Goal: Task Accomplishment & Management: Complete application form

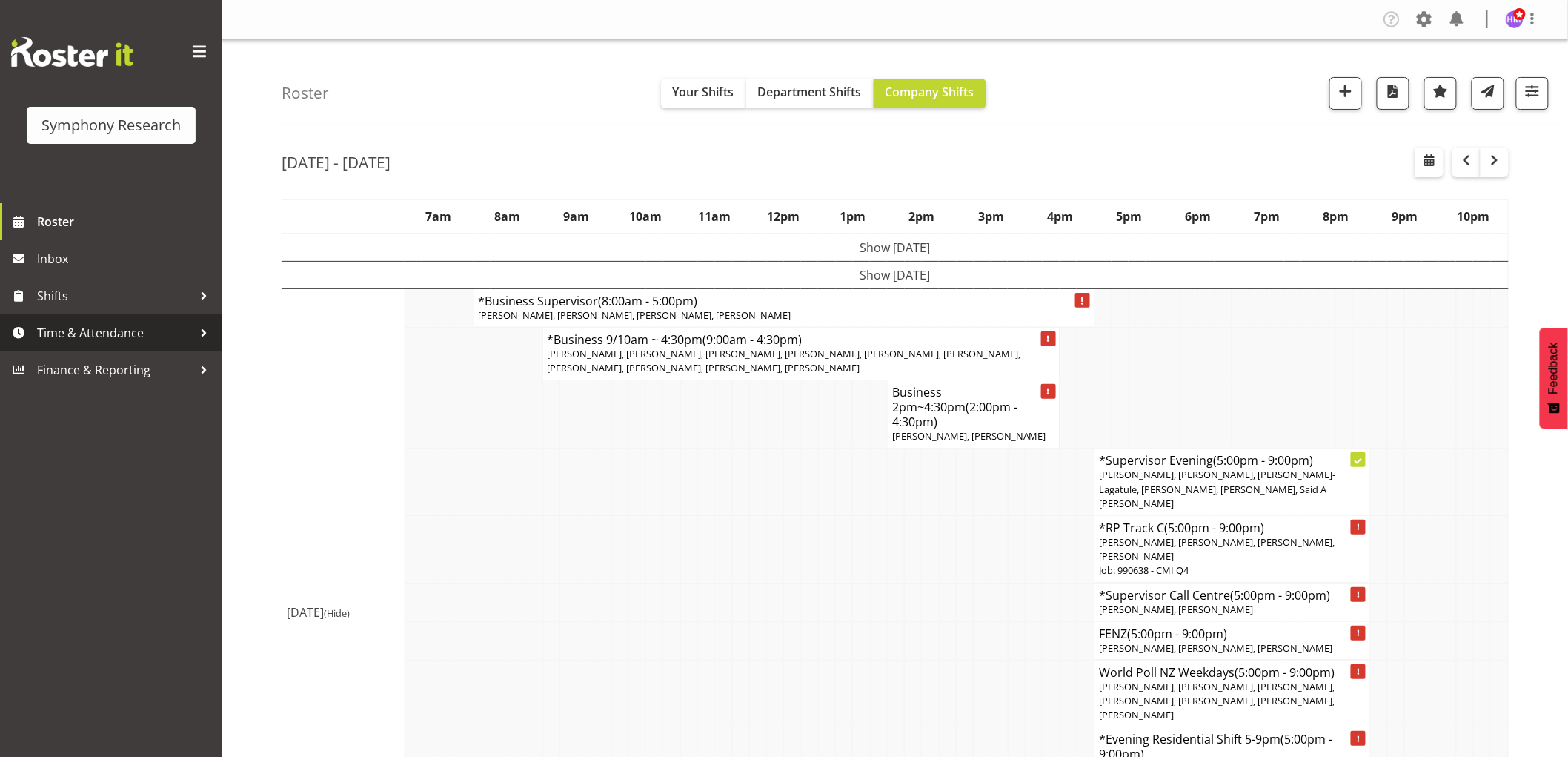
click at [109, 319] on link "Time & Attendance" at bounding box center [111, 332] width 223 height 37
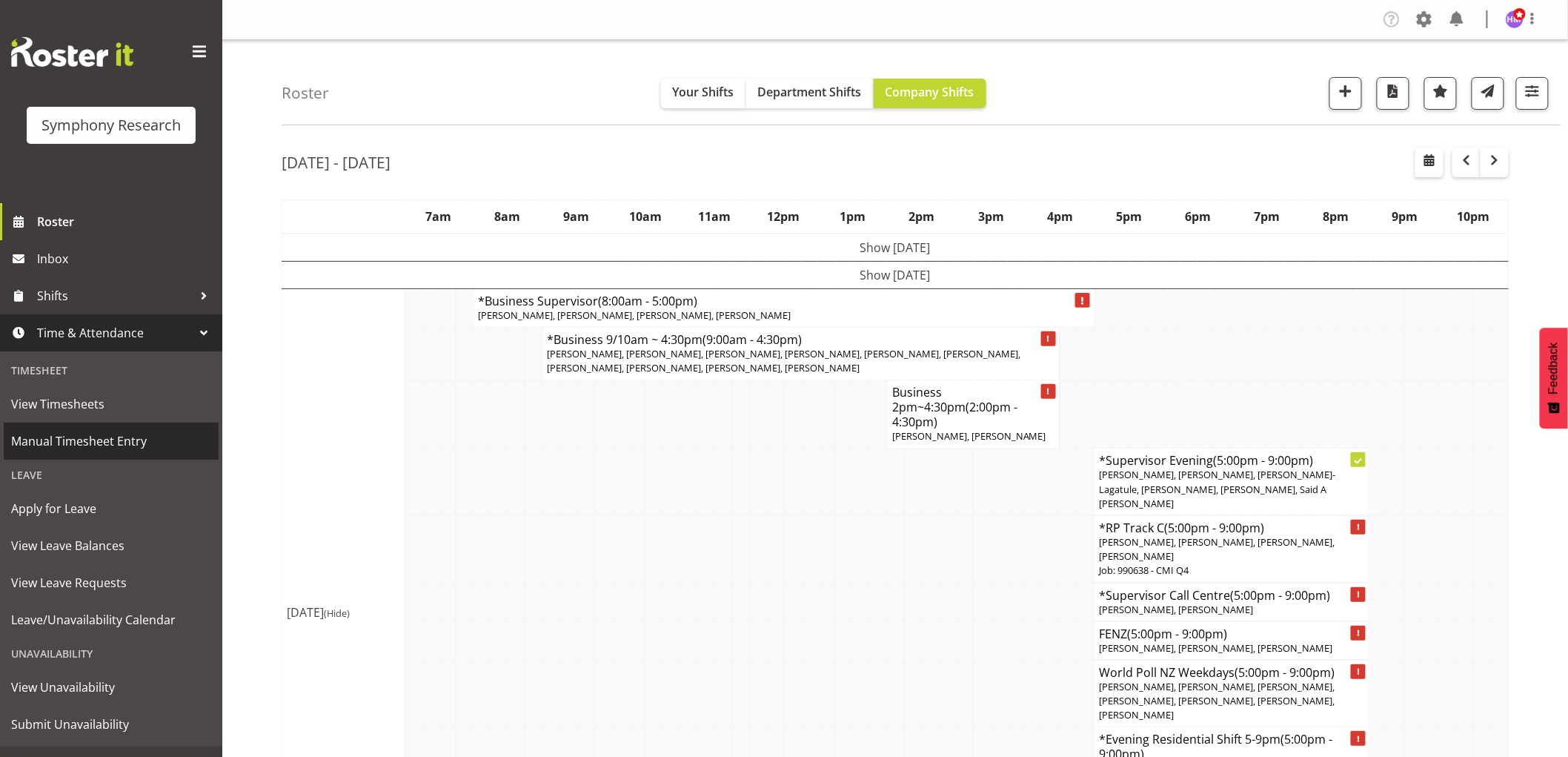
click at [91, 430] on span "Manual Timesheet Entry" at bounding box center [111, 441] width 200 height 22
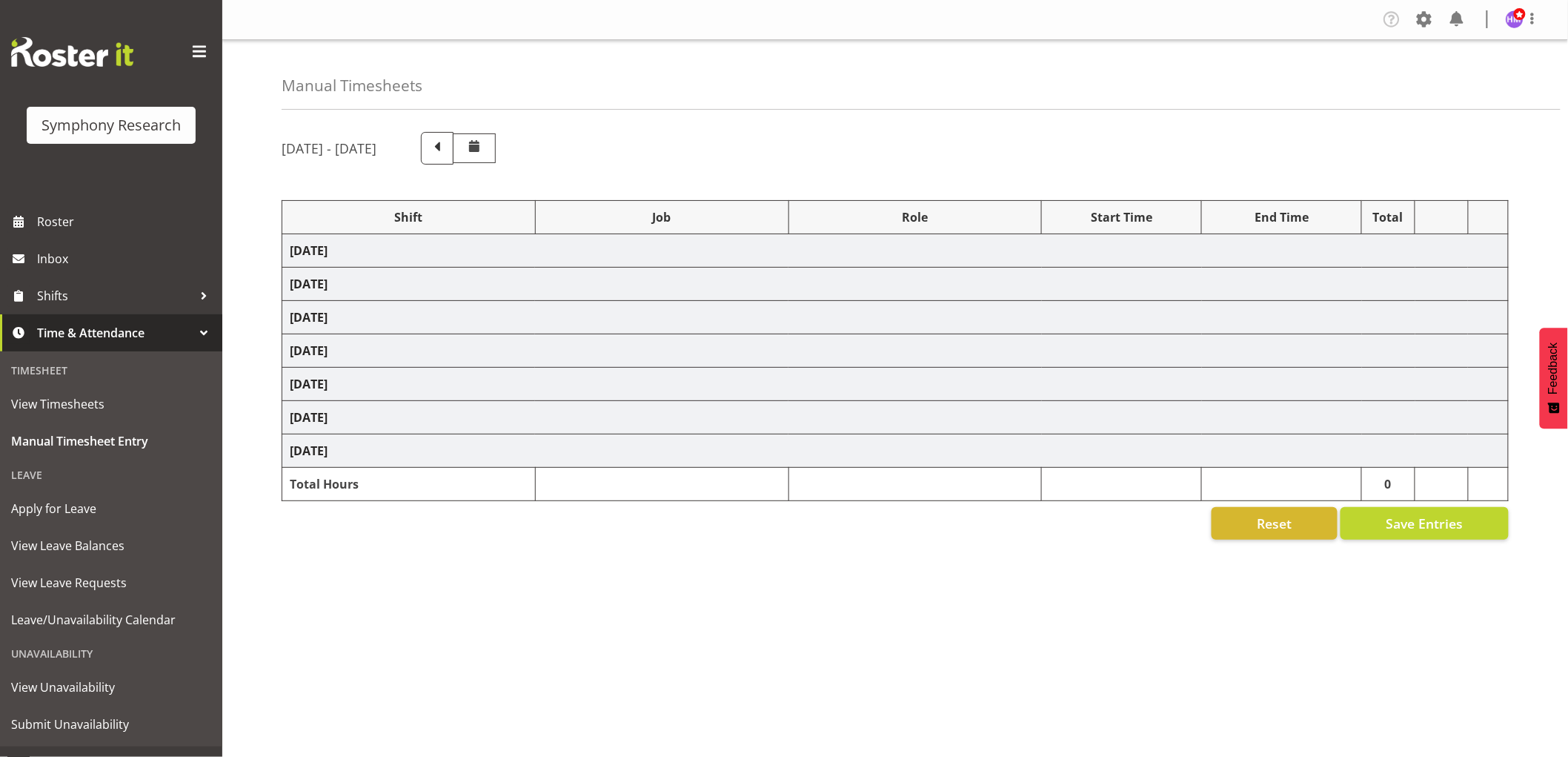
select select "1607"
select select "2379"
select select "1607"
select select "757"
select select "1607"
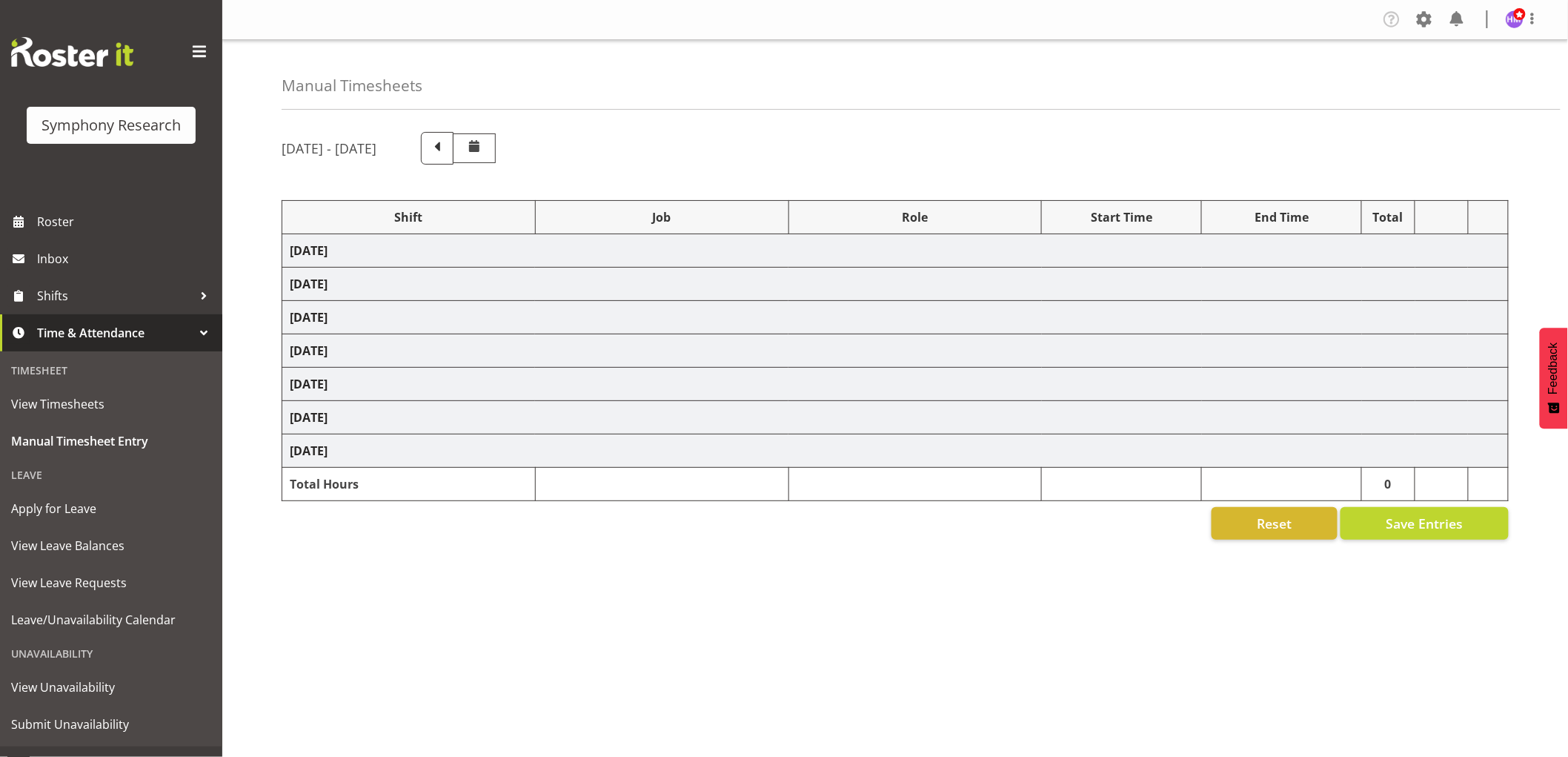
select select "2379"
select select "1607"
select select "10536"
select select "1607"
select select "2379"
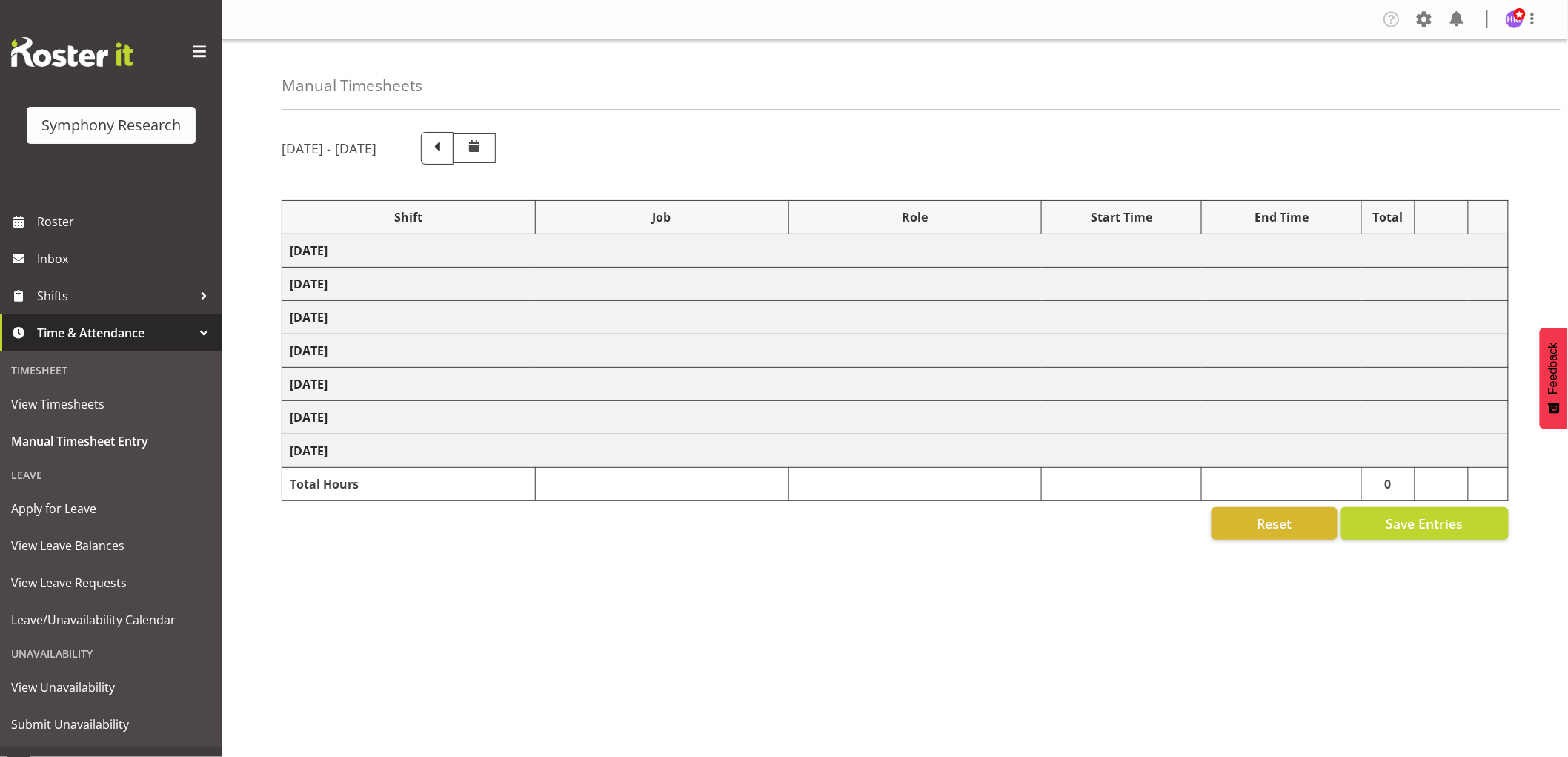
select select "1607"
select select "2379"
select select "1607"
select select "757"
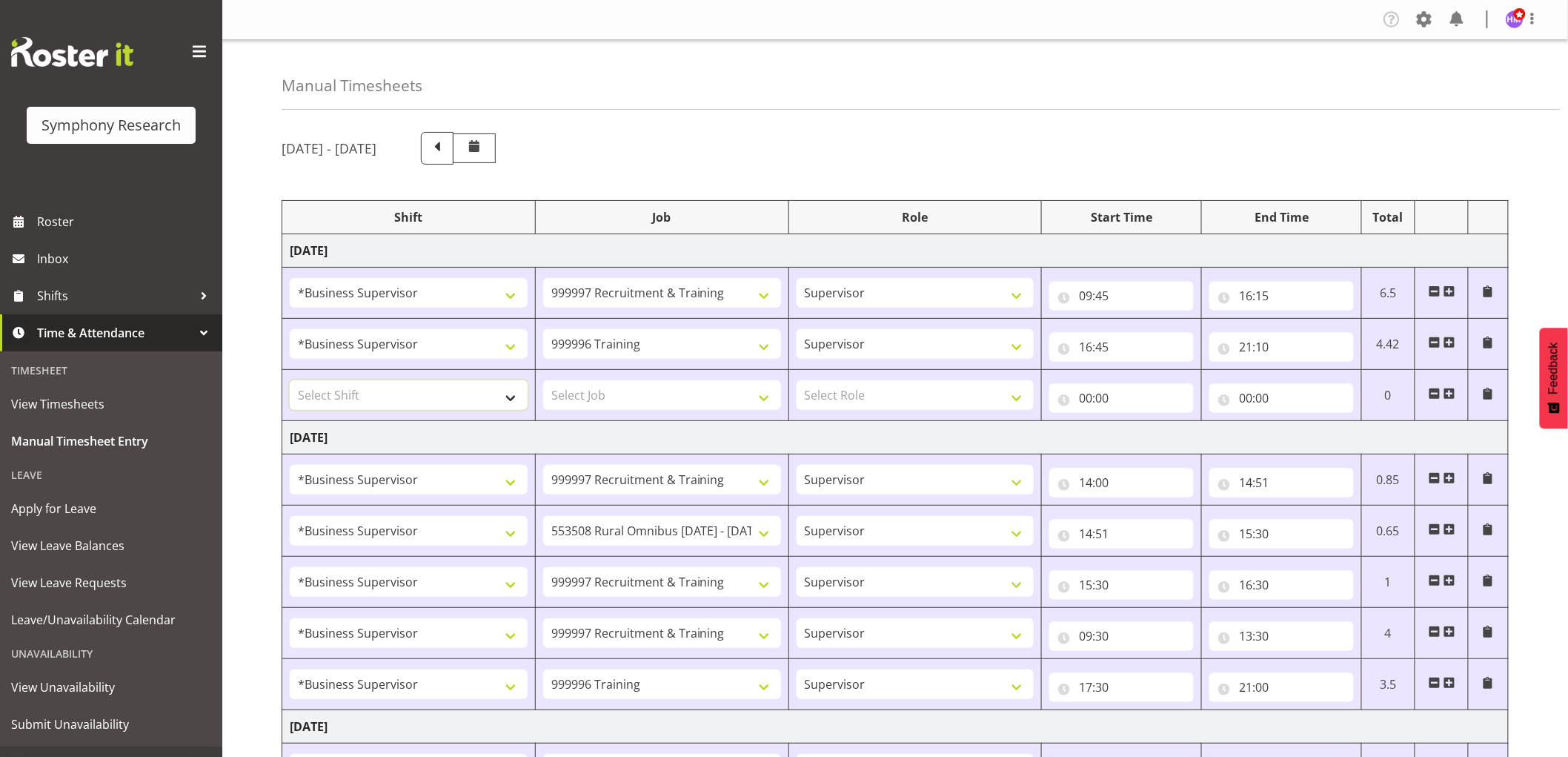
click at [453, 396] on select "Select Shift !!Project Briefing (Job to be assigned) !!Weekend Residential (Ros…" at bounding box center [409, 395] width 238 height 30
click at [893, 117] on div "Manual Timesheets August 18th - August 24th 2025 Shift Job Role Start Time End …" at bounding box center [895, 627] width 1345 height 1176
click at [415, 406] on select "Select Shift !!Project Briefing (Job to be assigned) !!Weekend Residential (Ros…" at bounding box center [409, 395] width 238 height 30
click at [805, 139] on div "[DATE] - [DATE]" at bounding box center [895, 148] width 1227 height 33
click at [1272, 591] on input "16:30" at bounding box center [1282, 585] width 145 height 30
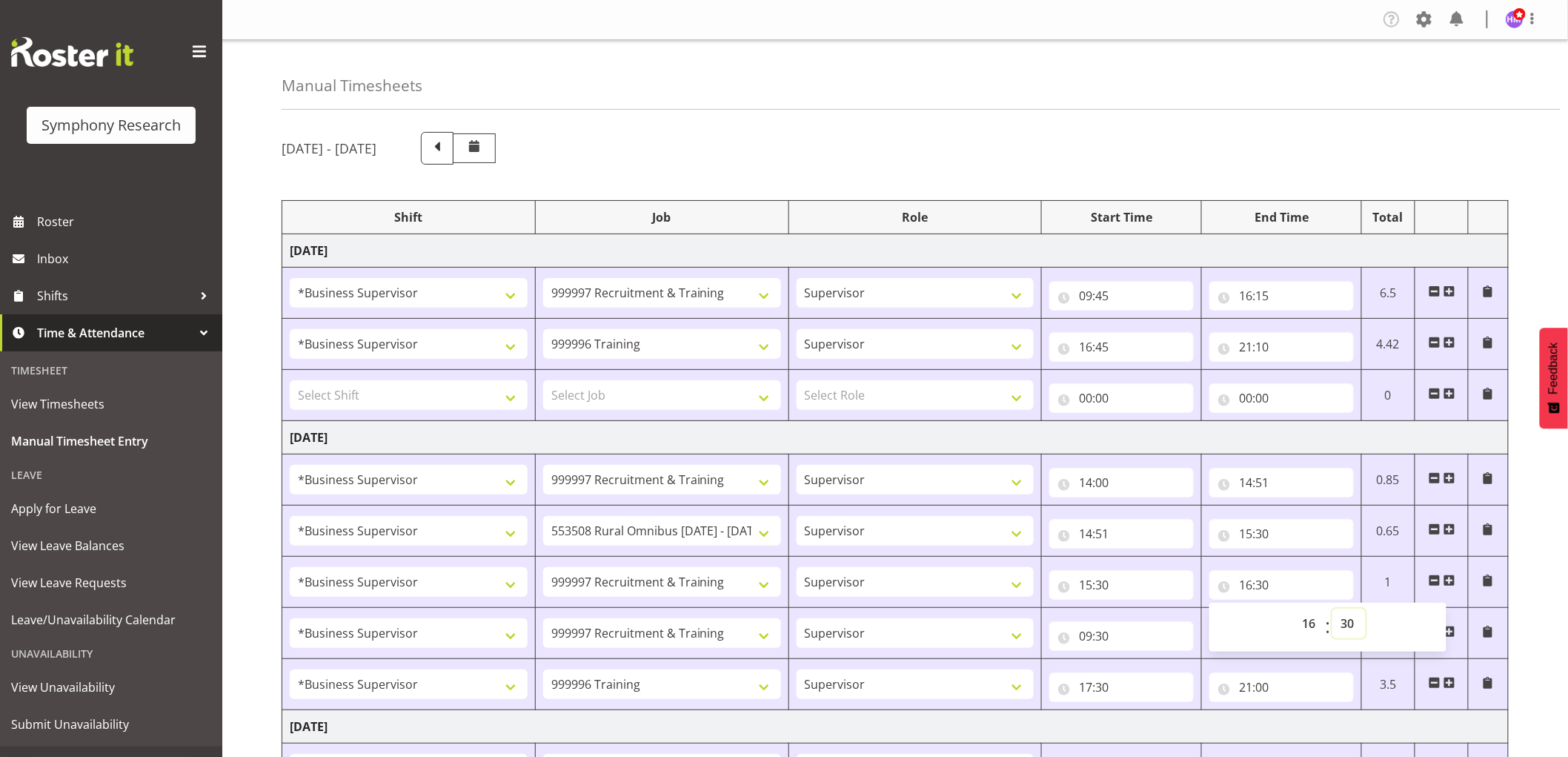
click at [1355, 627] on select "00 01 02 03 04 05 06 07 08 09 10 11 12 13 14 15 16 17 18 19 20 21 22 23 24 25 2…" at bounding box center [1349, 623] width 34 height 30
select select "15"
click at [1332, 609] on select "00 01 02 03 04 05 06 07 08 09 10 11 12 13 14 15 16 17 18 19 20 21 22 23 24 25 2…" at bounding box center [1349, 623] width 34 height 30
type input "16:15"
click at [1313, 625] on select "00 01 02 03 04 05 06 07 08 09 10 11 12 13 14 15 16 17 18 19 20 21 22 23" at bounding box center [1310, 623] width 34 height 30
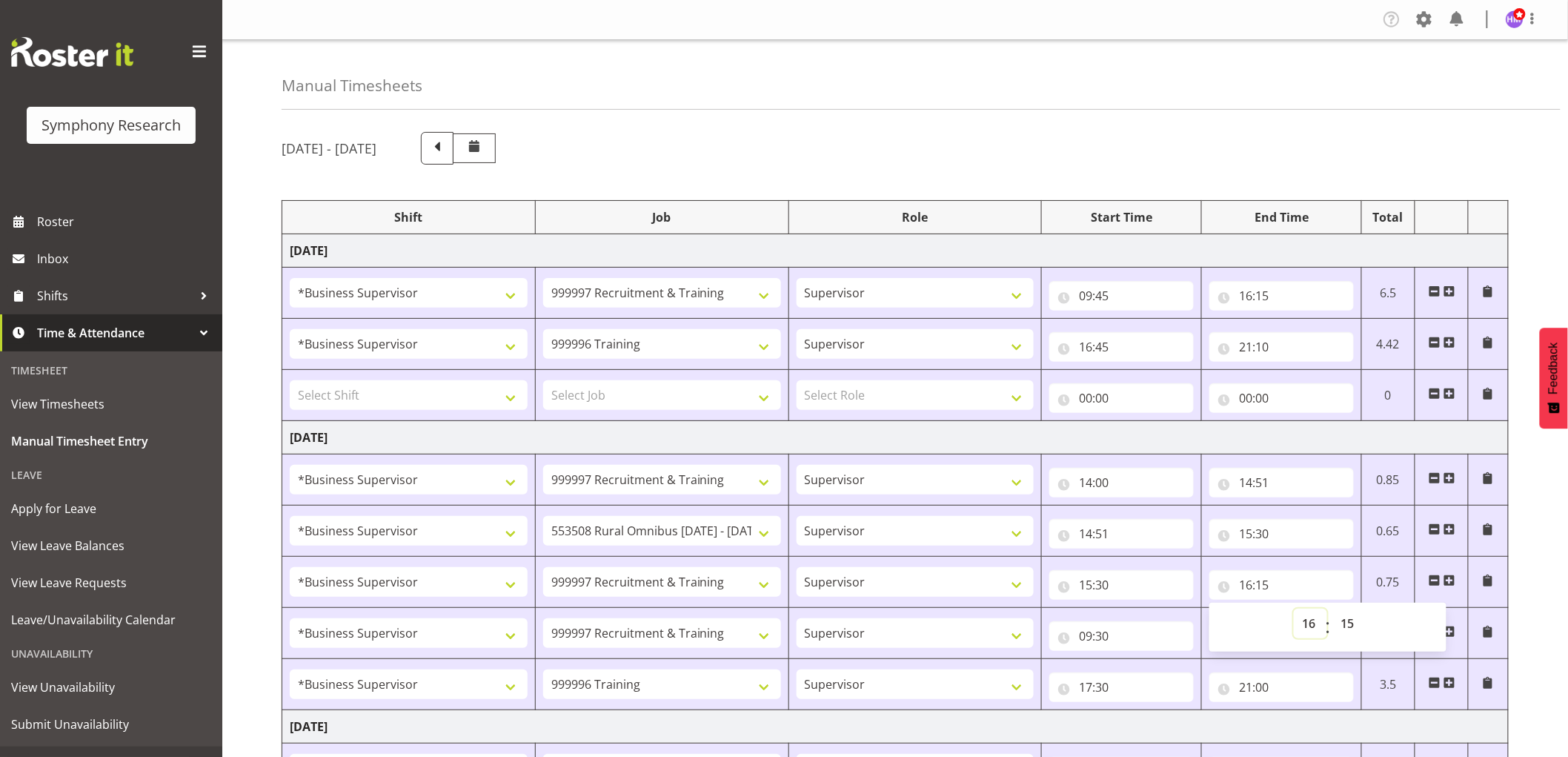
select select "17"
click at [1294, 609] on select "00 01 02 03 04 05 06 07 08 09 10 11 12 13 14 15 16 17 18 19 20 21 22 23" at bounding box center [1310, 623] width 34 height 30
type input "17:15"
click at [1040, 84] on div "Manual Timesheets" at bounding box center [921, 74] width 1279 height 69
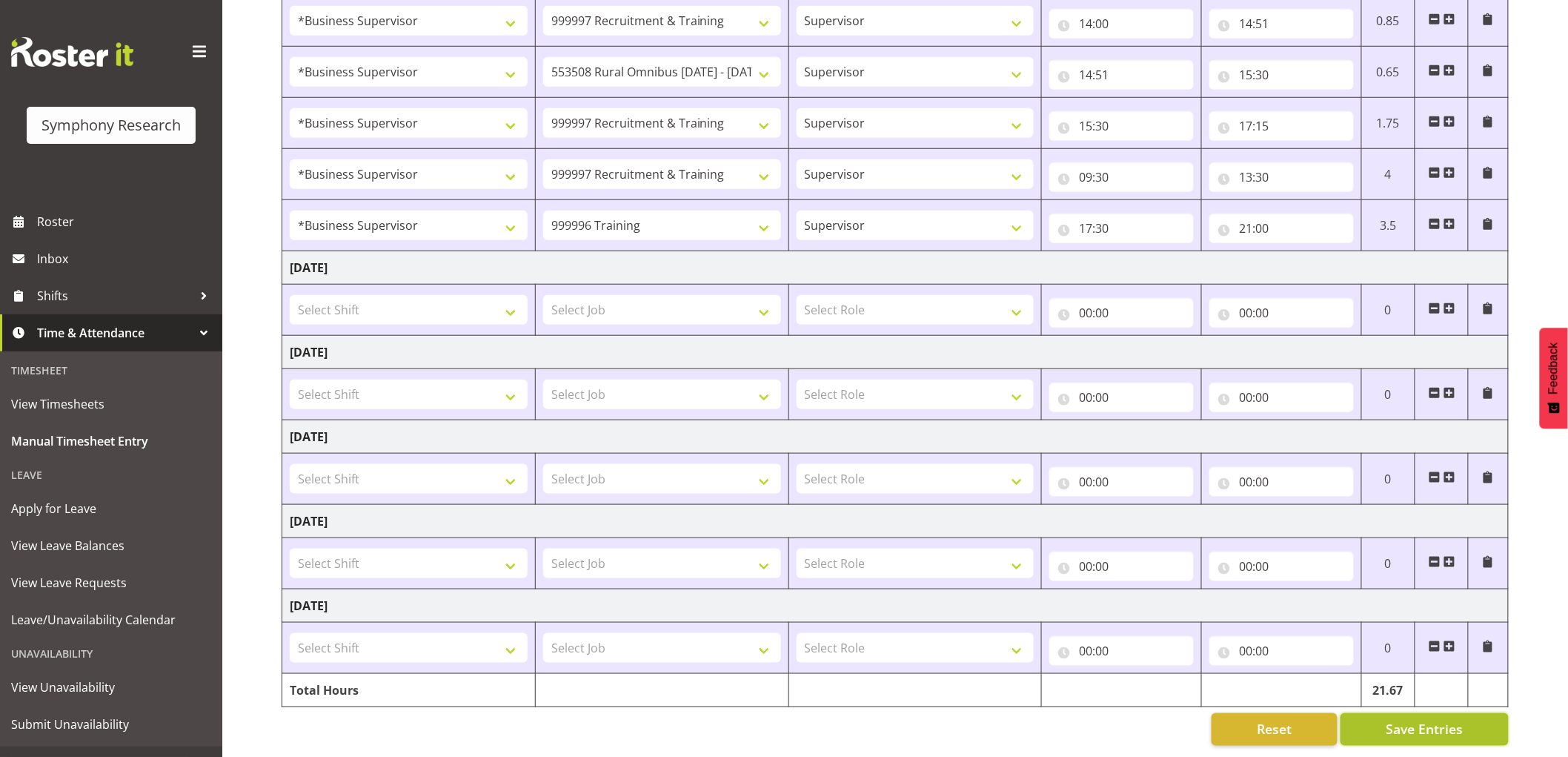
click at [1372, 728] on button "Save Entries" at bounding box center [1425, 729] width 168 height 33
click at [1413, 727] on button "Save Entries" at bounding box center [1425, 729] width 168 height 33
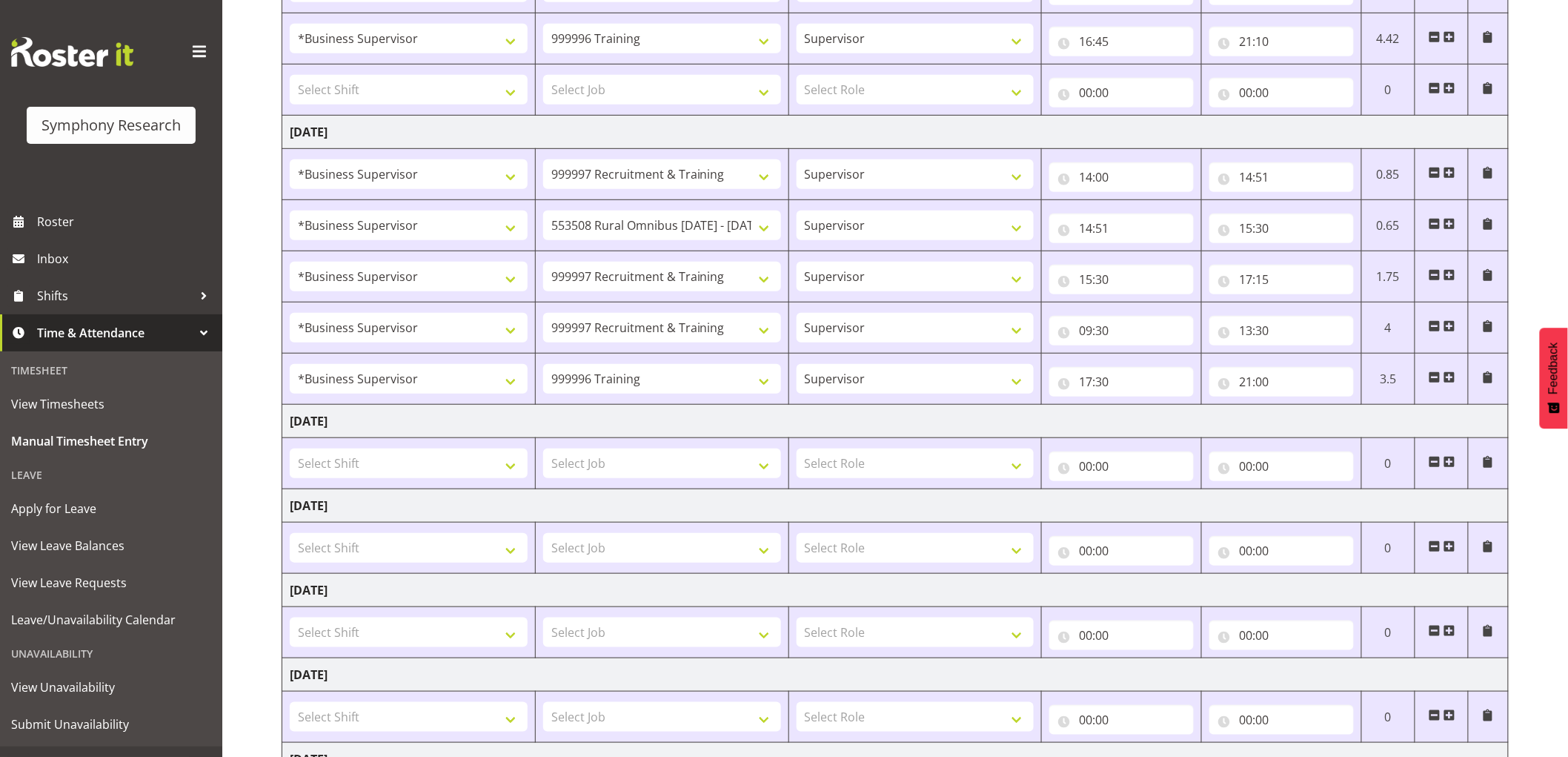
scroll to position [308, 0]
click at [473, 456] on select "Select Shift !!Project Briefing (Job to be assigned) !!Weekend Residential (Ros…" at bounding box center [409, 460] width 238 height 30
select select "1607"
click at [290, 446] on select "Select Shift !!Project Briefing (Job to be assigned) !!Weekend Residential (Ros…" at bounding box center [409, 460] width 238 height 30
click at [691, 464] on select "Select Job 550060 IF Admin 553492 World Poll Aus Wave 2 Main 2025 553493 World …" at bounding box center [662, 460] width 238 height 30
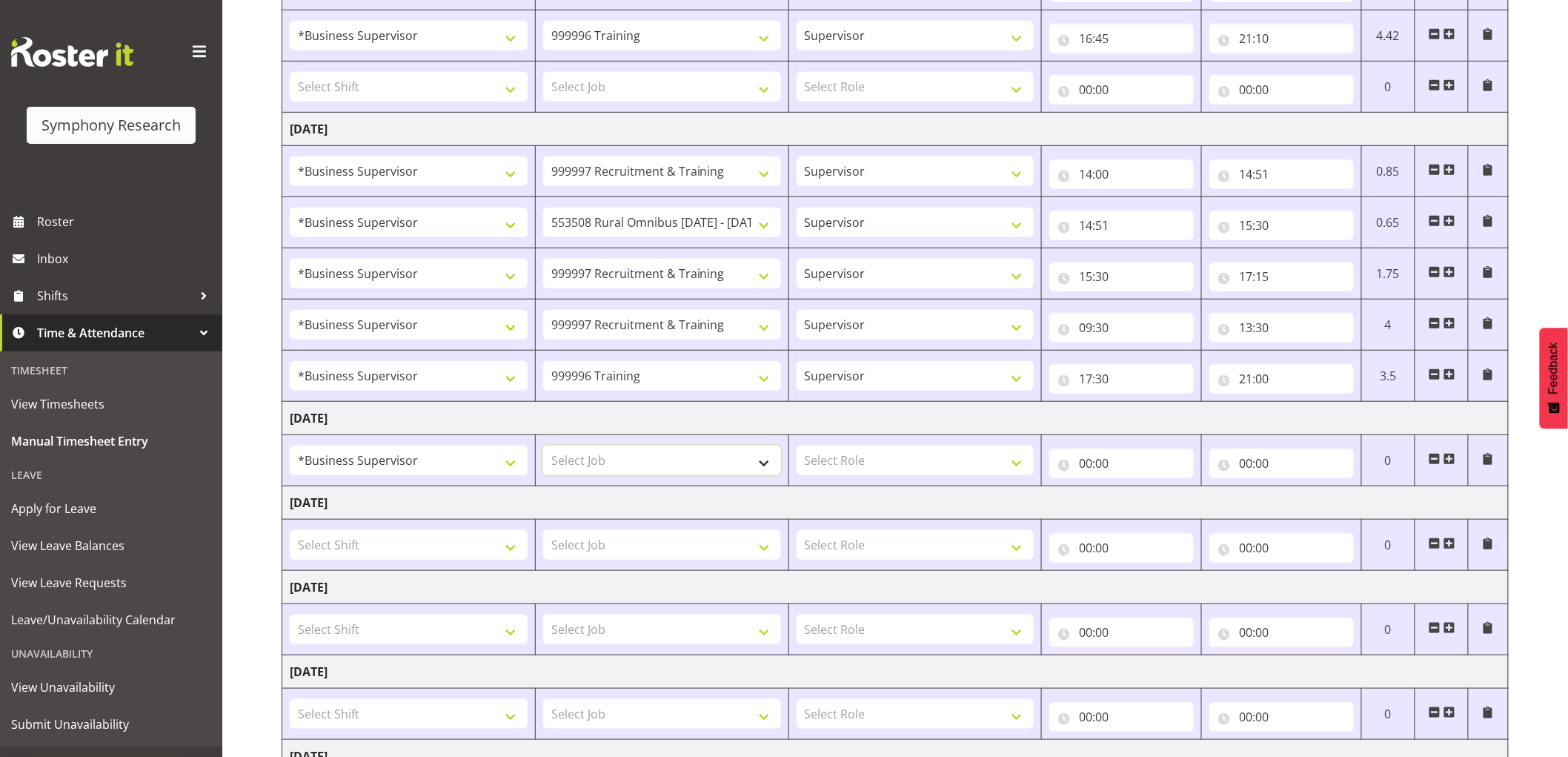
select select "2379"
click at [544, 446] on select "Select Job 550060 IF Admin 553492 World Poll Aus Wave 2 Main 2025 553493 World …" at bounding box center [662, 460] width 238 height 30
drag, startPoint x: 841, startPoint y: 458, endPoint x: 848, endPoint y: 469, distance: 13.0
click at [841, 458] on select "Select Role Supervisor Interviewing Briefing" at bounding box center [915, 460] width 238 height 30
select select "45"
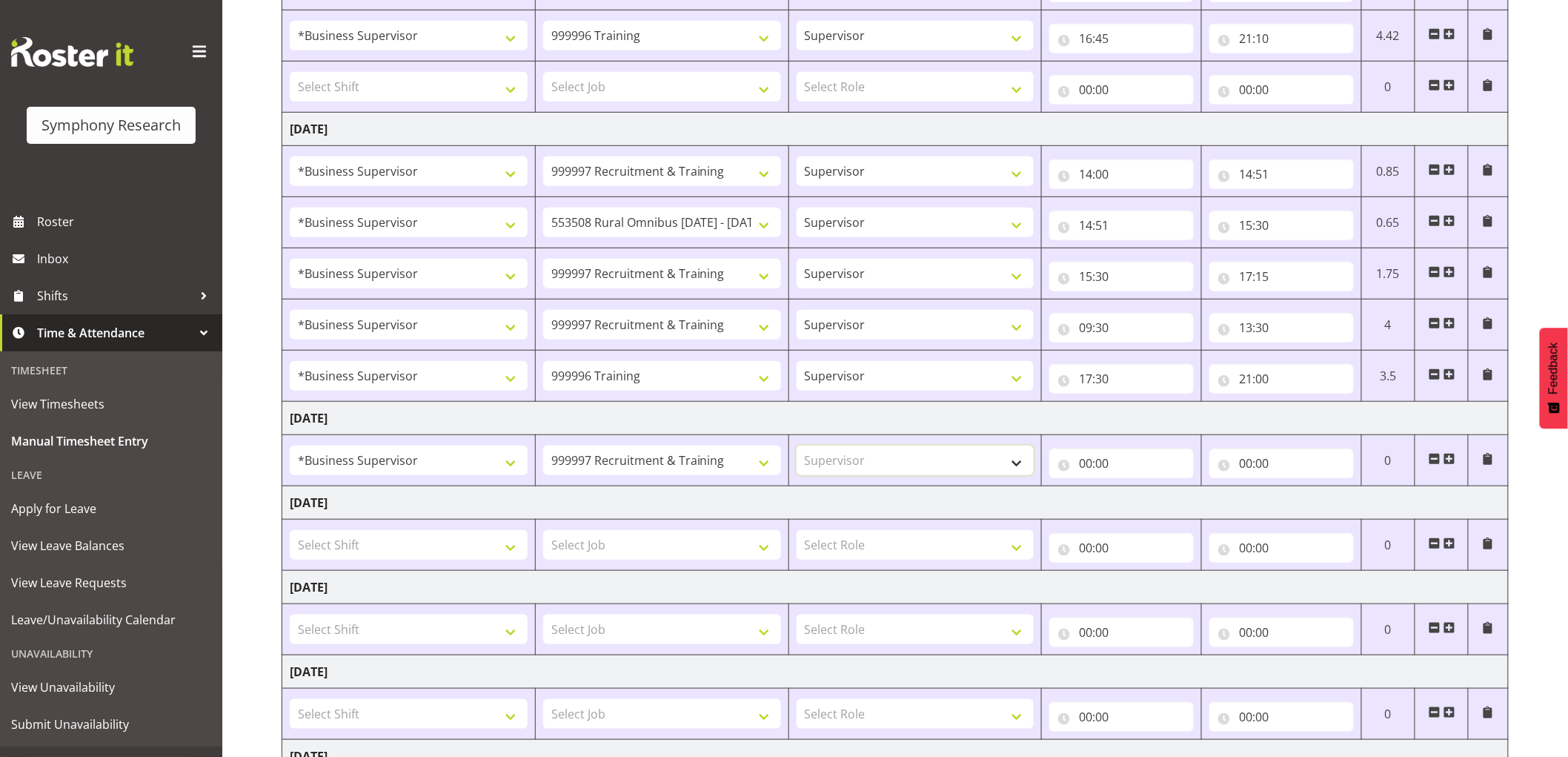
click at [797, 446] on select "Select Role Supervisor Interviewing Briefing" at bounding box center [915, 460] width 238 height 30
click at [1092, 449] on input "00:00" at bounding box center [1122, 463] width 145 height 30
drag, startPoint x: 1149, startPoint y: 497, endPoint x: 1143, endPoint y: 558, distance: 61.3
click at [1149, 497] on select "00 01 02 03 04 05 06 07 08 09 10 11 12 13 14 15 16 17 18 19 20 21 22 23" at bounding box center [1150, 502] width 34 height 30
select select "9"
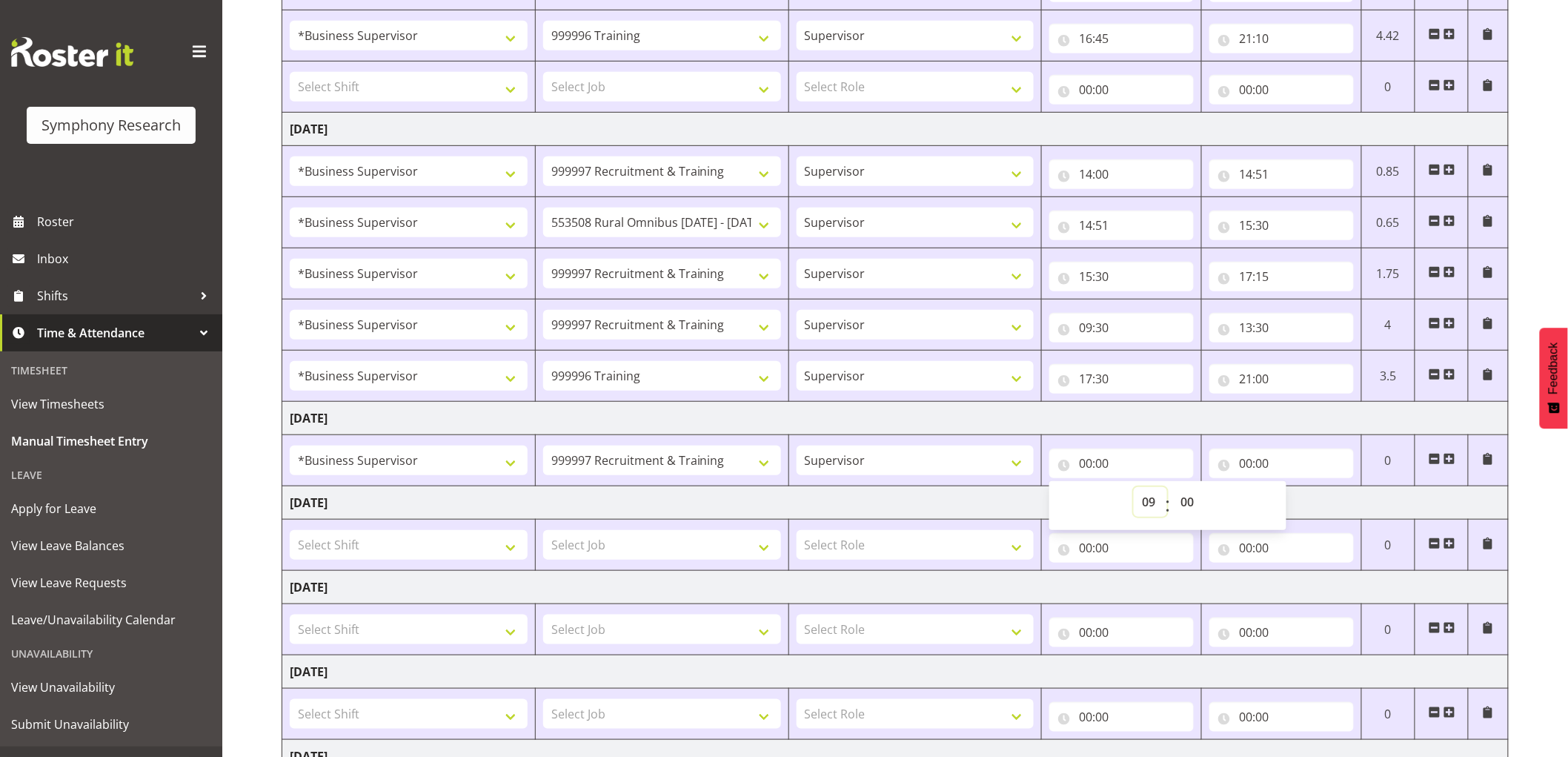
click at [1134, 488] on select "00 01 02 03 04 05 06 07 08 09 10 11 12 13 14 15 16 17 18 19 20 21 22 23" at bounding box center [1150, 502] width 34 height 30
type input "09:00"
click at [1194, 492] on select "00 01 02 03 04 05 06 07 08 09 10 11 12 13 14 15 16 17 18 19 20 21 22 23 24 25 2…" at bounding box center [1189, 502] width 34 height 30
select select "45"
click at [1172, 488] on select "00 01 02 03 04 05 06 07 08 09 10 11 12 13 14 15 16 17 18 19 20 21 22 23 24 25 2…" at bounding box center [1189, 502] width 34 height 30
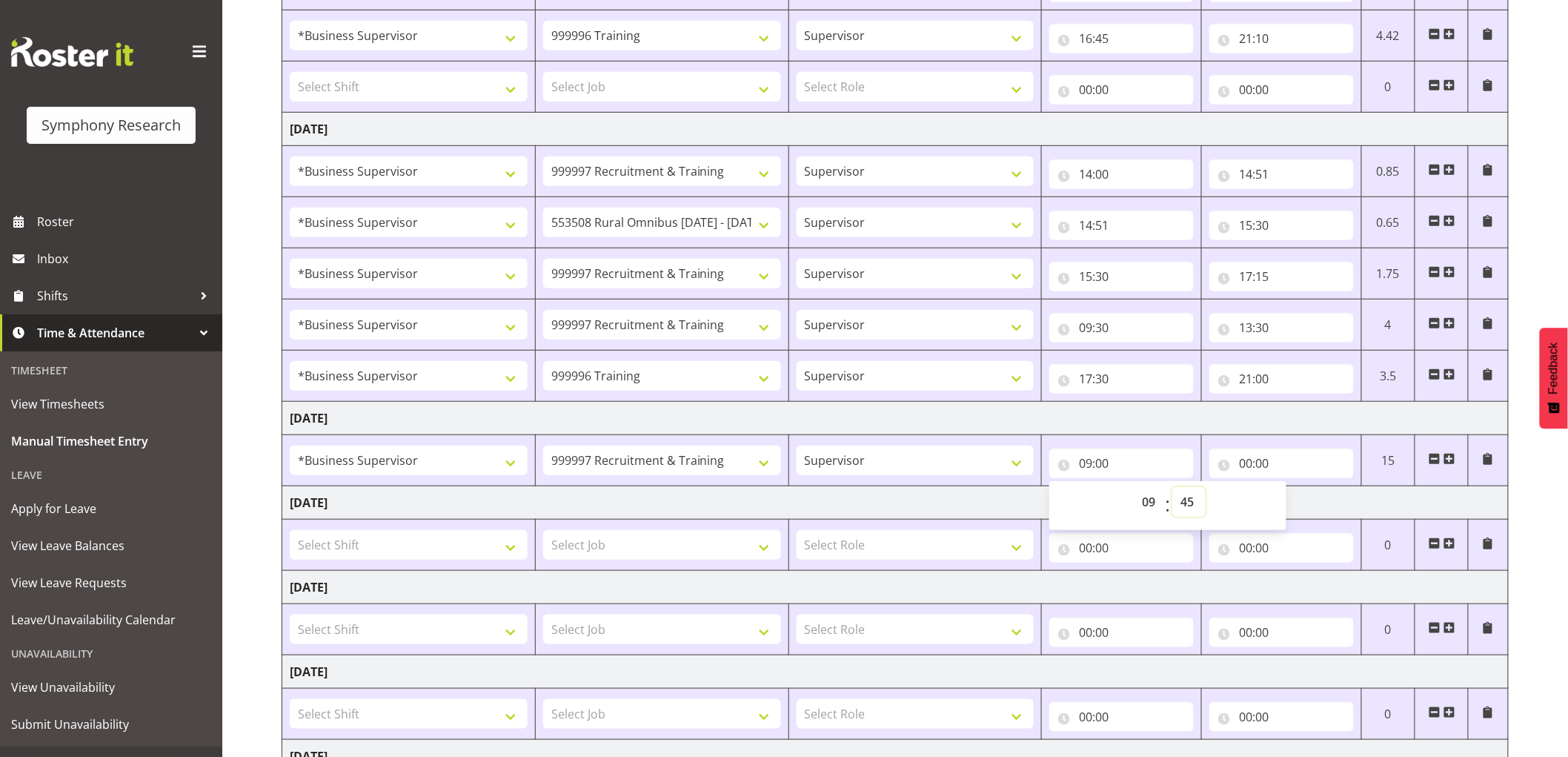
type input "09:45"
click at [1199, 493] on select "00 01 02 03 04 05 06 07 08 09 10 11 12 13 14 15 16 17 18 19 20 21 22 23 24 25 2…" at bounding box center [1189, 502] width 34 height 30
select select "50"
click at [1172, 488] on select "00 01 02 03 04 05 06 07 08 09 10 11 12 13 14 15 16 17 18 19 20 21 22 23 24 25 2…" at bounding box center [1189, 502] width 34 height 30
type input "09:50"
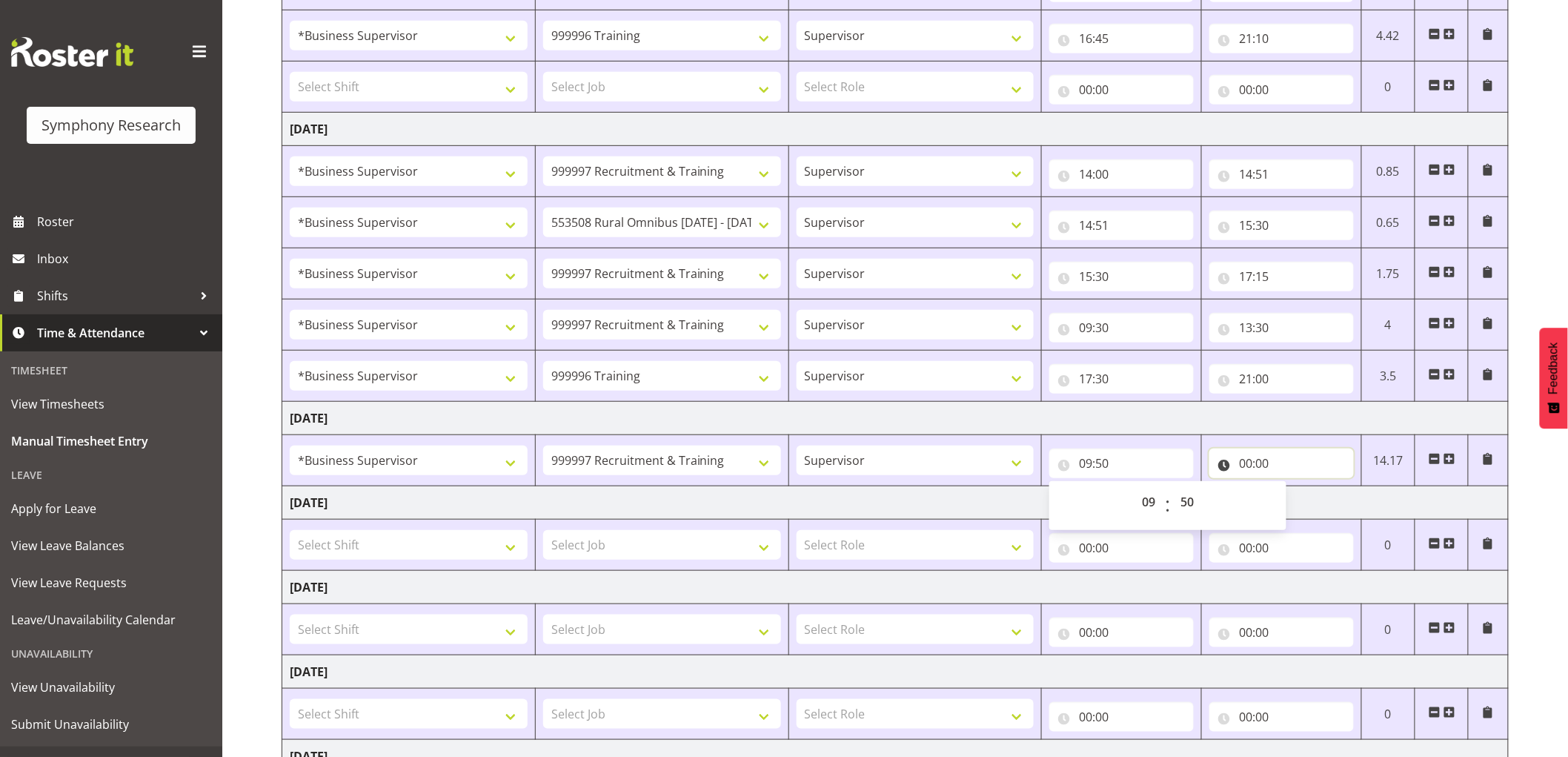
click at [1250, 460] on input "00:00" at bounding box center [1282, 463] width 145 height 30
click at [1301, 509] on select "00 01 02 03 04 05 06 07 08 09 10 11 12 13 14 15 16 17 18 19 20 21 22 23" at bounding box center [1310, 502] width 34 height 30
select select "13"
click at [1294, 488] on select "00 01 02 03 04 05 06 07 08 09 10 11 12 13 14 15 16 17 18 19 20 21 22 23" at bounding box center [1310, 502] width 34 height 30
type input "13:00"
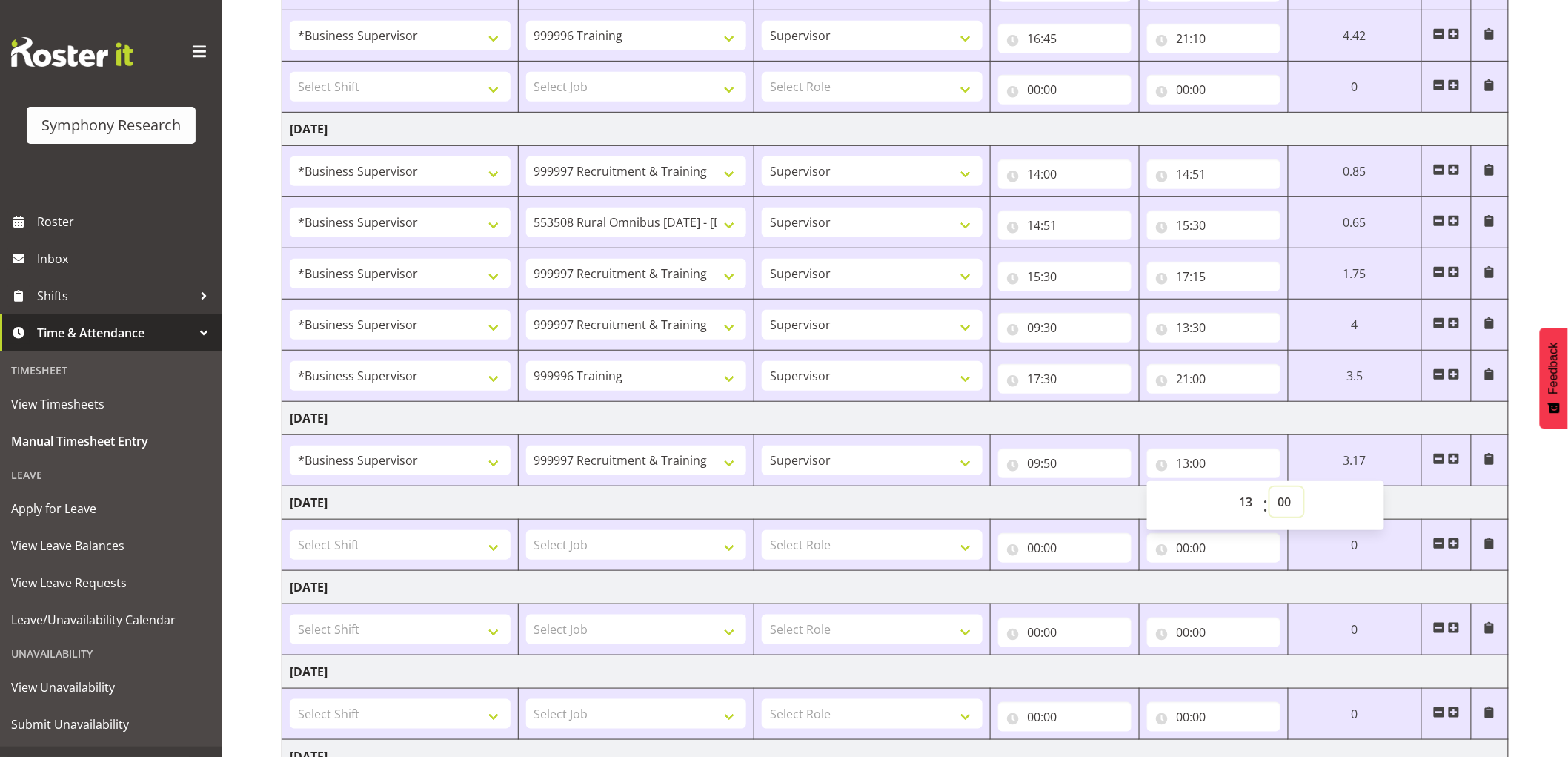
click at [1301, 506] on select "00 01 02 03 04 05 06 07 08 09 10 11 12 13 14 15 16 17 18 19 20 21 22 23 24 25 2…" at bounding box center [1287, 502] width 34 height 30
select select "30"
click at [1270, 488] on select "00 01 02 03 04 05 06 07 08 09 10 11 12 13 14 15 16 17 18 19 20 21 22 23 24 25 2…" at bounding box center [1287, 502] width 34 height 30
type input "13:30"
click at [895, 505] on td "[DATE]" at bounding box center [895, 503] width 1227 height 34
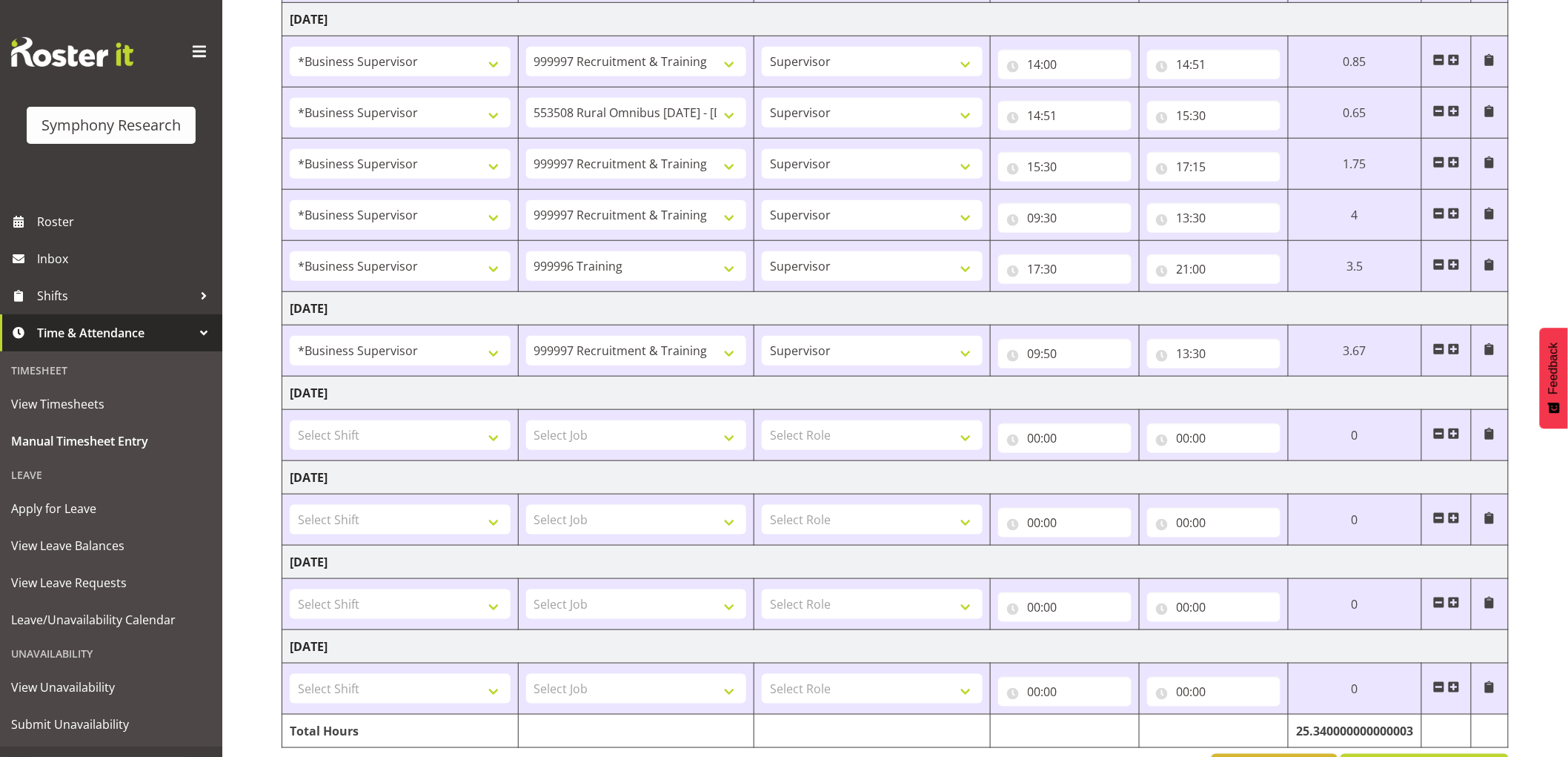
scroll to position [473, 0]
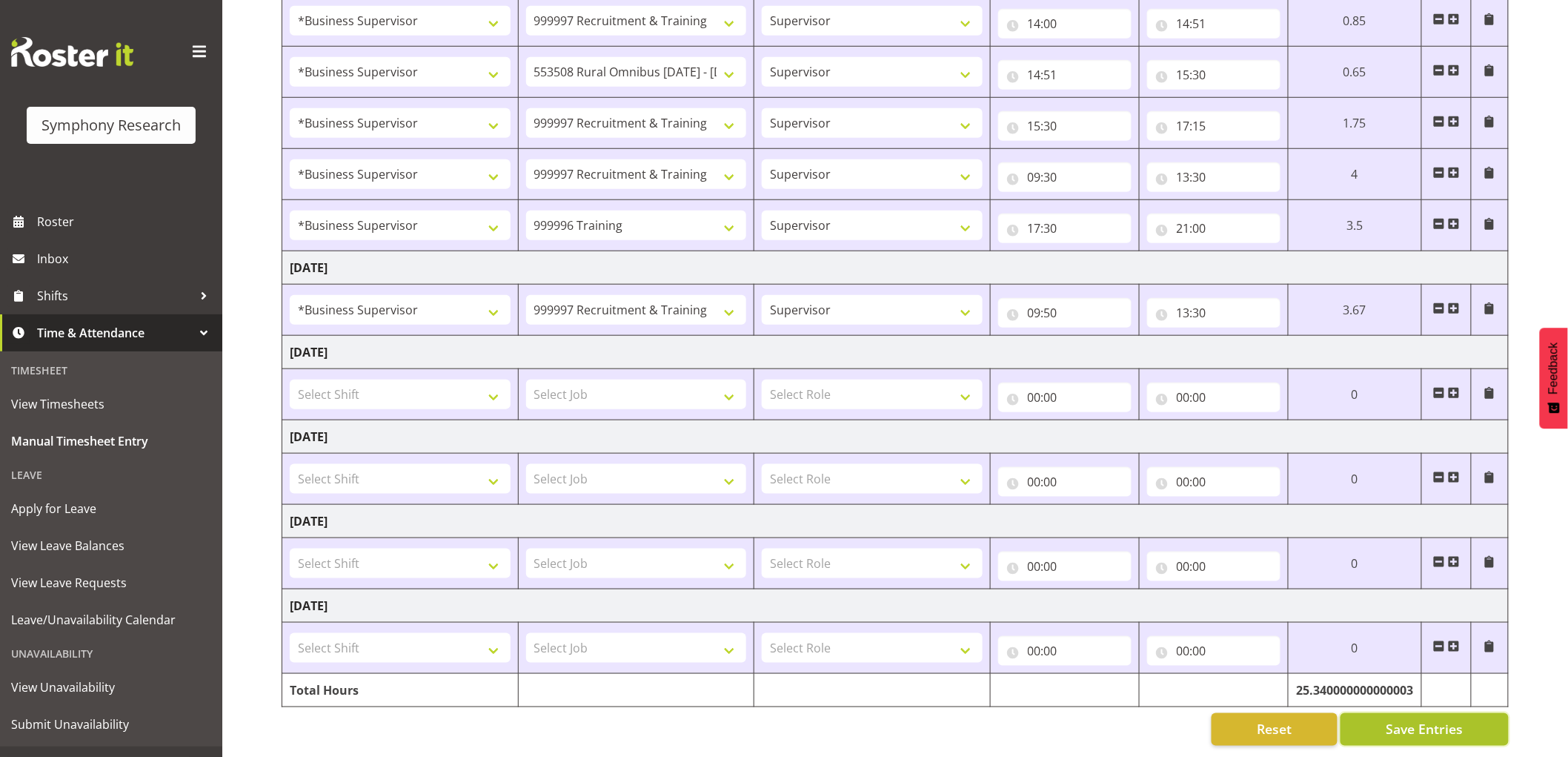
click at [1387, 724] on span "Save Entries" at bounding box center [1424, 729] width 77 height 19
click at [1454, 303] on span at bounding box center [1454, 309] width 12 height 12
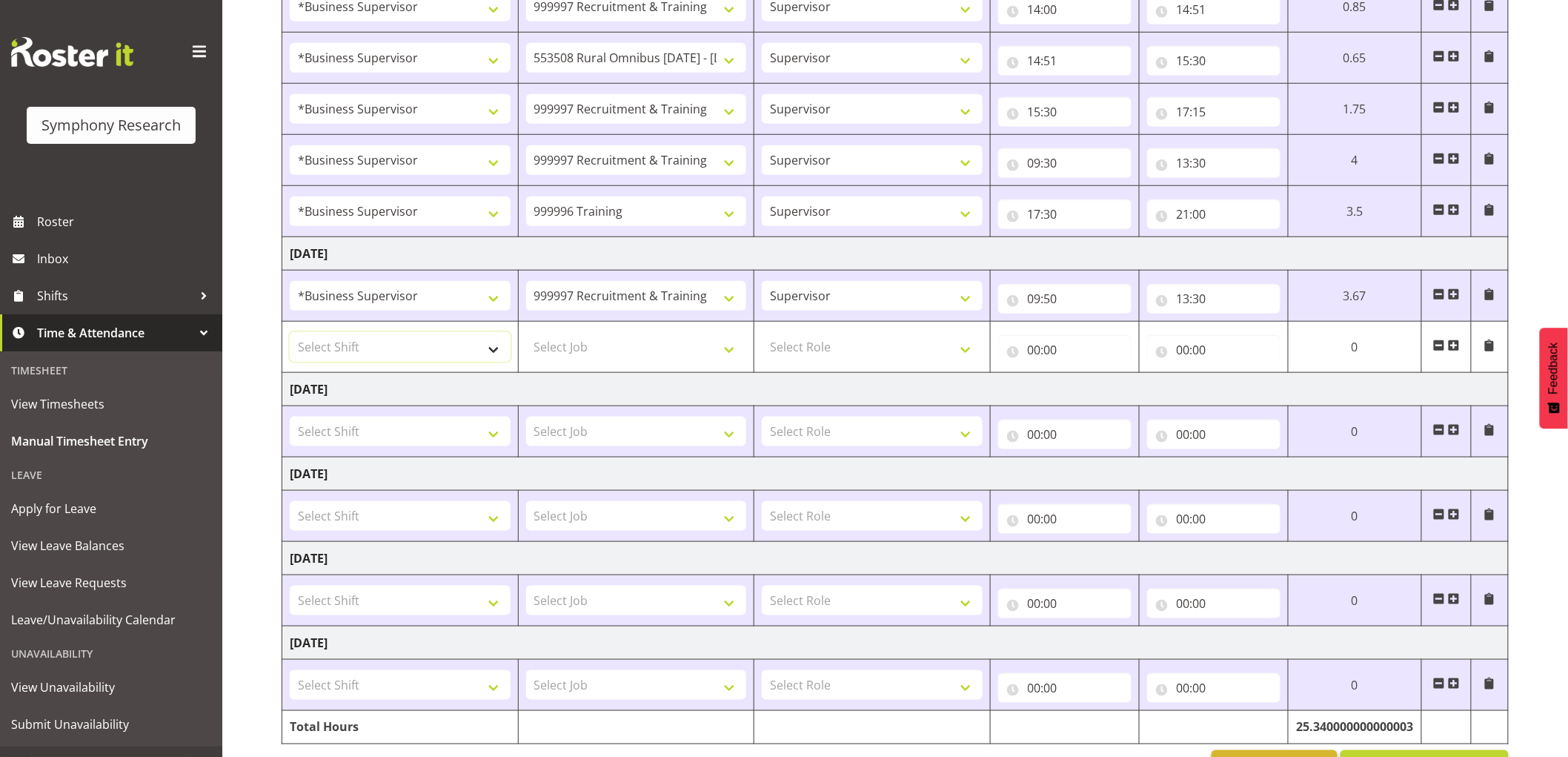
click at [380, 339] on select "Select Shift !!Project Briefing (Job to be assigned) !!Weekend Residential (Ros…" at bounding box center [400, 347] width 221 height 30
select select "1607"
click at [290, 332] on select "Select Shift !!Project Briefing (Job to be assigned) !!Weekend Residential (Ros…" at bounding box center [400, 347] width 221 height 30
click at [618, 361] on select "Select Job 550060 IF Admin 553492 World Poll Aus Wave 2 Main 2025 553493 World …" at bounding box center [636, 347] width 221 height 30
select select "2379"
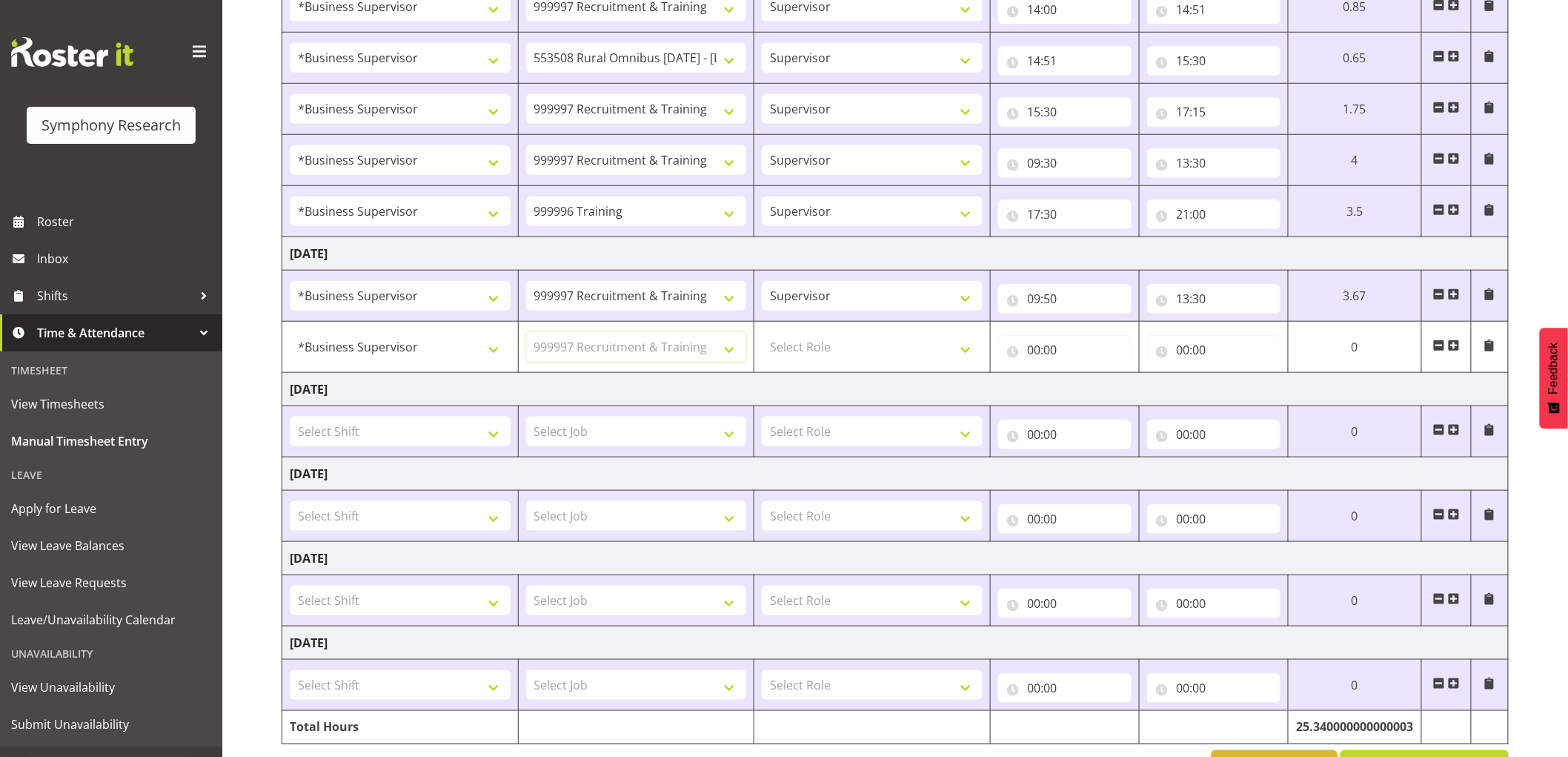
click at [526, 332] on select "Select Job 550060 IF Admin 553492 World Poll Aus Wave 2 Main 2025 553493 World …" at bounding box center [636, 347] width 221 height 30
click at [848, 333] on select "Select Role Supervisor Interviewing Briefing" at bounding box center [872, 347] width 221 height 30
select select "45"
click at [762, 332] on select "Select Role Supervisor Interviewing Briefing" at bounding box center [872, 347] width 221 height 30
click at [1034, 359] on input "00:00" at bounding box center [1064, 349] width 133 height 30
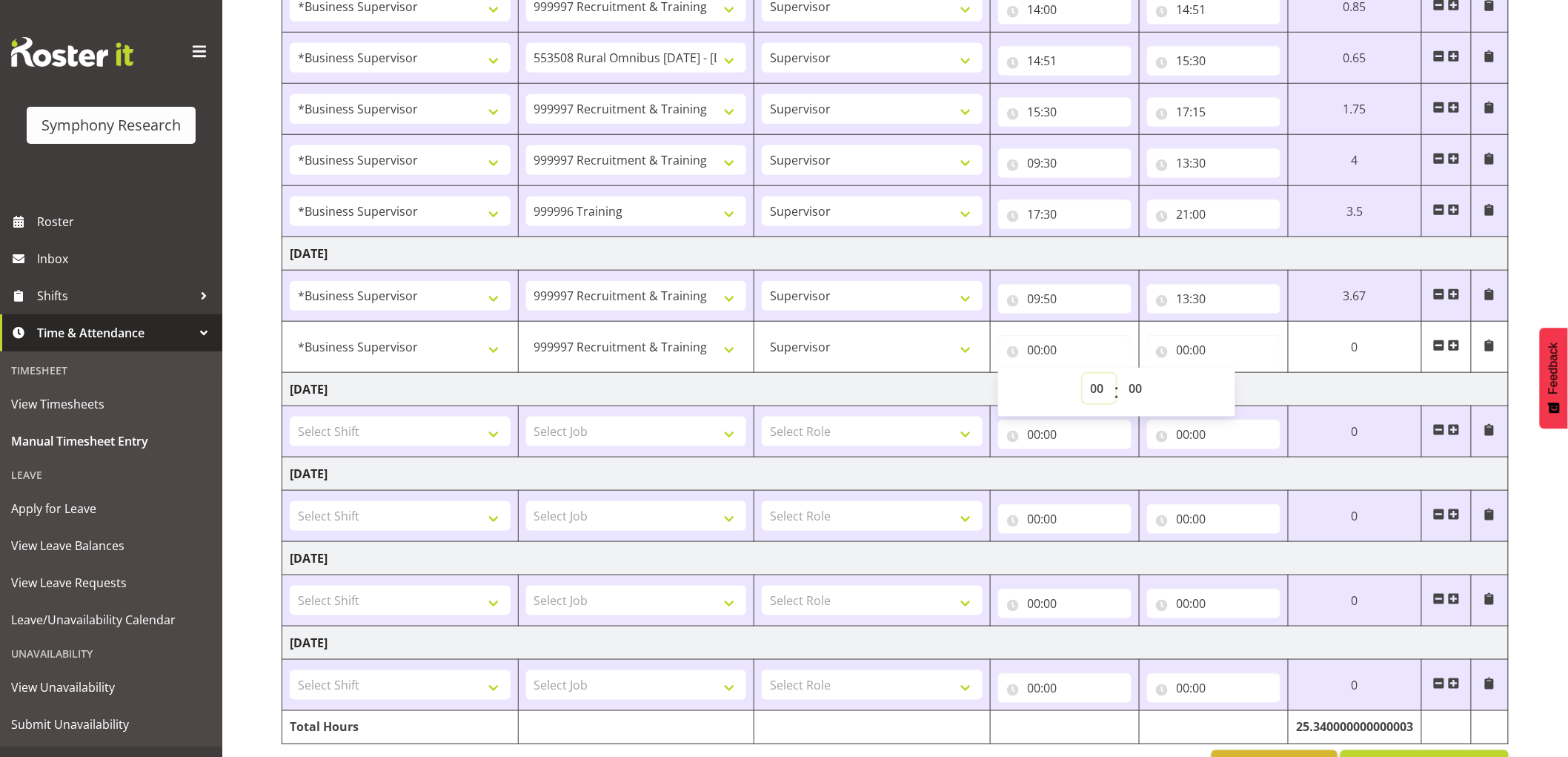
drag, startPoint x: 1098, startPoint y: 396, endPoint x: 1095, endPoint y: 409, distance: 13.3
click at [1099, 396] on select "00 01 02 03 04 05 06 07 08 09 10 11 12 13 14 15 16 17 18 19 20 21 22 23" at bounding box center [1099, 388] width 34 height 30
select select "14"
click at [1116, 374] on select "00 01 02 03 04 05 06 07 08 09 10 11 12 13 14 15 16 17 18 19 20 21 22 23" at bounding box center [1099, 388] width 34 height 30
type input "14:00"
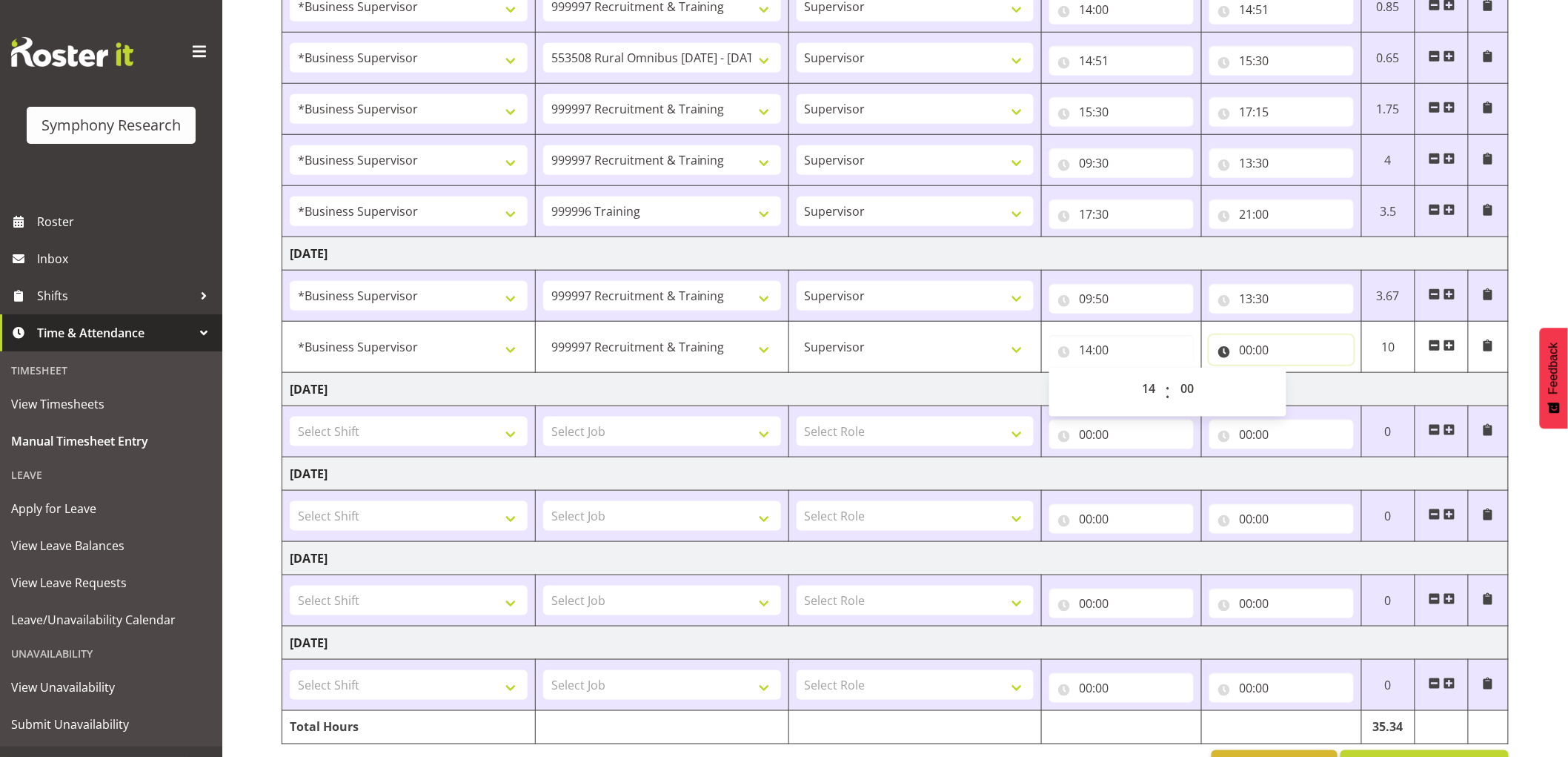
click at [1261, 350] on input "00:00" at bounding box center [1282, 349] width 145 height 30
drag, startPoint x: 1320, startPoint y: 393, endPoint x: 1295, endPoint y: 472, distance: 82.9
click at [1320, 393] on select "00 01 02 03 04 05 06 07 08 09 10 11 12 13 14 15 16 17 18 19 20 21 22 23" at bounding box center [1310, 388] width 34 height 30
select select "16"
click at [1294, 374] on select "00 01 02 03 04 05 06 07 08 09 10 11 12 13 14 15 16 17 18 19 20 21 22 23" at bounding box center [1310, 388] width 34 height 30
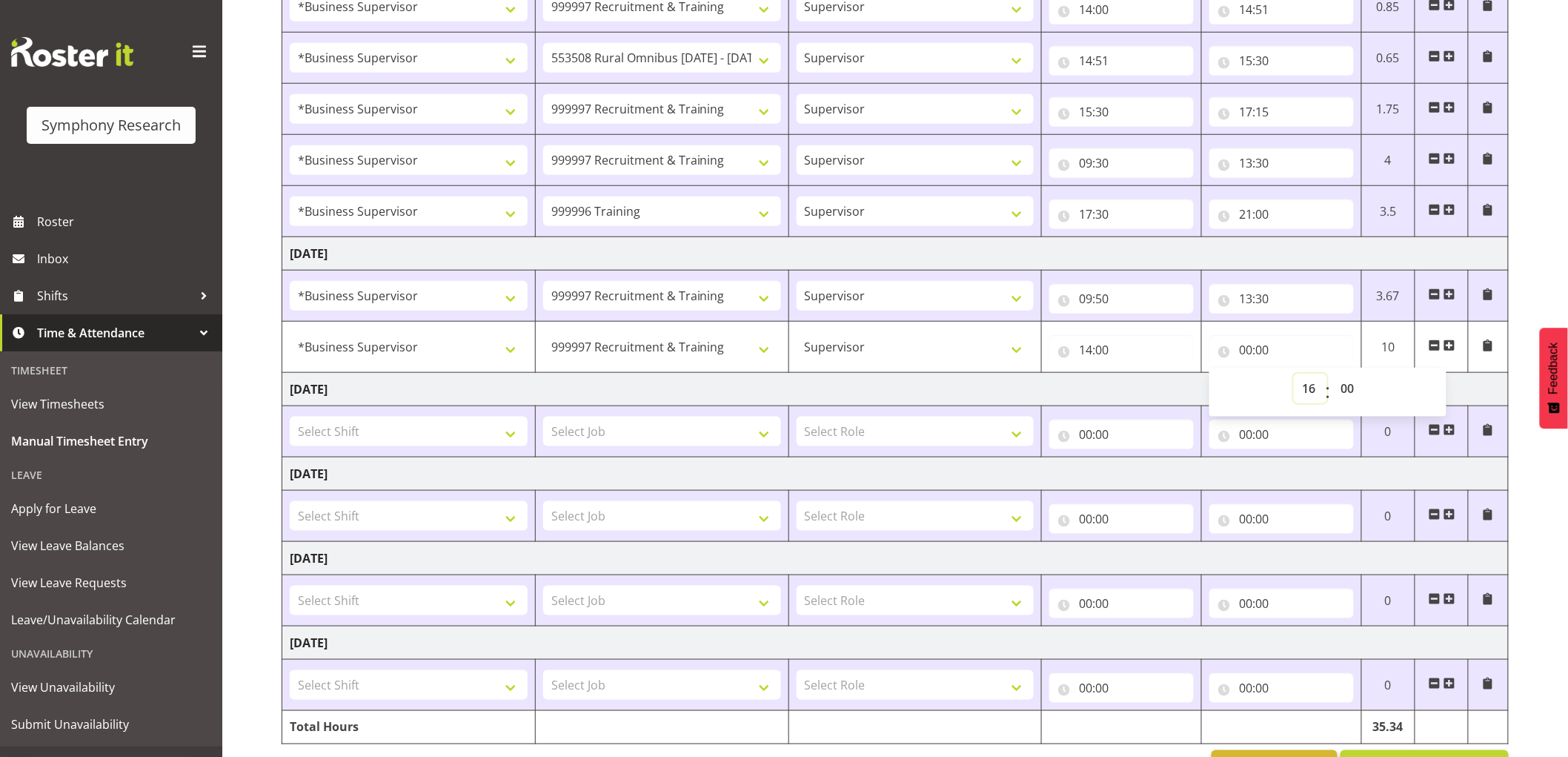
type input "16:00"
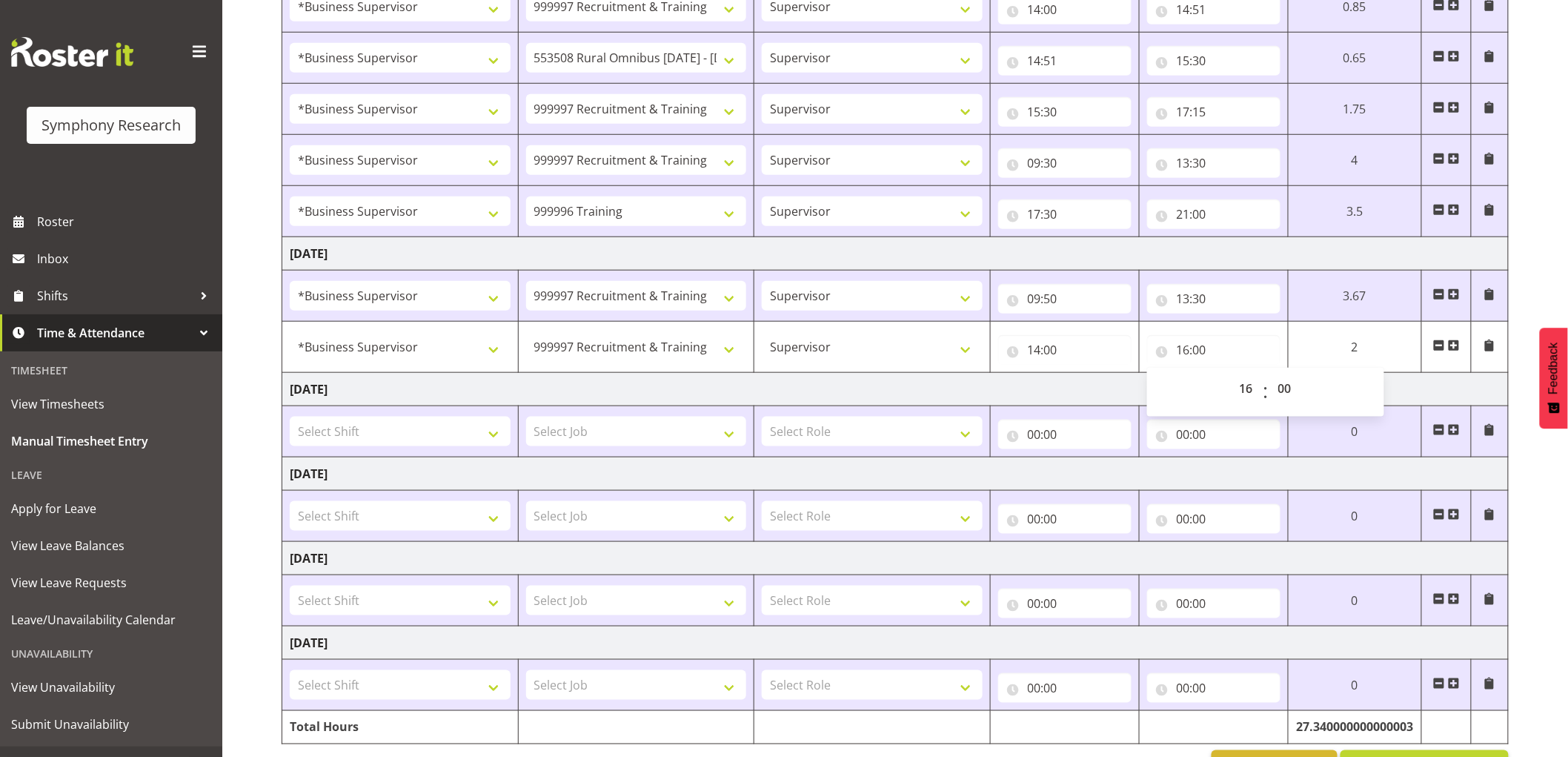
click at [969, 394] on td "[DATE]" at bounding box center [895, 390] width 1227 height 34
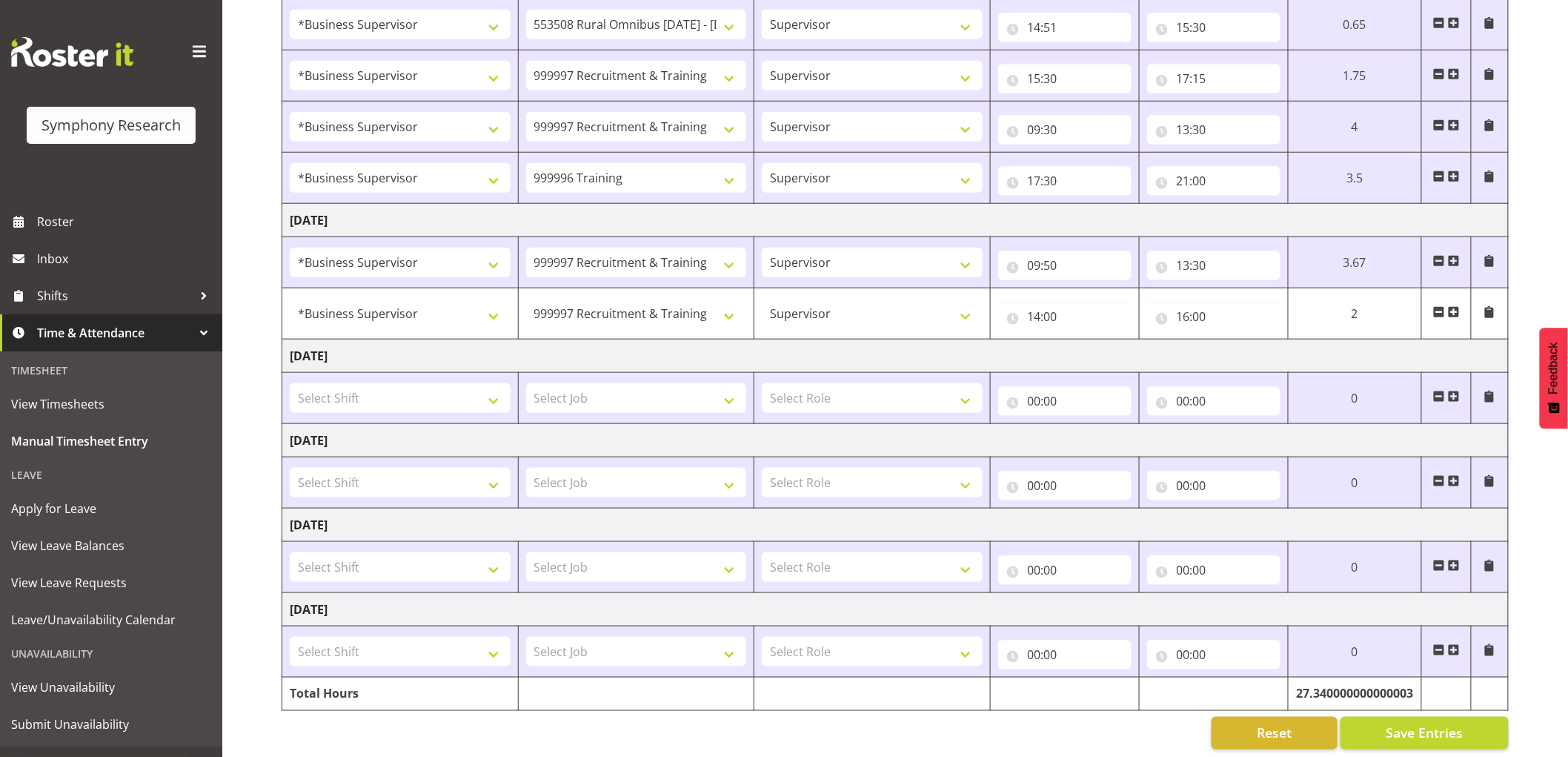
scroll to position [524, 0]
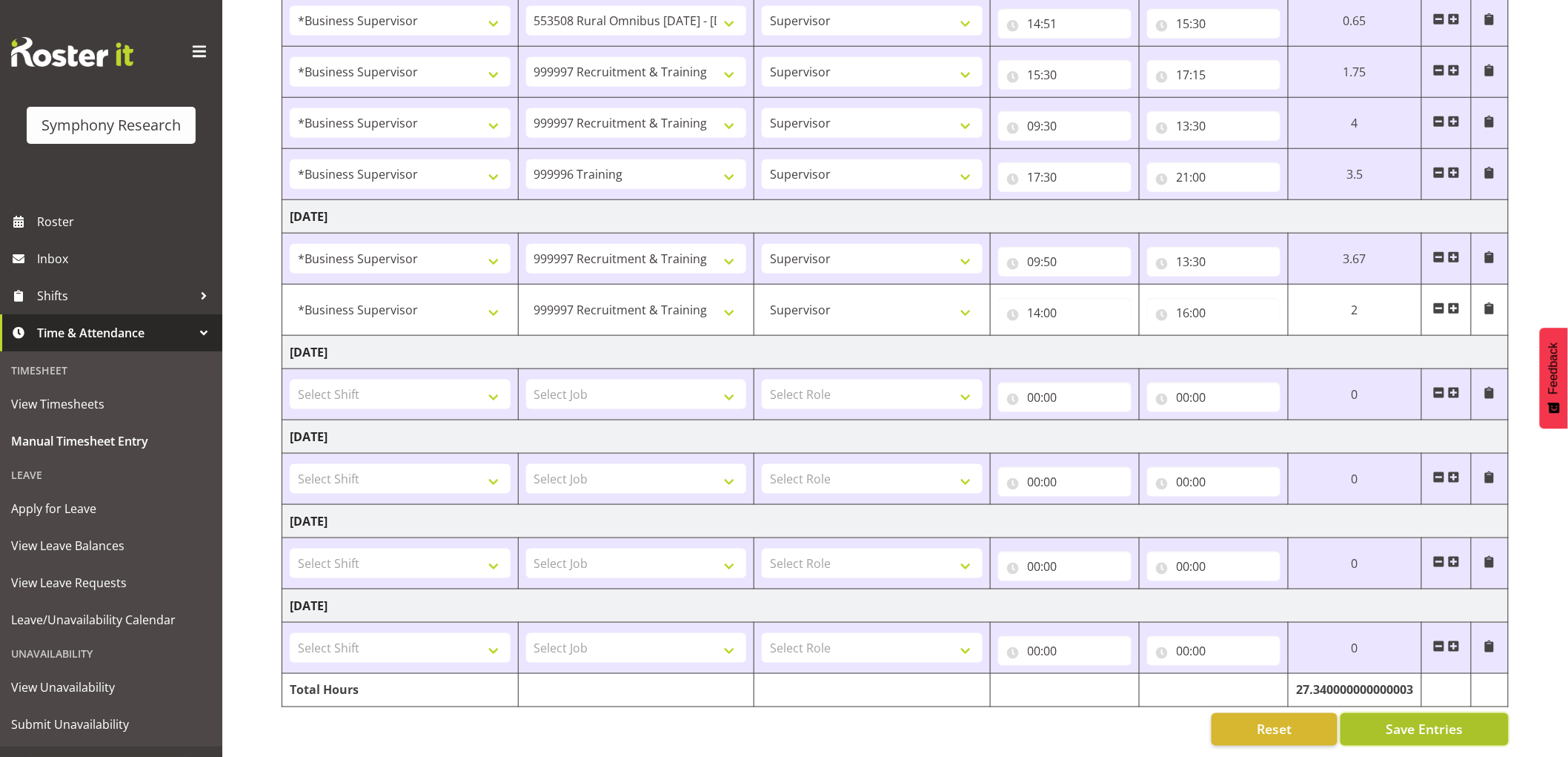
click at [1458, 720] on span "Save Entries" at bounding box center [1424, 729] width 77 height 19
type input "14:00"
type input "16:00"
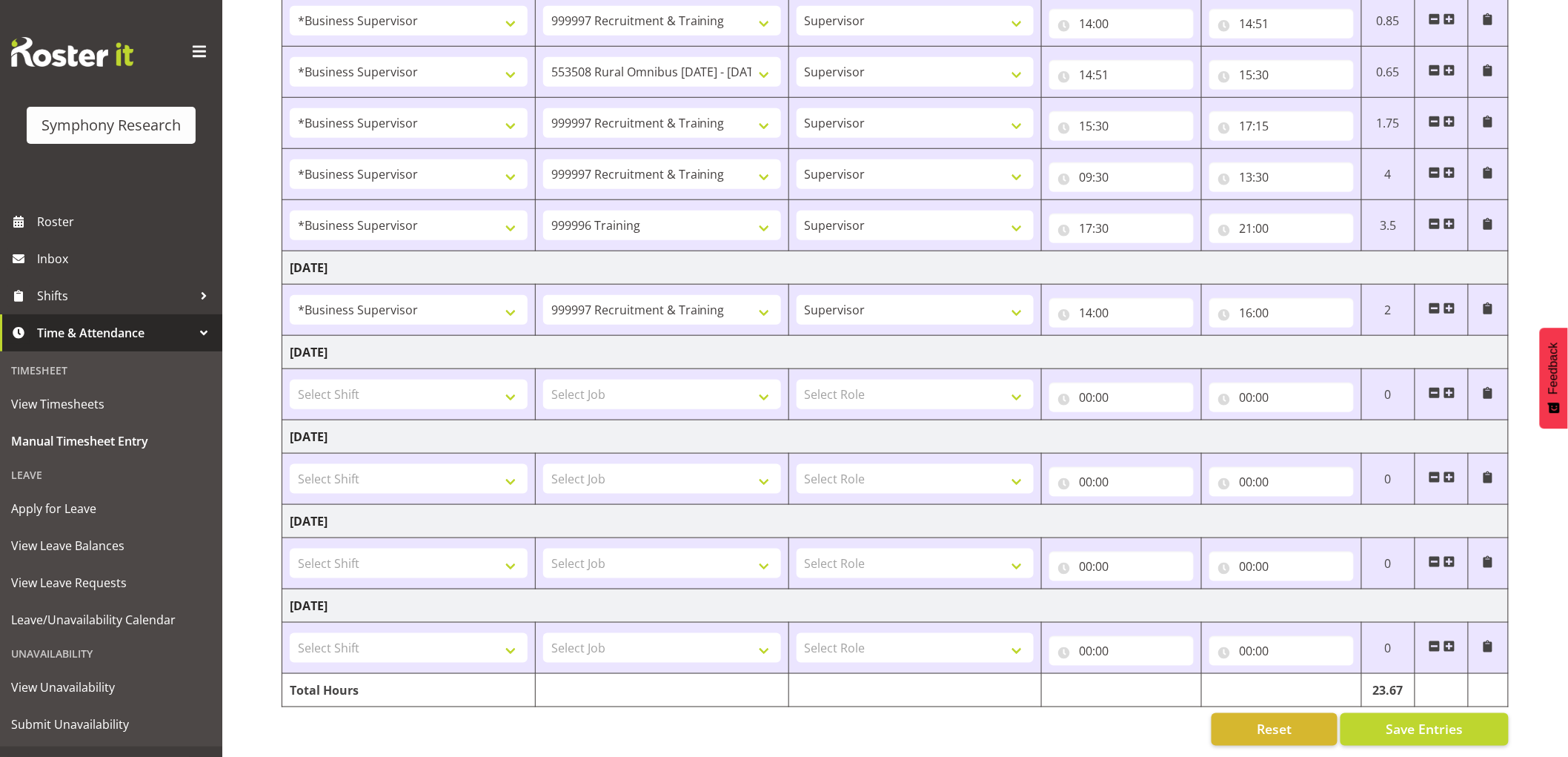
click at [1451, 303] on span at bounding box center [1450, 309] width 12 height 12
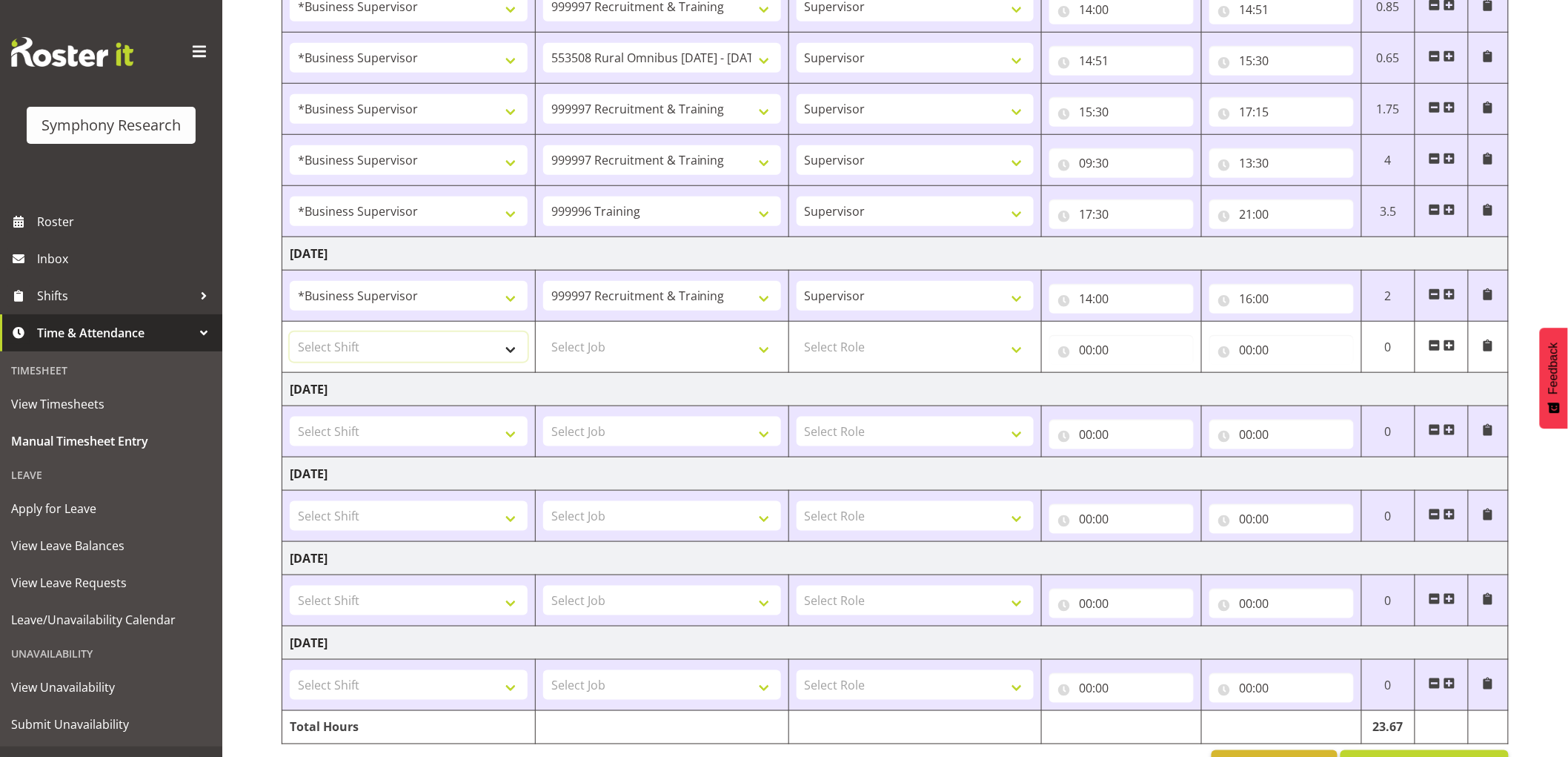
click at [448, 350] on select "Select Shift !!Project Briefing (Job to be assigned) !!Weekend Residential (Ros…" at bounding box center [409, 347] width 238 height 30
select select "1607"
click at [290, 332] on select "Select Shift !!Project Briefing (Job to be assigned) !!Weekend Residential (Ros…" at bounding box center [409, 347] width 238 height 30
click at [657, 346] on select "Select Job 550060 IF Admin 553492 World Poll Aus Wave 2 Main 2025 553493 World …" at bounding box center [662, 347] width 238 height 30
select select "2379"
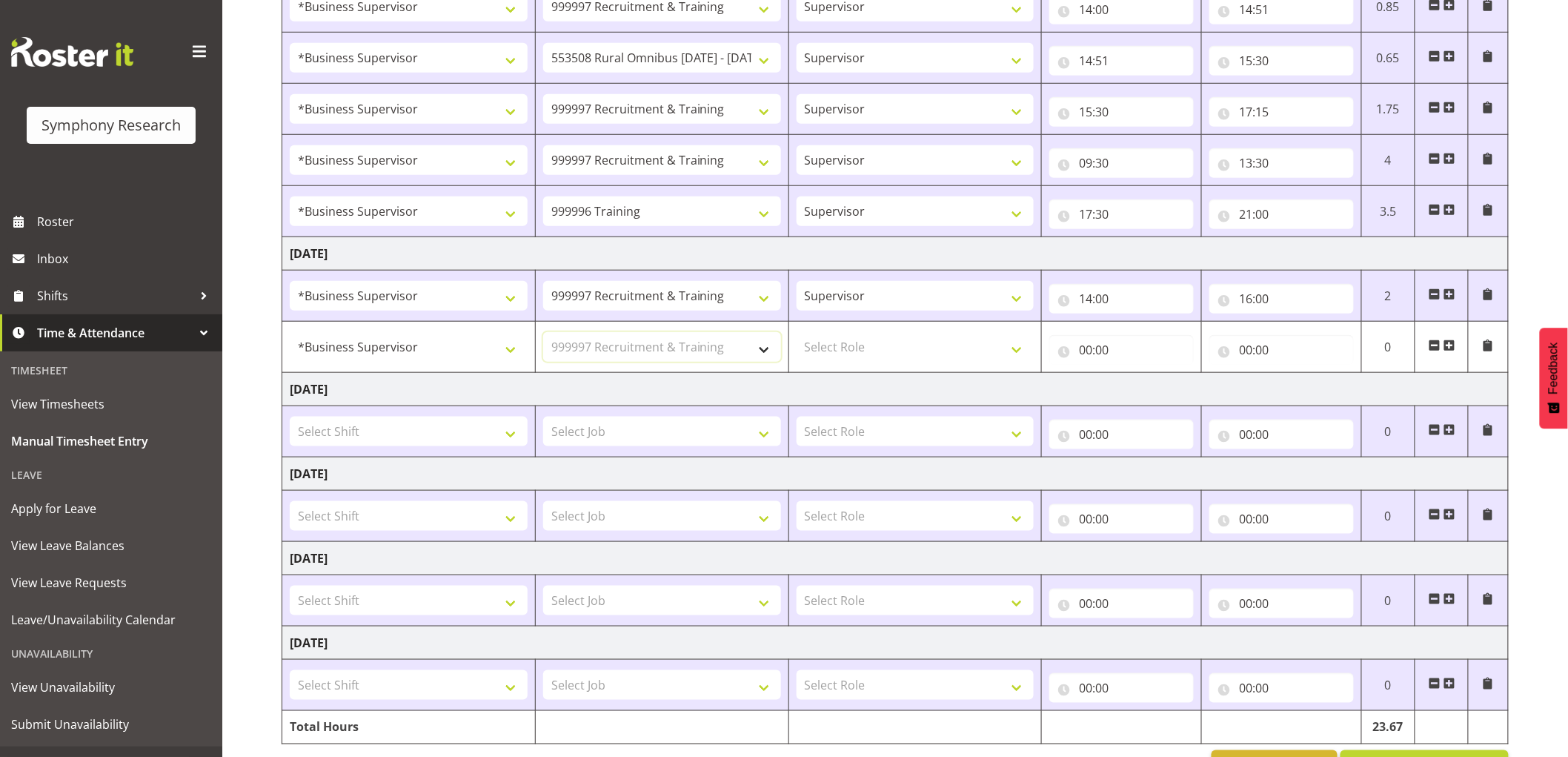
click at [544, 332] on select "Select Job 550060 IF Admin 553492 World Poll Aus Wave 2 Main 2025 553493 World …" at bounding box center [662, 347] width 238 height 30
drag, startPoint x: 925, startPoint y: 345, endPoint x: 912, endPoint y: 361, distance: 20.6
click at [923, 346] on select "Select Role Supervisor Interviewing Briefing" at bounding box center [915, 347] width 238 height 30
select select "45"
click at [797, 332] on select "Select Role Supervisor Interviewing Briefing" at bounding box center [915, 347] width 238 height 30
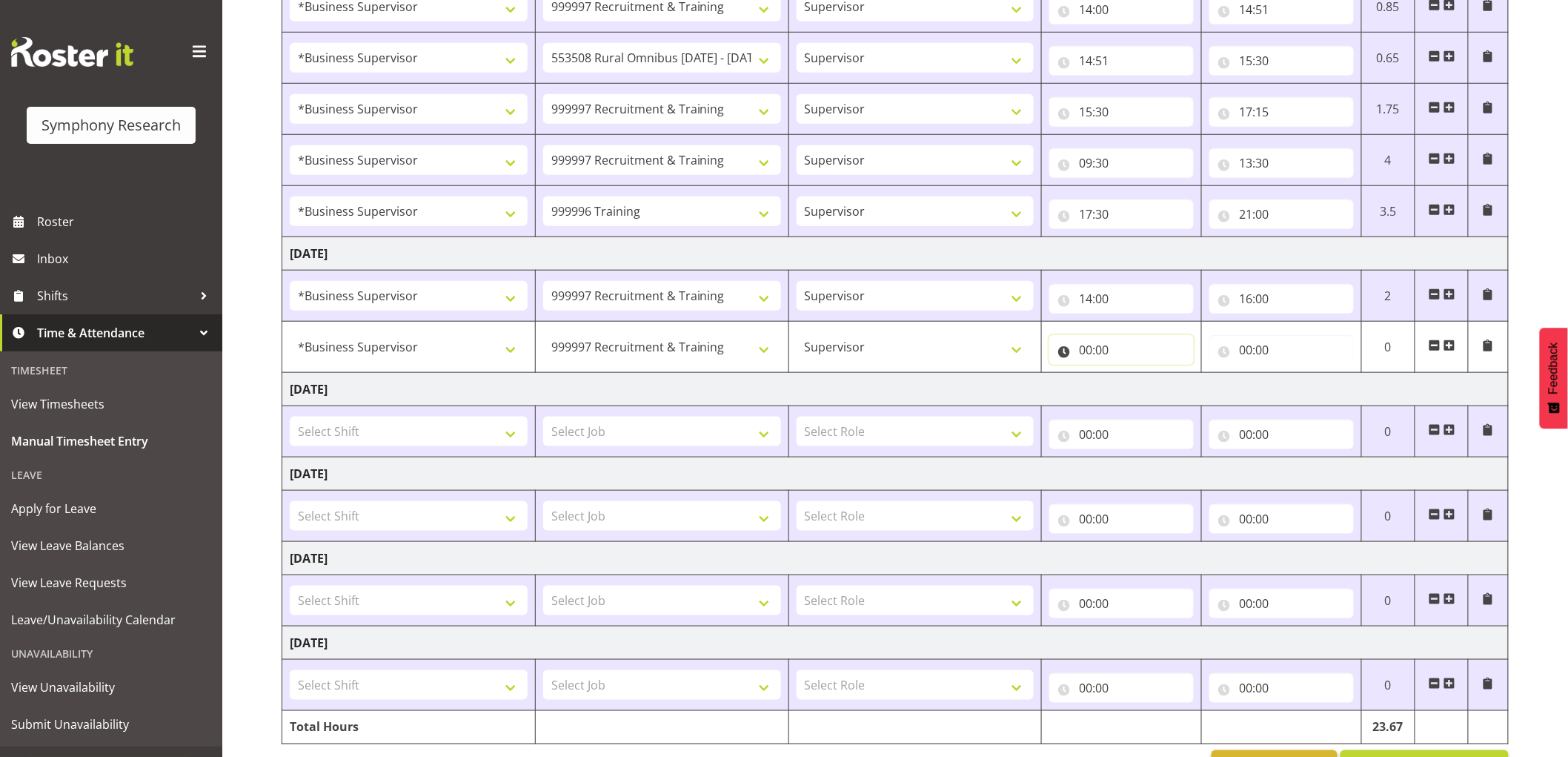
click at [1100, 339] on input "00:00" at bounding box center [1122, 349] width 145 height 30
click at [1144, 386] on select "00 01 02 03 04 05 06 07 08 09 10 11 12 13 14 15 16 17 18 19 20 21 22 23" at bounding box center [1150, 388] width 34 height 30
select select "9"
type input "09:00"
click at [1145, 386] on select "00 01 02 03 04 05 06 07 08 09 10 11 12 13 14 15 16 17 18 19 20 21 22 23" at bounding box center [1150, 388] width 34 height 30
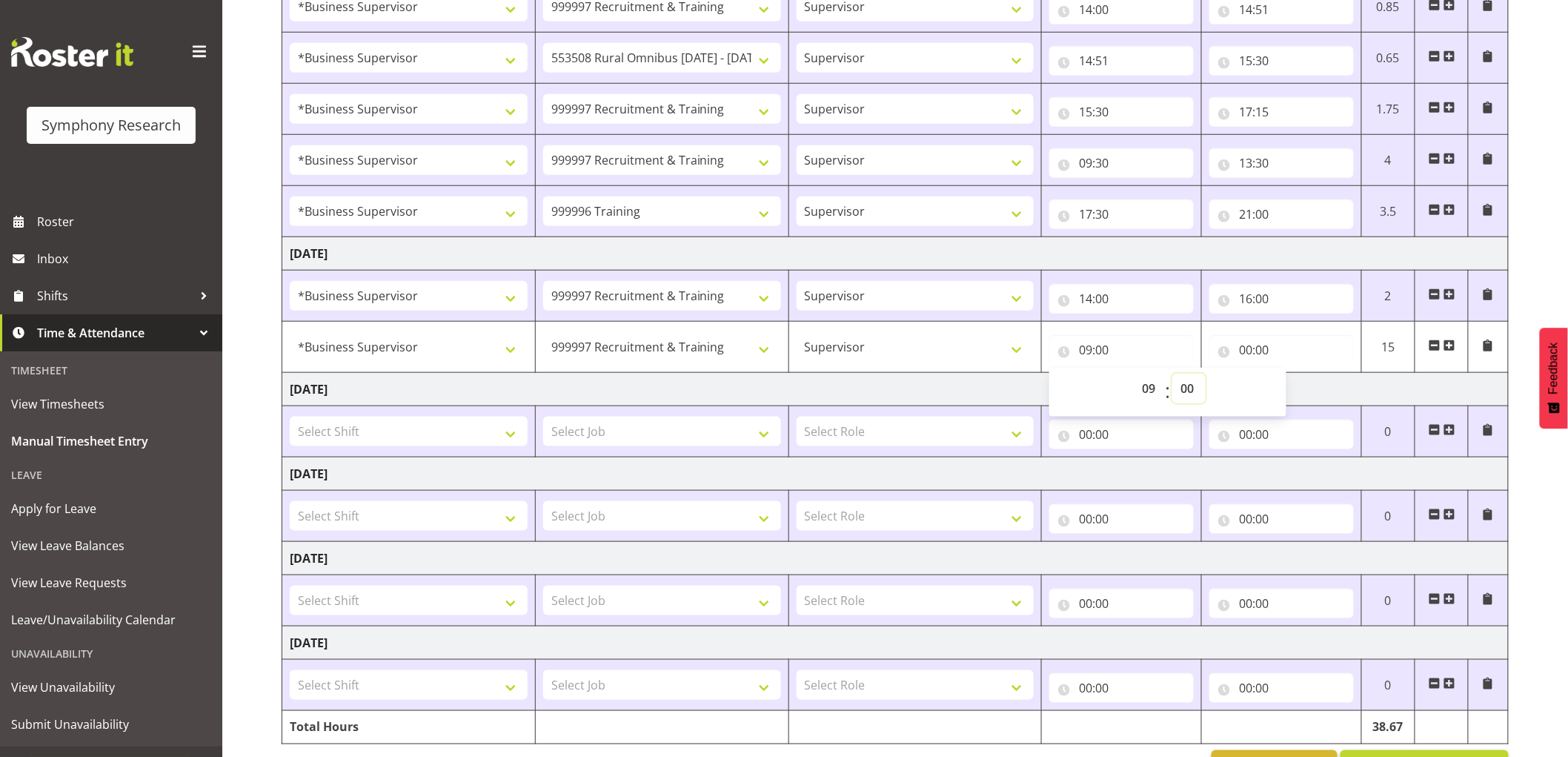
click at [1187, 391] on select "00 01 02 03 04 05 06 07 08 09 10 11 12 13 14 15 16 17 18 19 20 21 22 23 24 25 2…" at bounding box center [1189, 388] width 34 height 30
select select "50"
click at [1172, 374] on select "00 01 02 03 04 05 06 07 08 09 10 11 12 13 14 15 16 17 18 19 20 21 22 23 24 25 2…" at bounding box center [1189, 388] width 34 height 30
type input "09:50"
click at [1229, 342] on input "00:00" at bounding box center [1282, 349] width 145 height 30
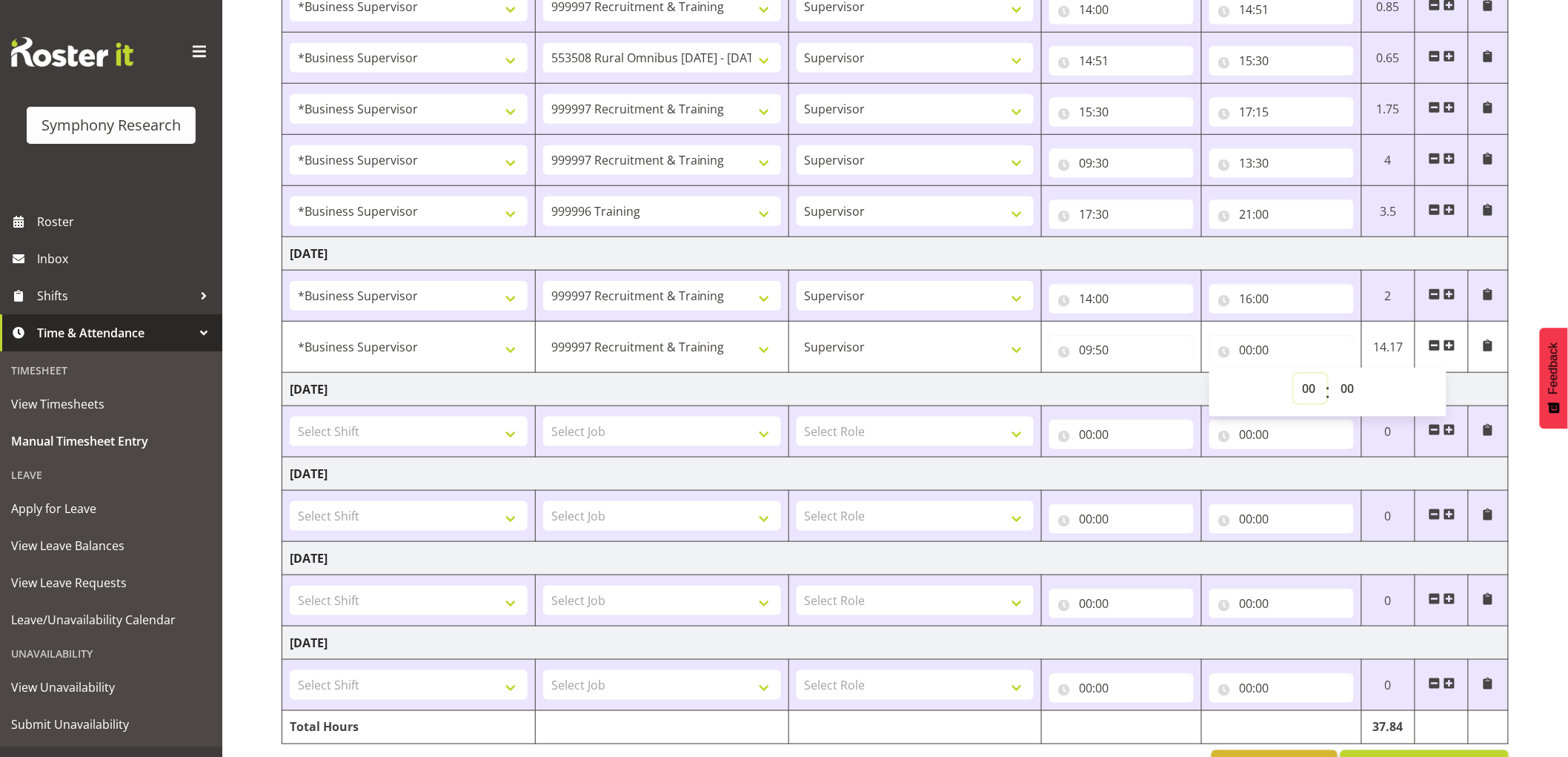
click at [1298, 386] on select "00 01 02 03 04 05 06 07 08 09 10 11 12 13 14 15 16 17 18 19 20 21 22 23" at bounding box center [1310, 388] width 34 height 30
select select "13"
click at [1294, 374] on select "00 01 02 03 04 05 06 07 08 09 10 11 12 13 14 15 16 17 18 19 20 21 22 23" at bounding box center [1310, 388] width 34 height 30
type input "13:00"
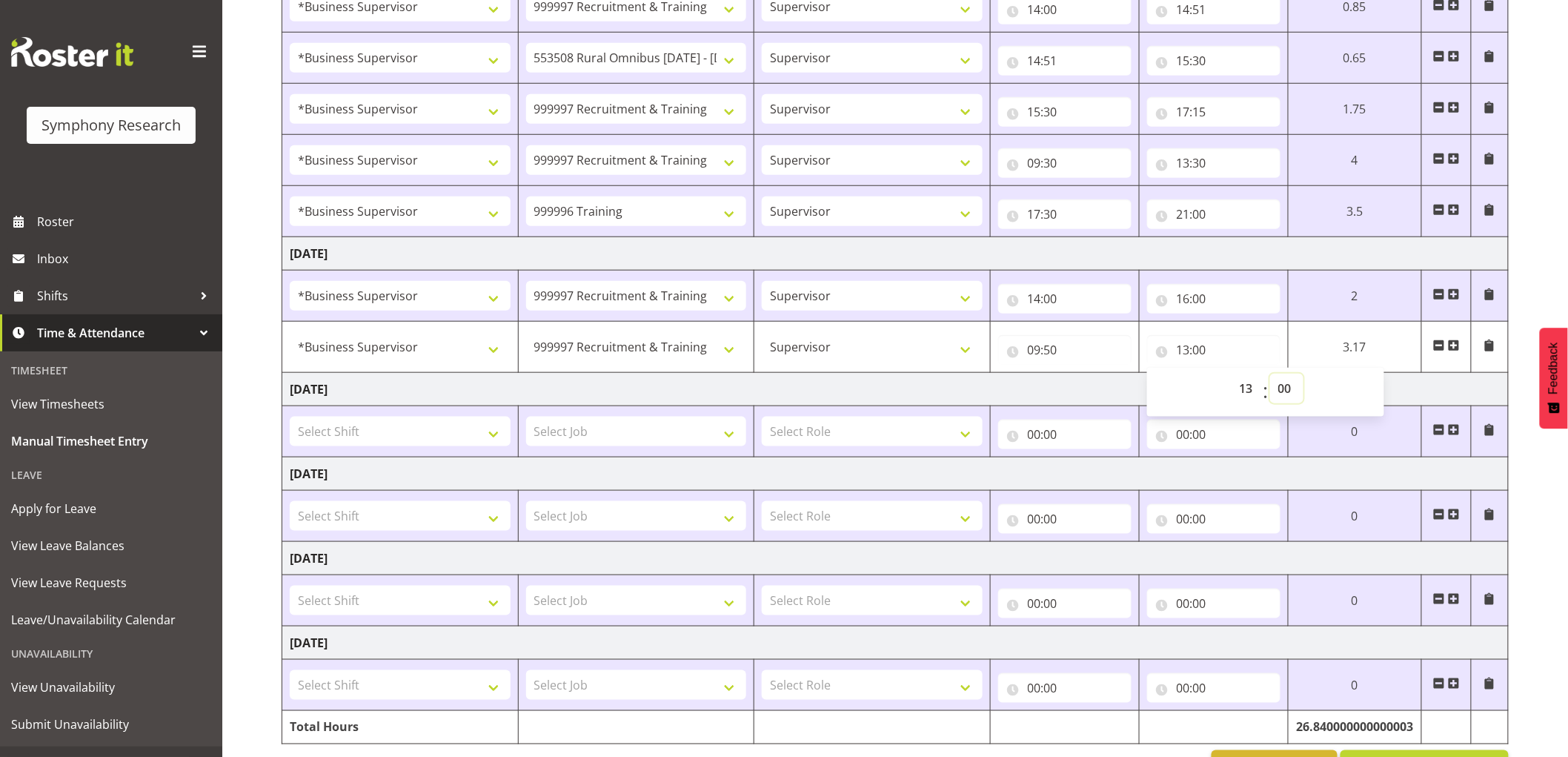
click at [1291, 390] on select "00 01 02 03 04 05 06 07 08 09 10 11 12 13 14 15 16 17 18 19 20 21 22 23 24 25 2…" at bounding box center [1287, 388] width 34 height 30
select select "30"
click at [1270, 374] on select "00 01 02 03 04 05 06 07 08 09 10 11 12 13 14 15 16 17 18 19 20 21 22 23 24 25 2…" at bounding box center [1287, 388] width 34 height 30
type input "13:30"
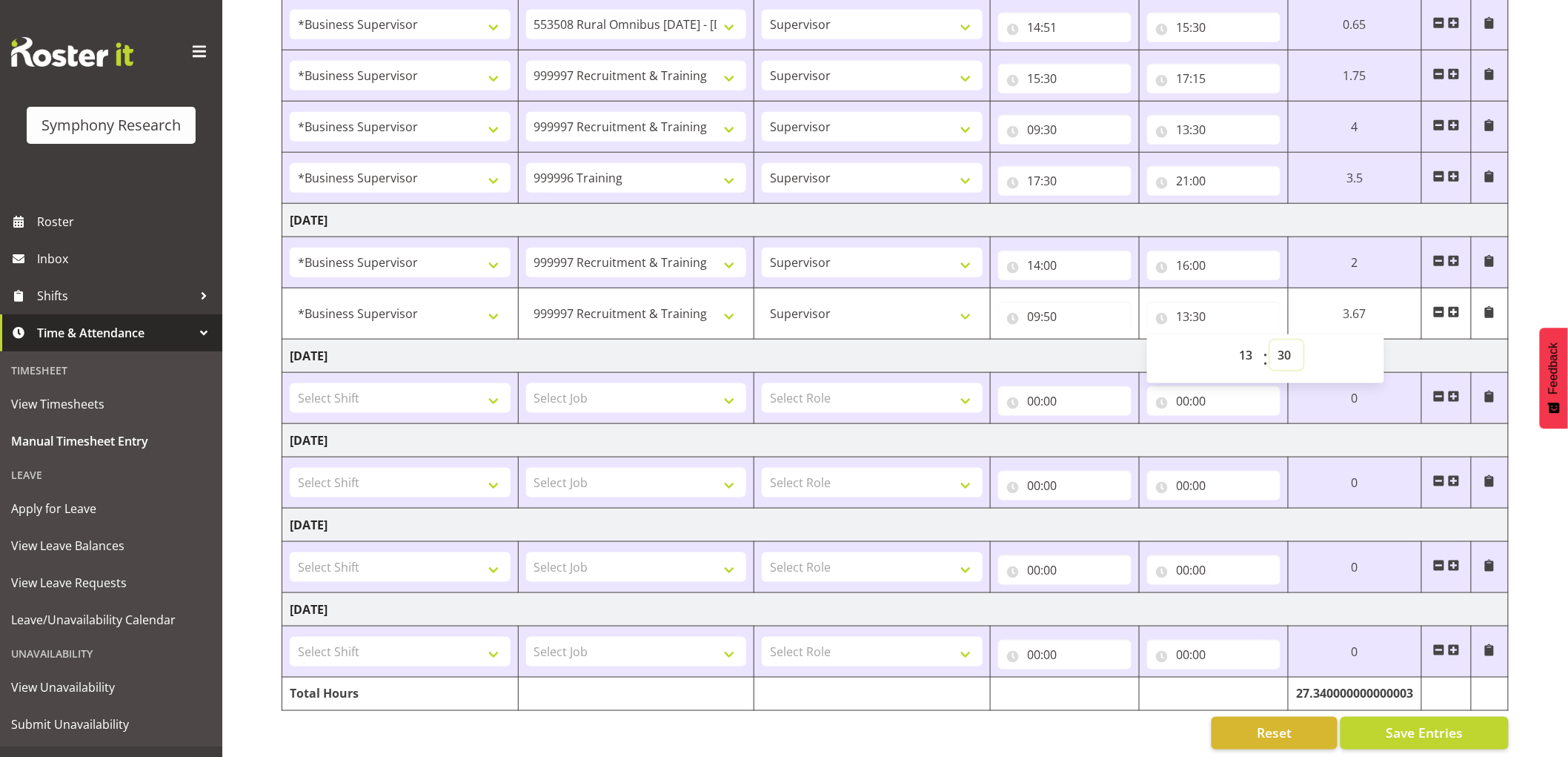
scroll to position [524, 0]
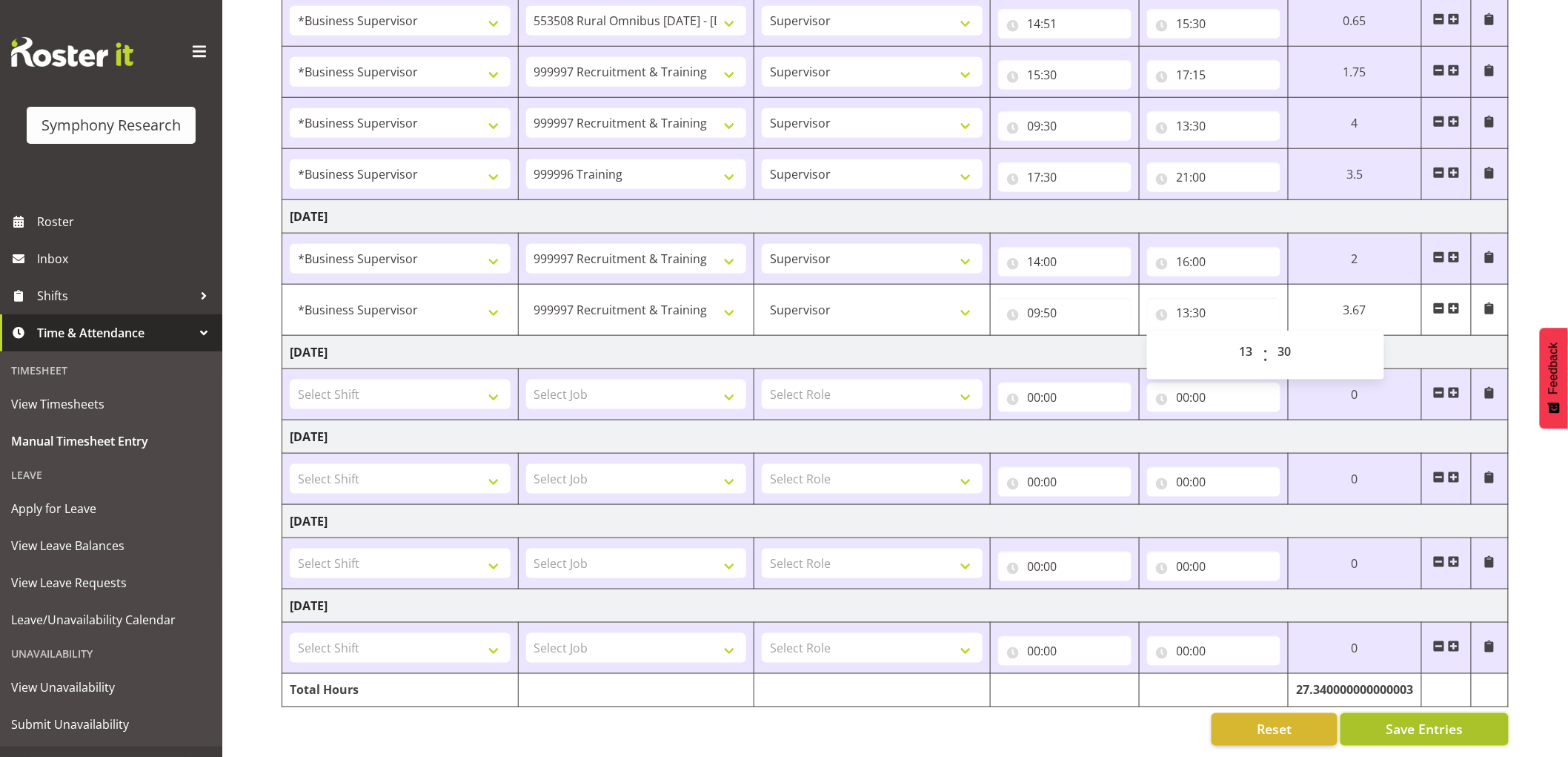
click at [1419, 720] on span "Save Entries" at bounding box center [1424, 729] width 77 height 19
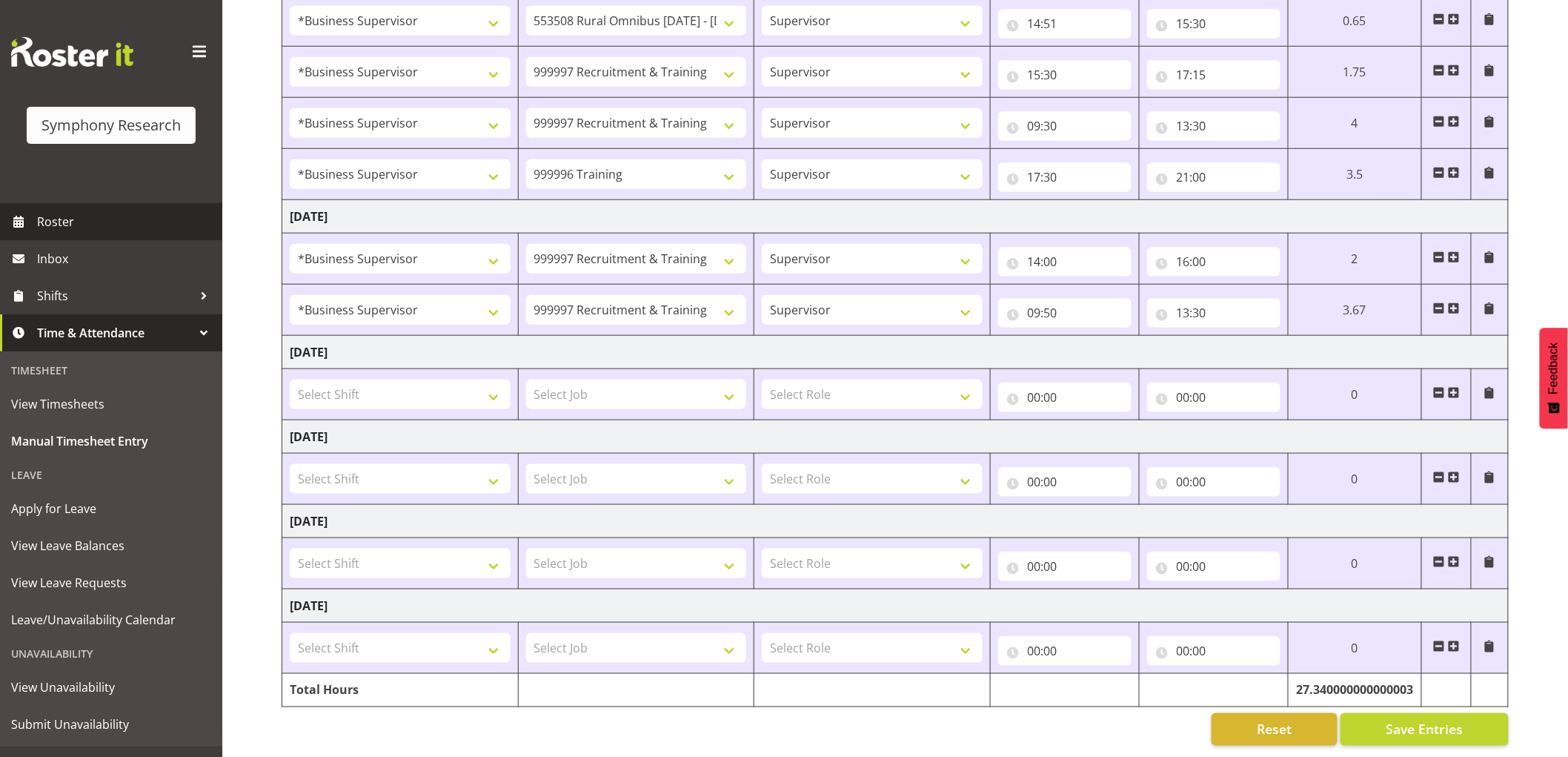
click at [110, 226] on span "Roster" at bounding box center [126, 221] width 178 height 22
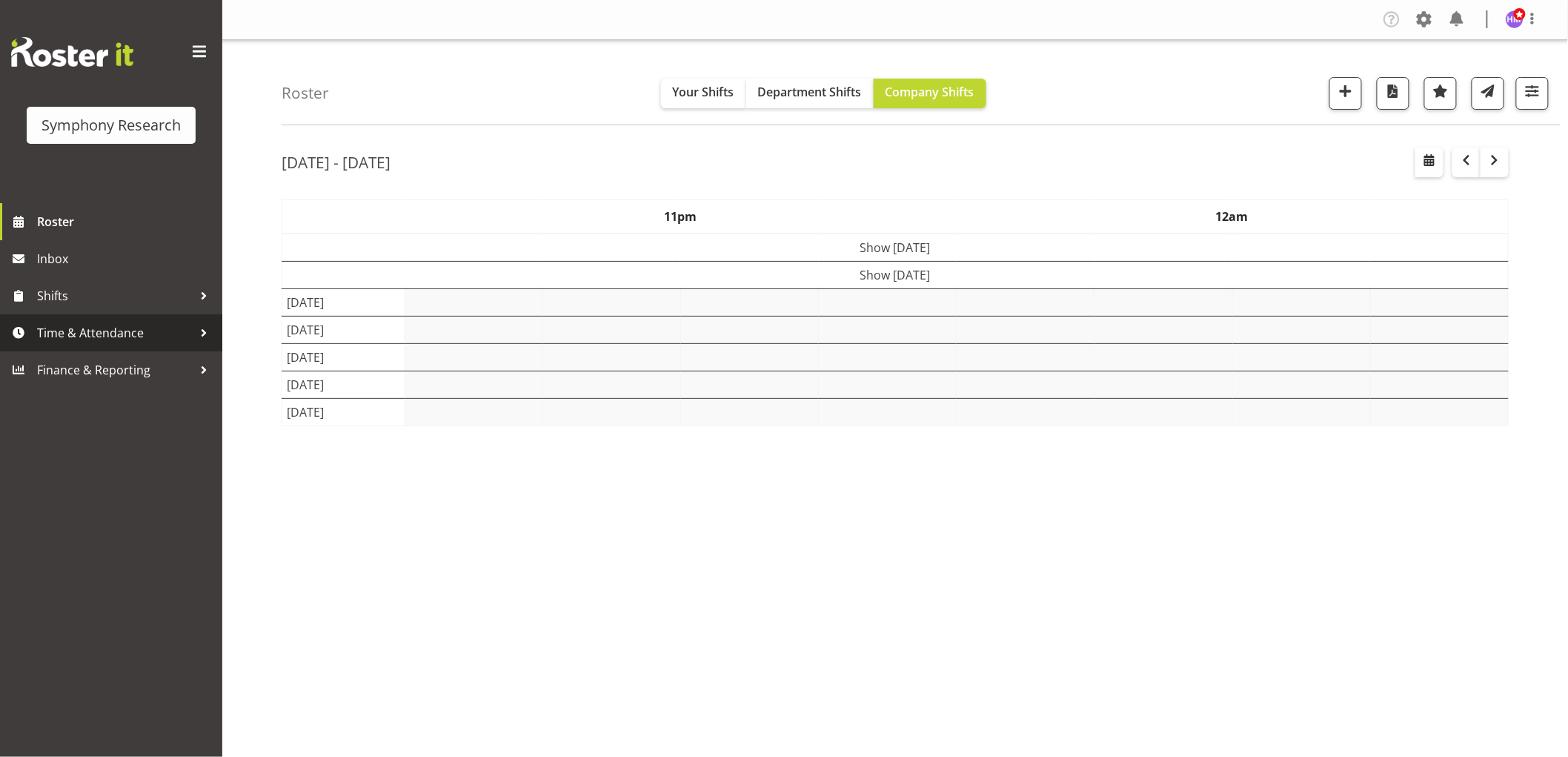
click at [115, 326] on span "Time & Attendance" at bounding box center [115, 332] width 156 height 22
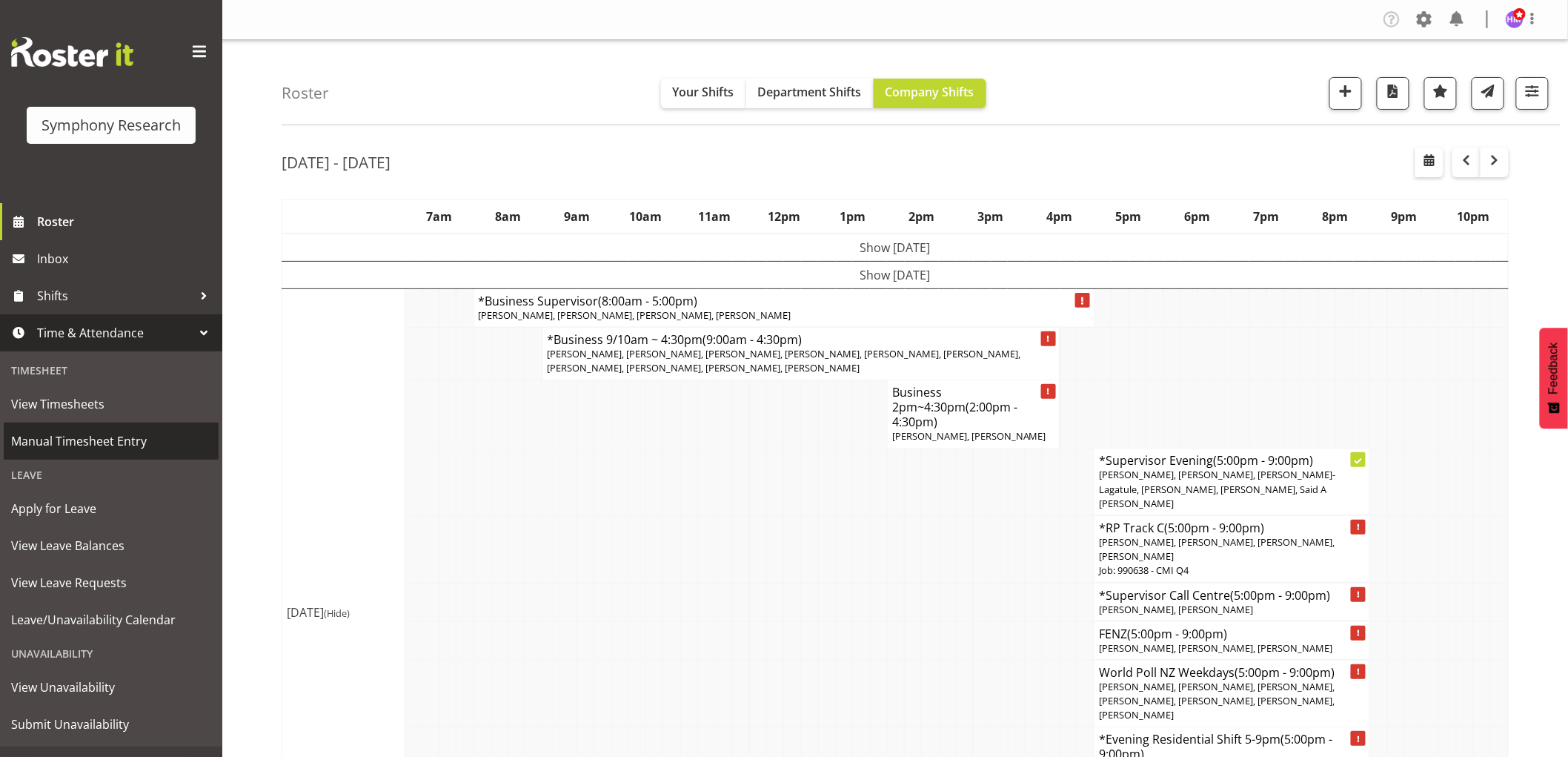
click at [91, 449] on span "Manual Timesheet Entry" at bounding box center [111, 441] width 200 height 22
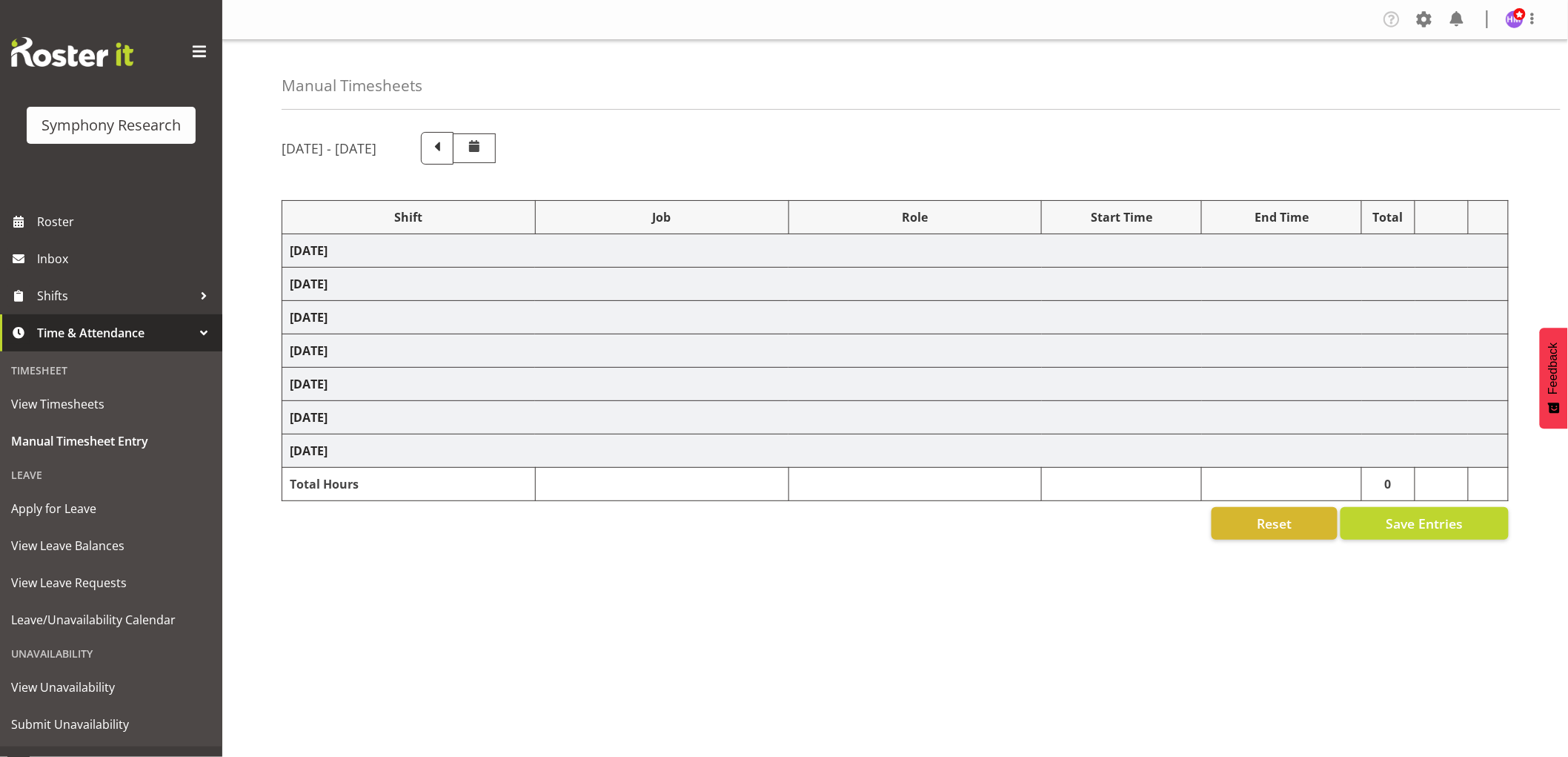
select select "1607"
select select "2379"
select select "1607"
select select "757"
select select "1607"
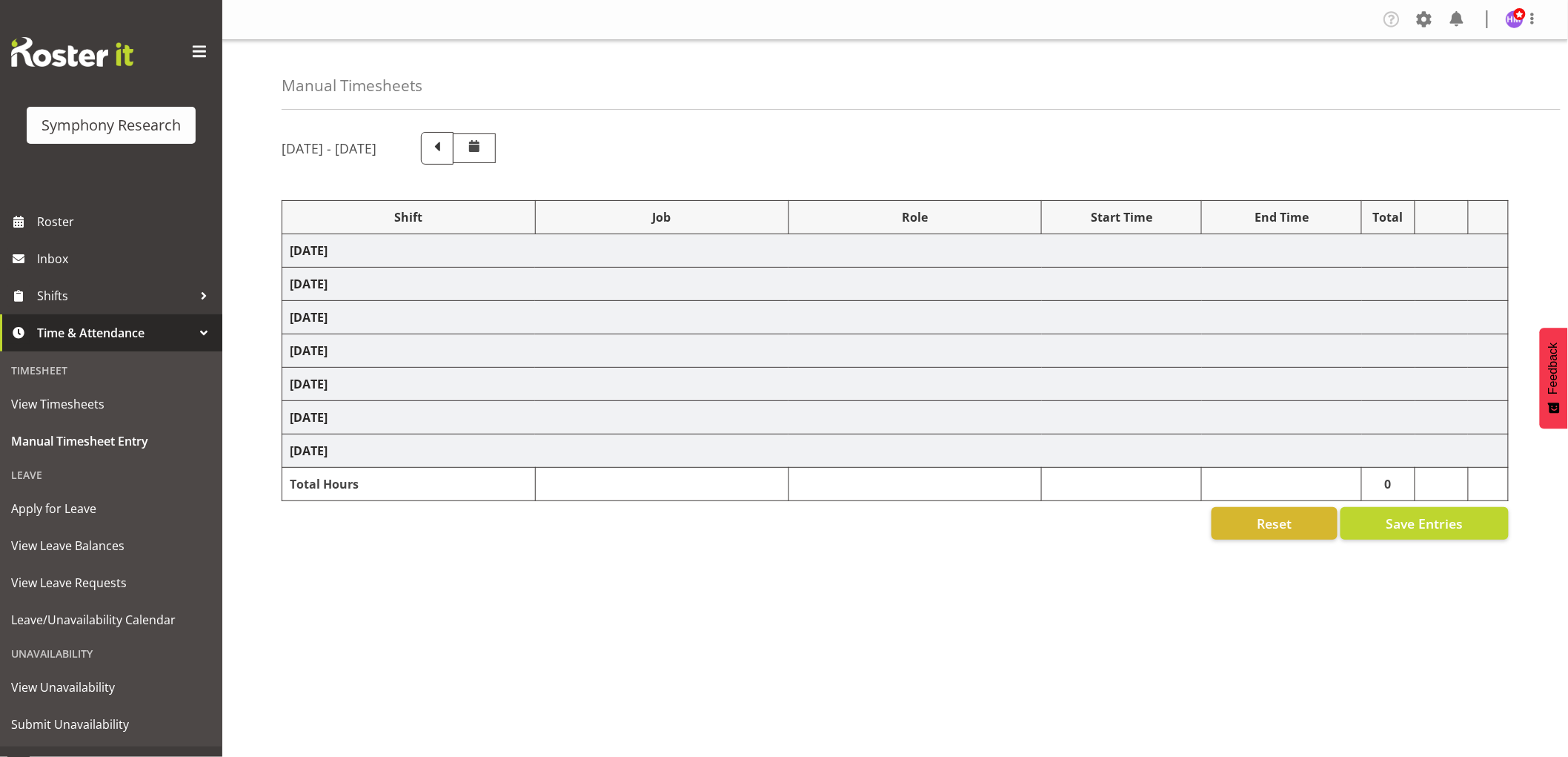
select select "2379"
select select "1607"
select select "10536"
select select "1607"
select select "2379"
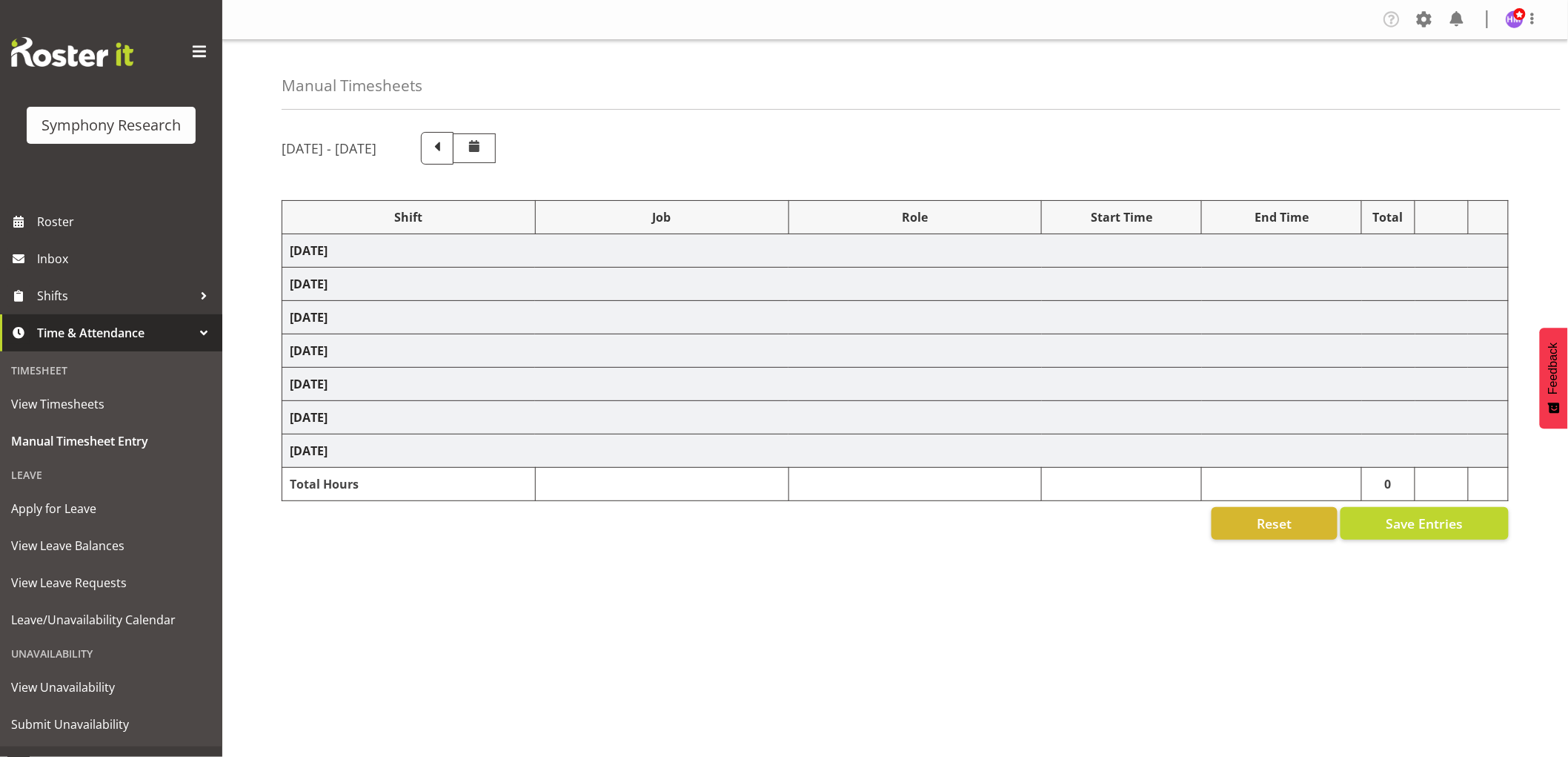
select select "1607"
select select "2379"
select select "1607"
select select "757"
select select "1607"
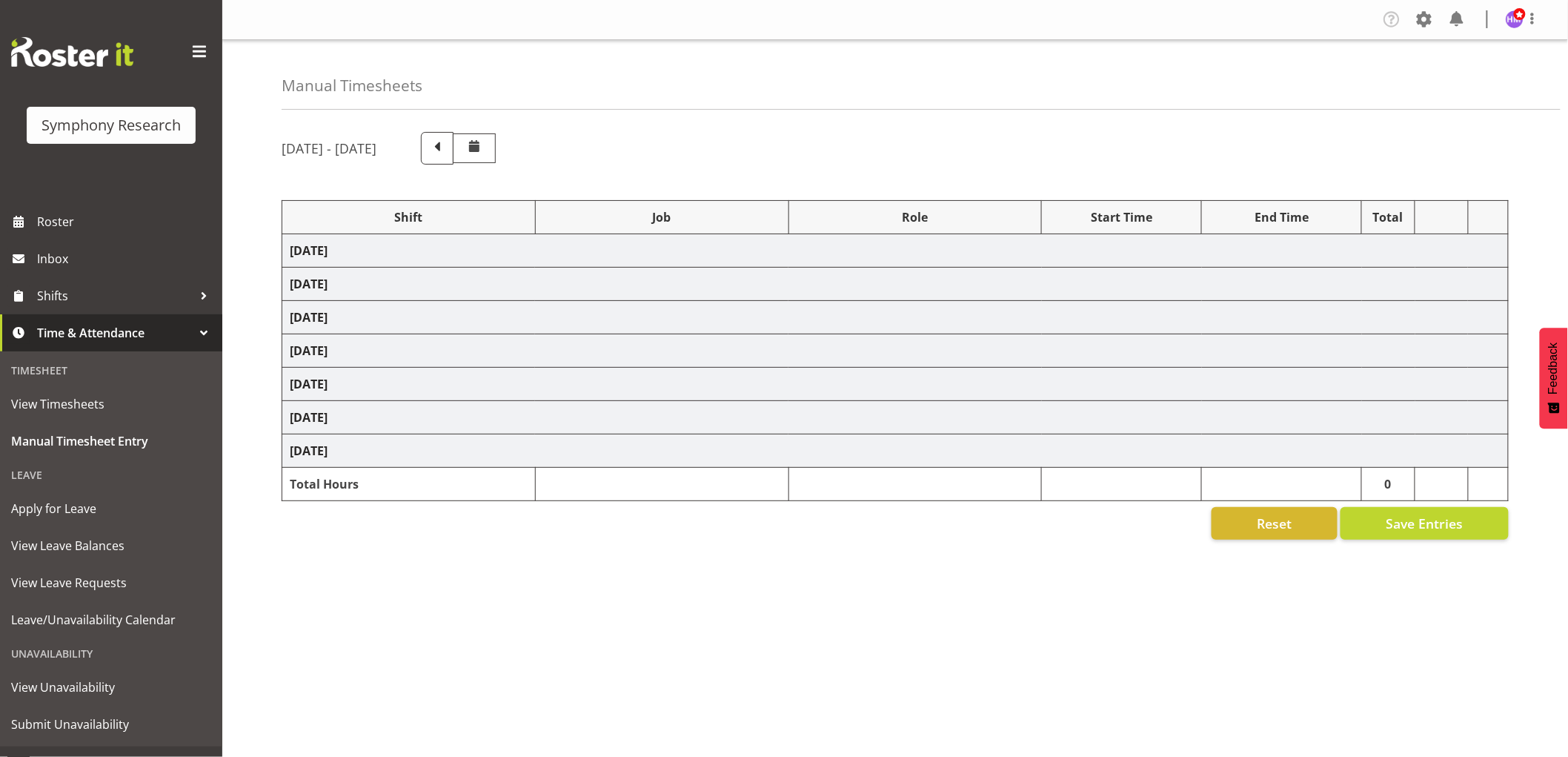
select select "2379"
select select "1607"
select select "2379"
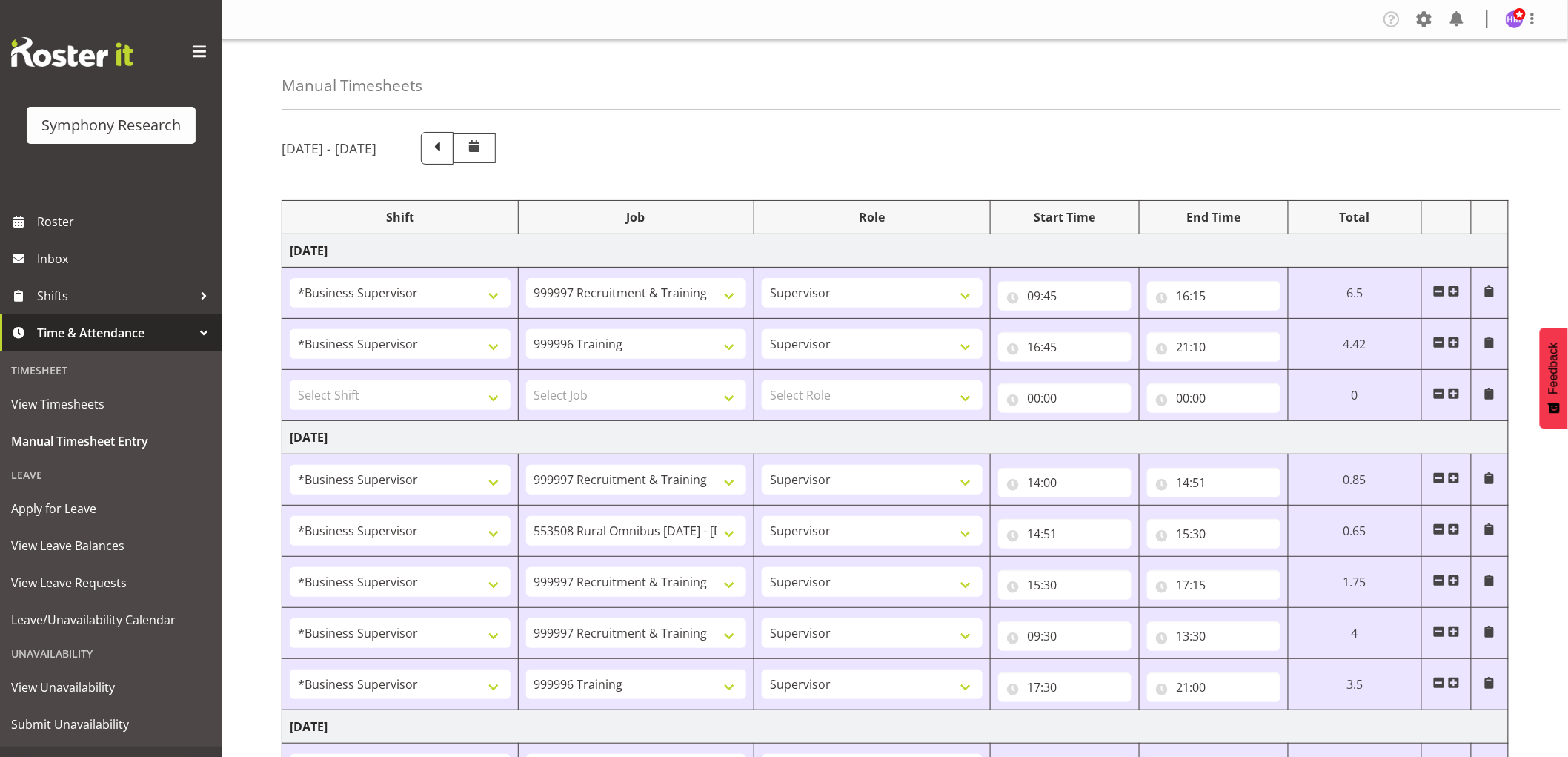
scroll to position [524, 0]
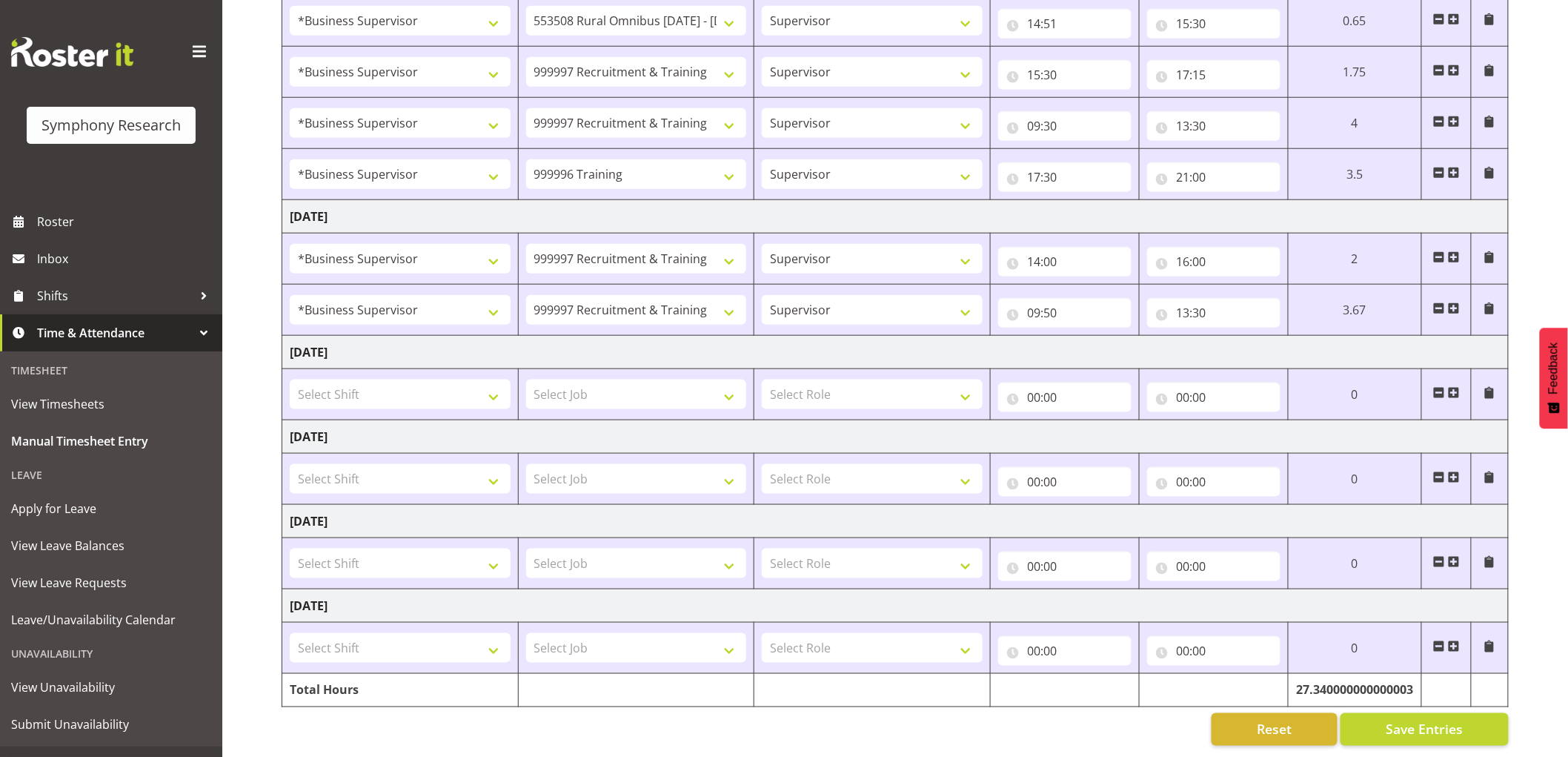
click at [1440, 252] on span at bounding box center [1439, 258] width 12 height 12
type input "09:50"
type input "13:30"
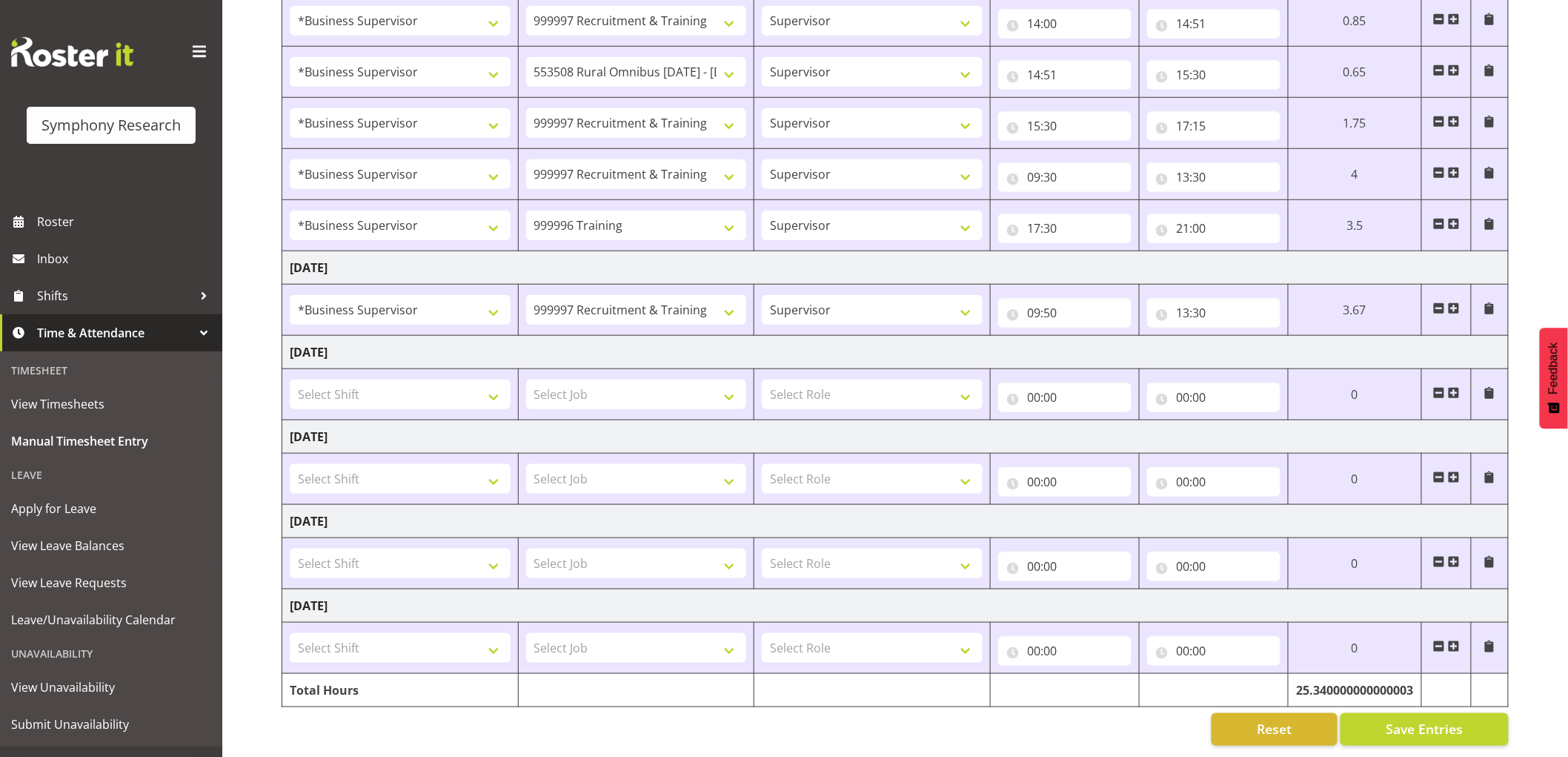
scroll to position [473, 0]
click at [1409, 713] on button "Save Entries" at bounding box center [1425, 729] width 168 height 33
click at [1196, 298] on input "13:30" at bounding box center [1214, 313] width 133 height 30
click at [1251, 341] on select "00 01 02 03 04 05 06 07 08 09 10 11 12 13 14 15 16 17 18 19 20 21 22 23" at bounding box center [1249, 351] width 34 height 30
select select "12"
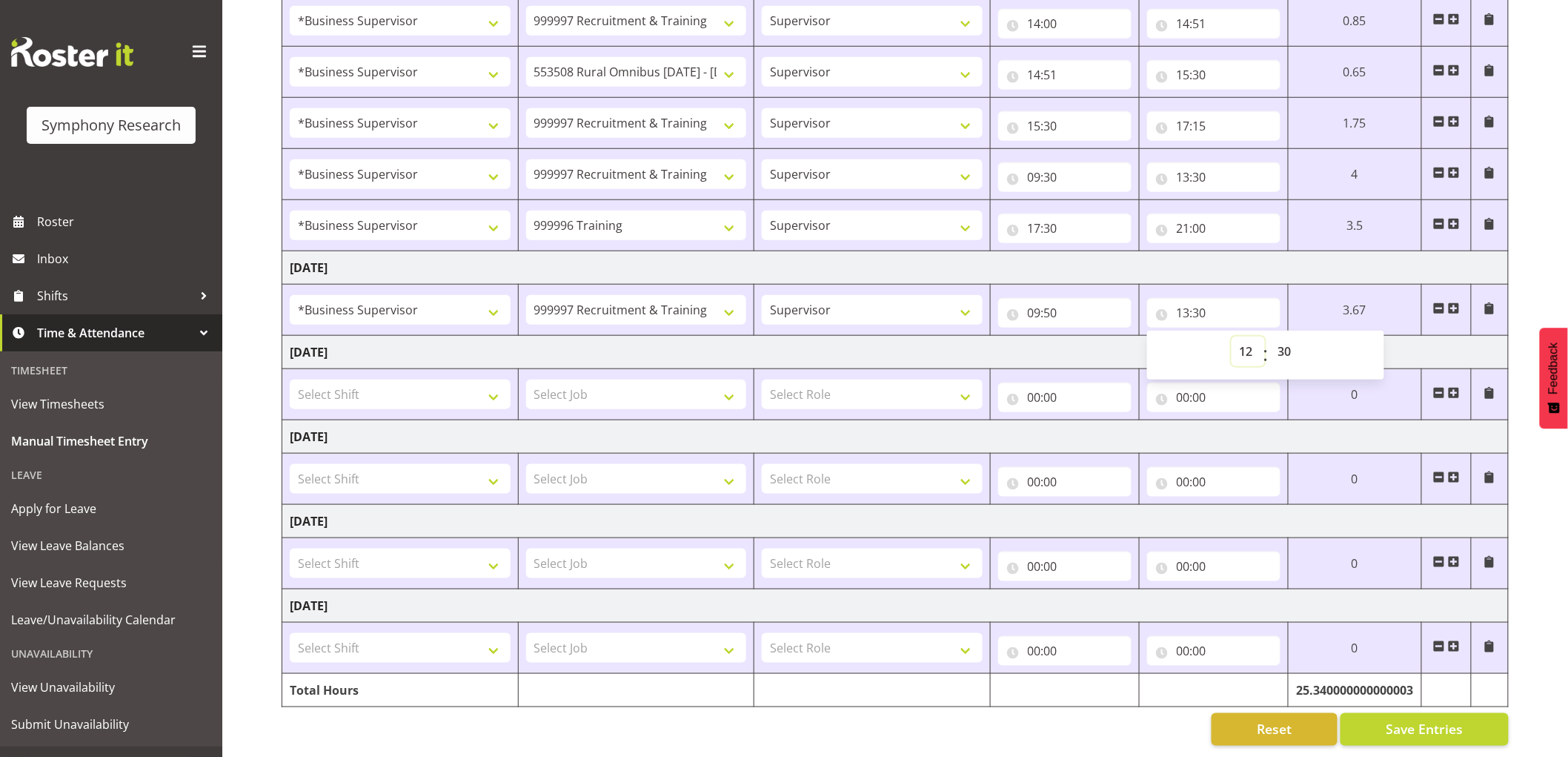
click at [1232, 336] on select "00 01 02 03 04 05 06 07 08 09 10 11 12 13 14 15 16 17 18 19 20 21 22 23" at bounding box center [1249, 351] width 34 height 30
type input "12:30"
click at [1286, 339] on select "00 01 02 03 04 05 06 07 08 09 10 11 12 13 14 15 16 17 18 19 20 21 22 23 24 25 2…" at bounding box center [1287, 351] width 34 height 30
select select "0"
click at [1270, 336] on select "00 01 02 03 04 05 06 07 08 09 10 11 12 13 14 15 16 17 18 19 20 21 22 23 24 25 2…" at bounding box center [1287, 351] width 34 height 30
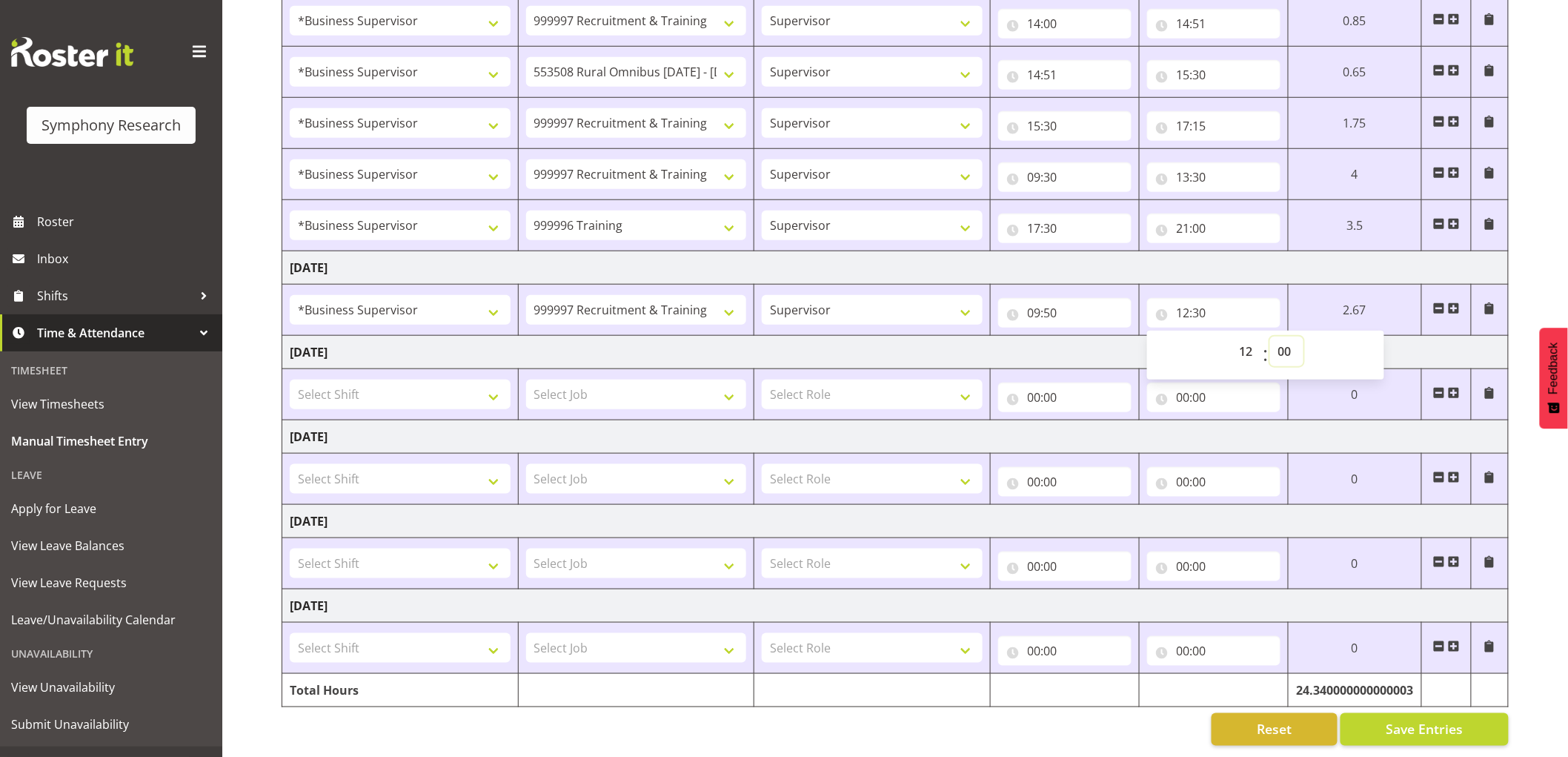
type input "12:00"
click at [1460, 303] on span at bounding box center [1454, 309] width 12 height 12
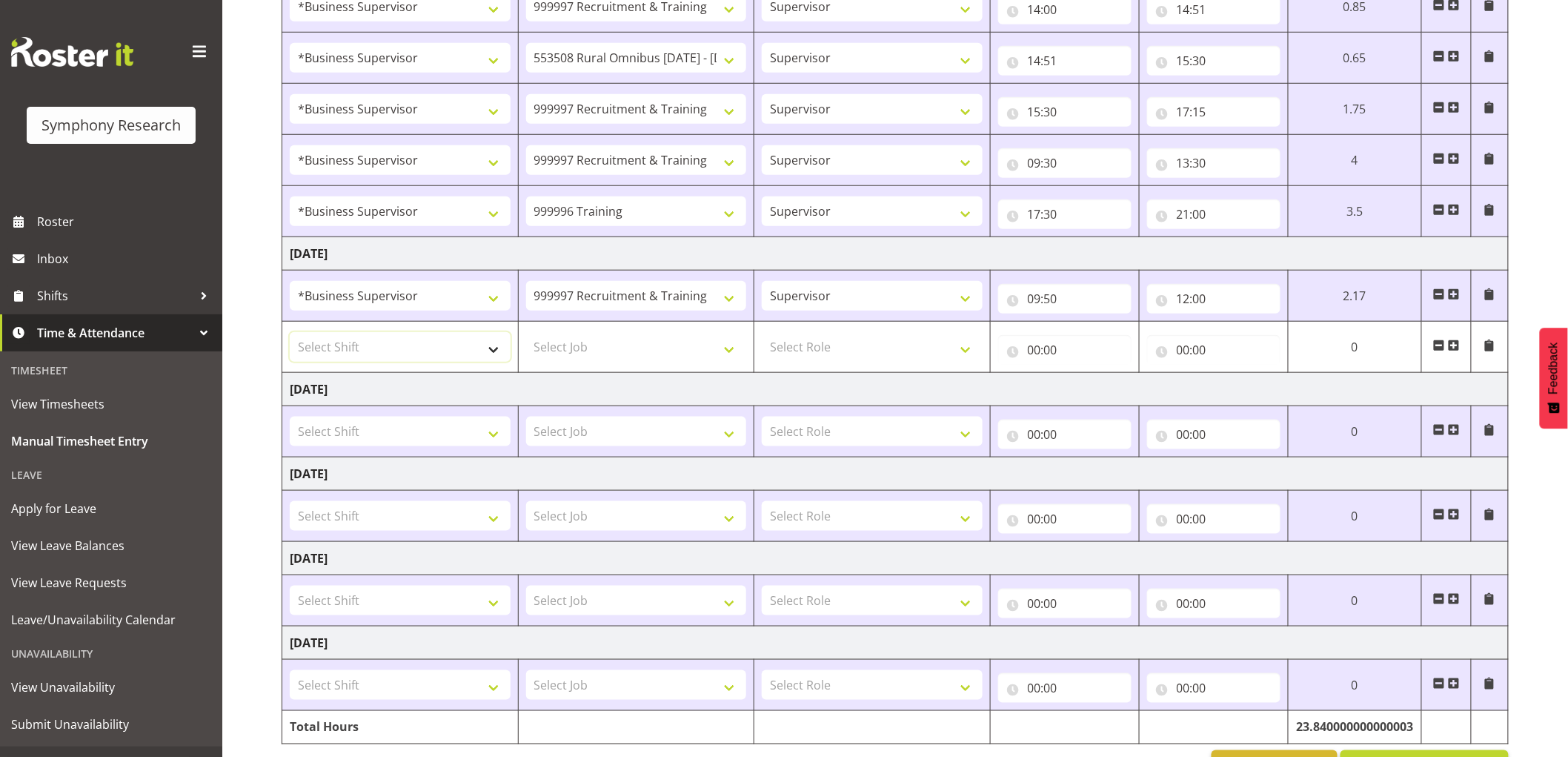
click at [351, 346] on select "Select Shift !!Project Briefing (Job to be assigned) !!Weekend Residential (Ros…" at bounding box center [400, 347] width 221 height 30
select select "1607"
click at [290, 332] on select "Select Shift !!Project Briefing (Job to be assigned) !!Weekend Residential (Ros…" at bounding box center [400, 347] width 221 height 30
click at [630, 335] on select "Select Job 550060 IF Admin 553492 World Poll Aus Wave 2 Main 2025 553493 World …" at bounding box center [636, 347] width 221 height 30
select select "10536"
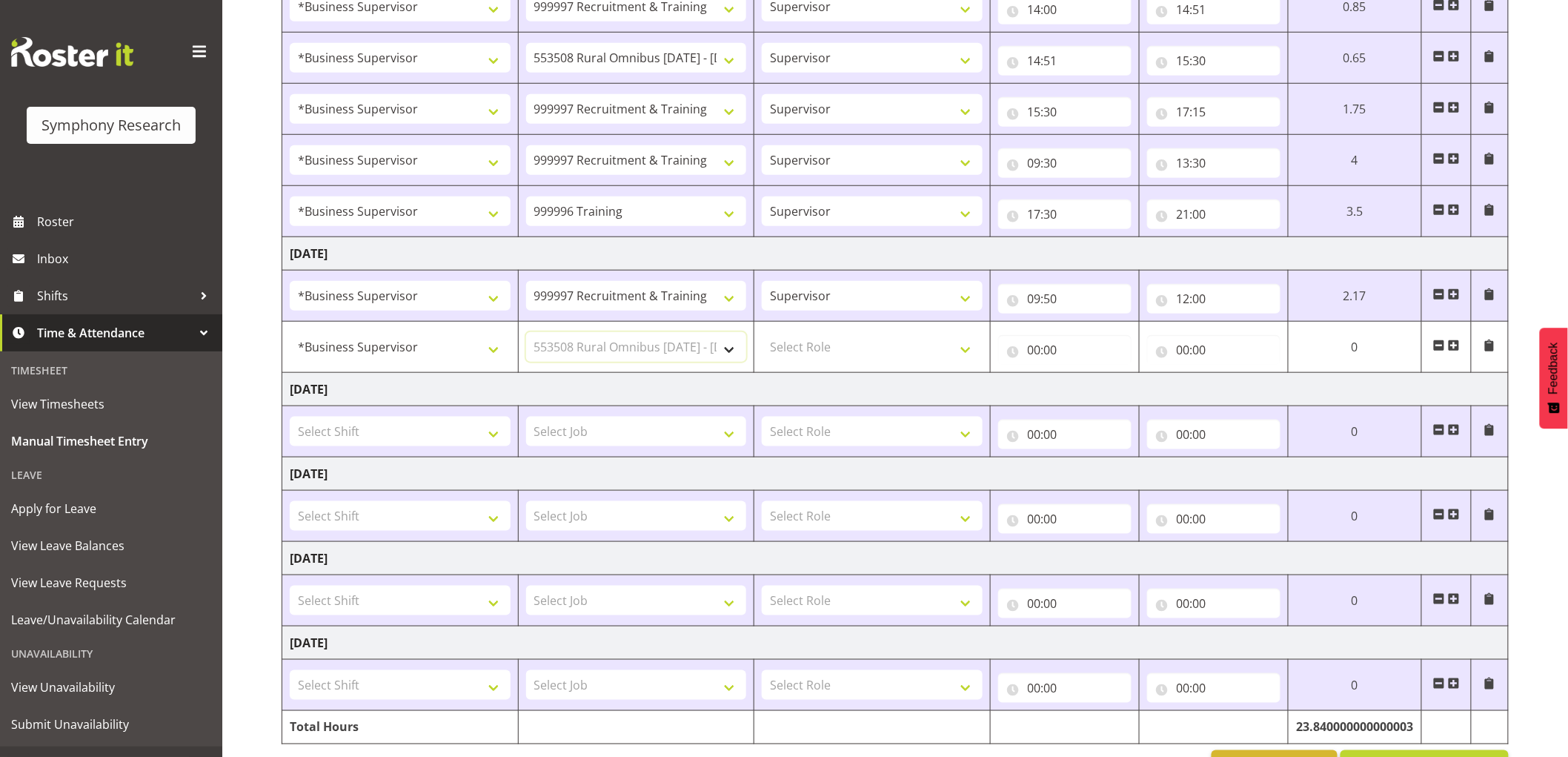
click at [526, 332] on select "Select Job 550060 IF Admin 553492 World Poll Aus Wave 2 Main 2025 553493 World …" at bounding box center [636, 347] width 221 height 30
drag, startPoint x: 853, startPoint y: 342, endPoint x: 860, endPoint y: 359, distance: 18.4
click at [853, 342] on select "Select Role Supervisor Interviewing Briefing" at bounding box center [872, 347] width 221 height 30
select select "45"
click at [762, 332] on select "Select Role Supervisor Interviewing Briefing" at bounding box center [872, 347] width 221 height 30
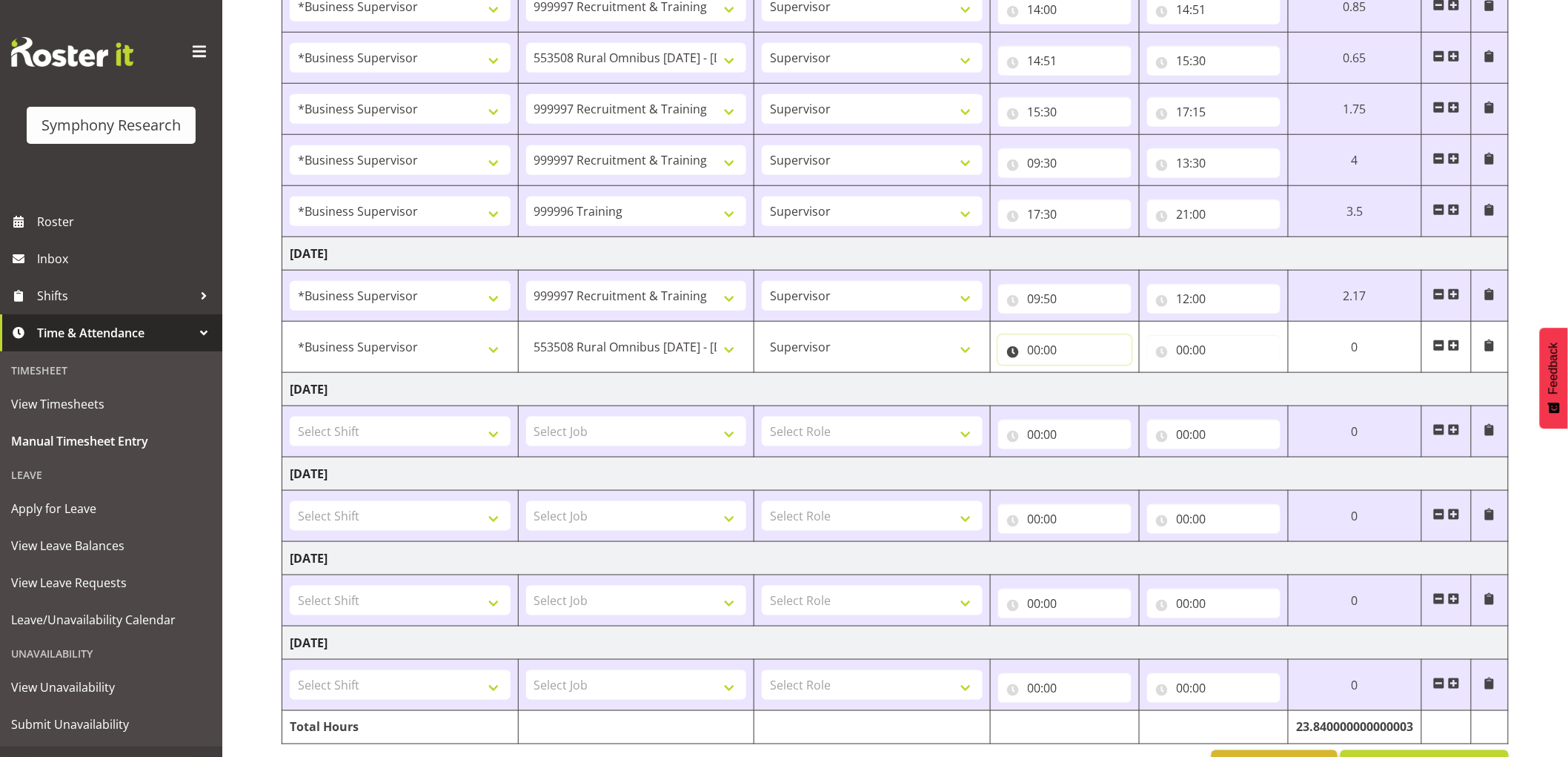
click at [1041, 339] on input "00:00" at bounding box center [1064, 349] width 133 height 30
drag, startPoint x: 1095, startPoint y: 389, endPoint x: 1093, endPoint y: 404, distance: 15.1
click at [1095, 389] on select "00 01 02 03 04 05 06 07 08 09 10 11 12 13 14 15 16 17 18 19 20 21 22 23" at bounding box center [1099, 388] width 34 height 30
select select "12"
click at [1116, 374] on select "00 01 02 03 04 05 06 07 08 09 10 11 12 13 14 15 16 17 18 19 20 21 22 23" at bounding box center [1099, 388] width 34 height 30
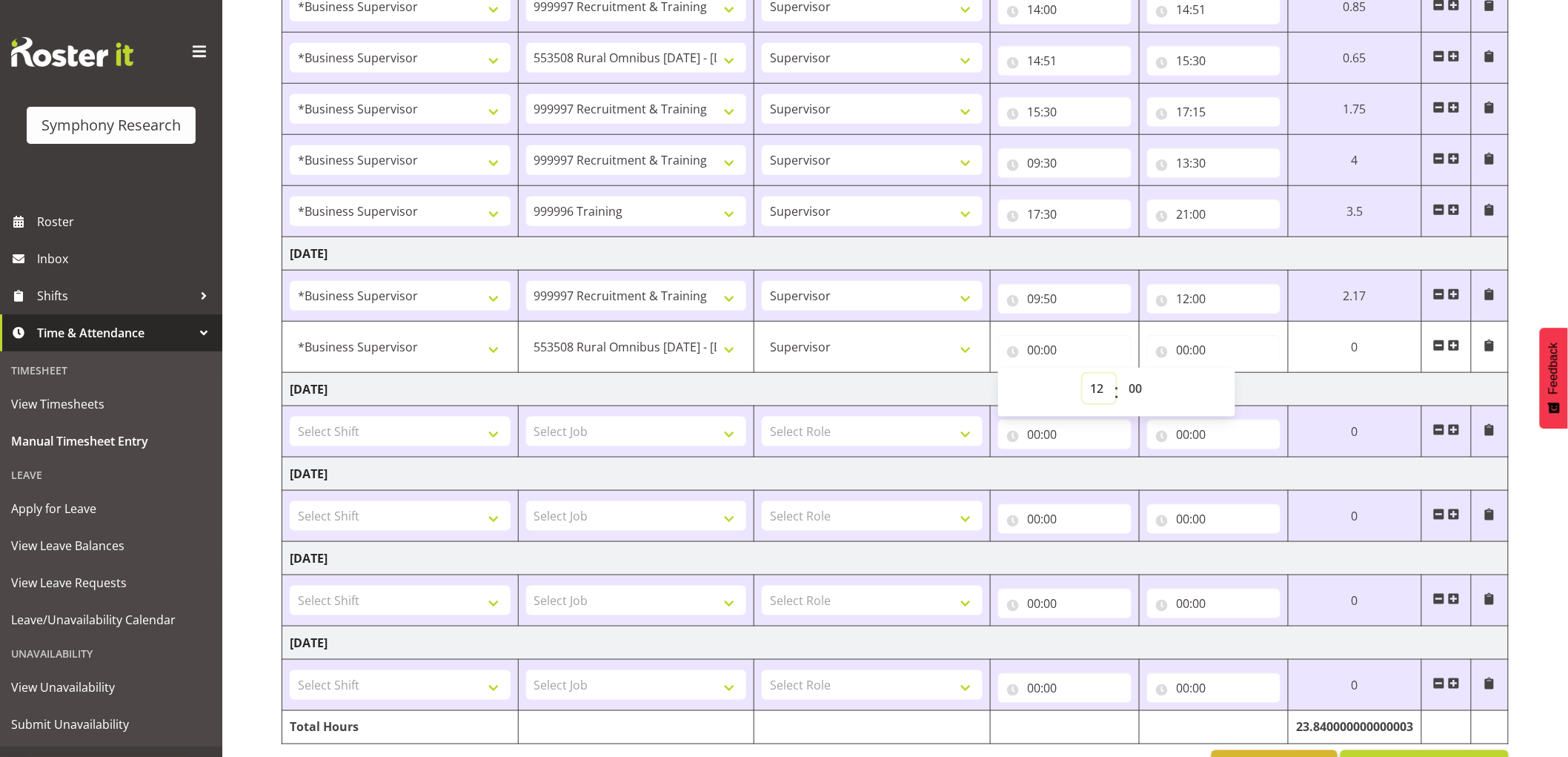
type input "12:00"
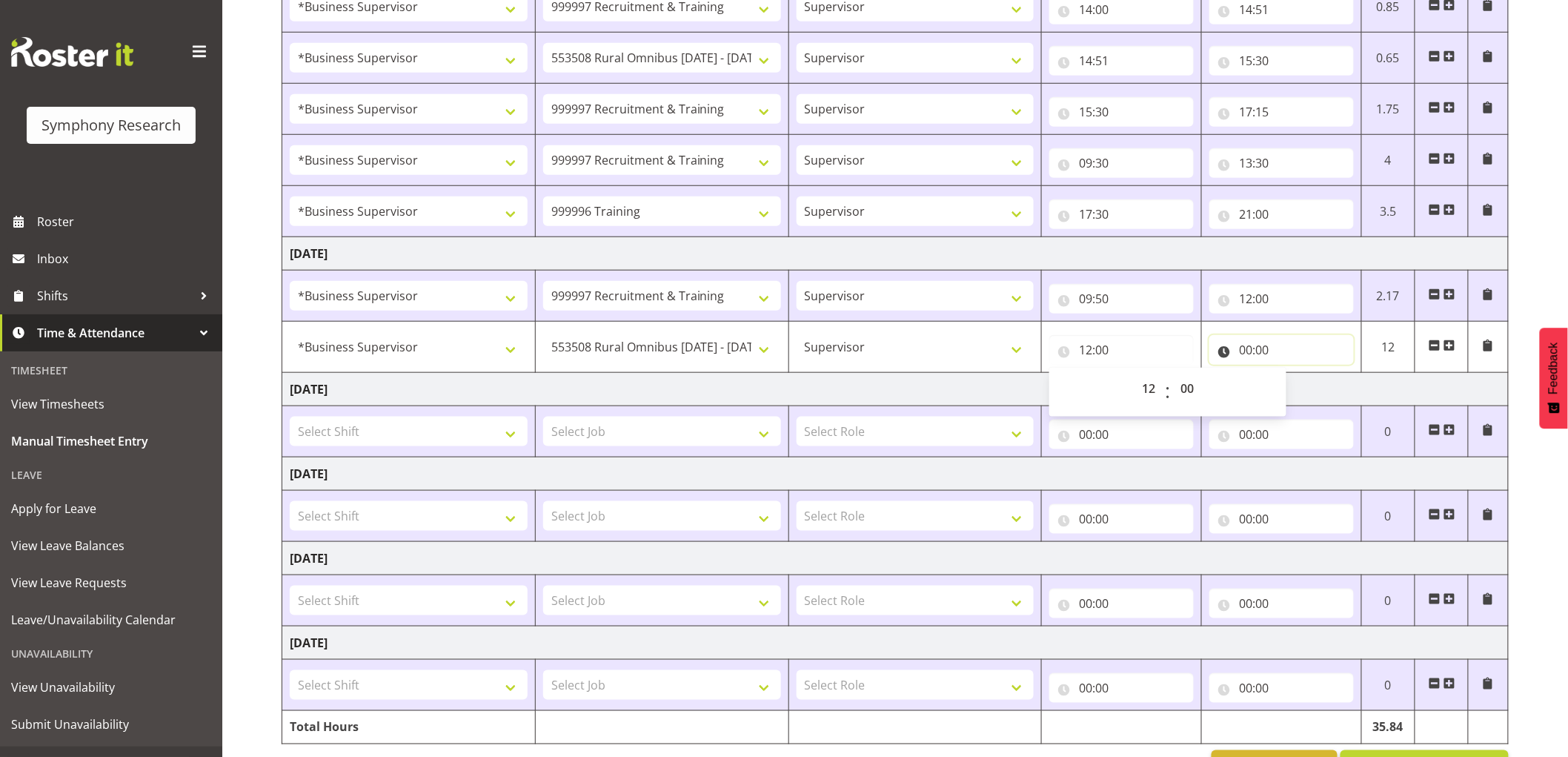
click at [1252, 353] on input "00:00" at bounding box center [1282, 349] width 145 height 30
click at [1307, 384] on select "00 01 02 03 04 05 06 07 08 09 10 11 12 13 14 15 16 17 18 19 20 21 22 23" at bounding box center [1310, 388] width 34 height 30
select select "12"
click at [1294, 374] on select "00 01 02 03 04 05 06 07 08 09 10 11 12 13 14 15 16 17 18 19 20 21 22 23" at bounding box center [1310, 388] width 34 height 30
type input "12:00"
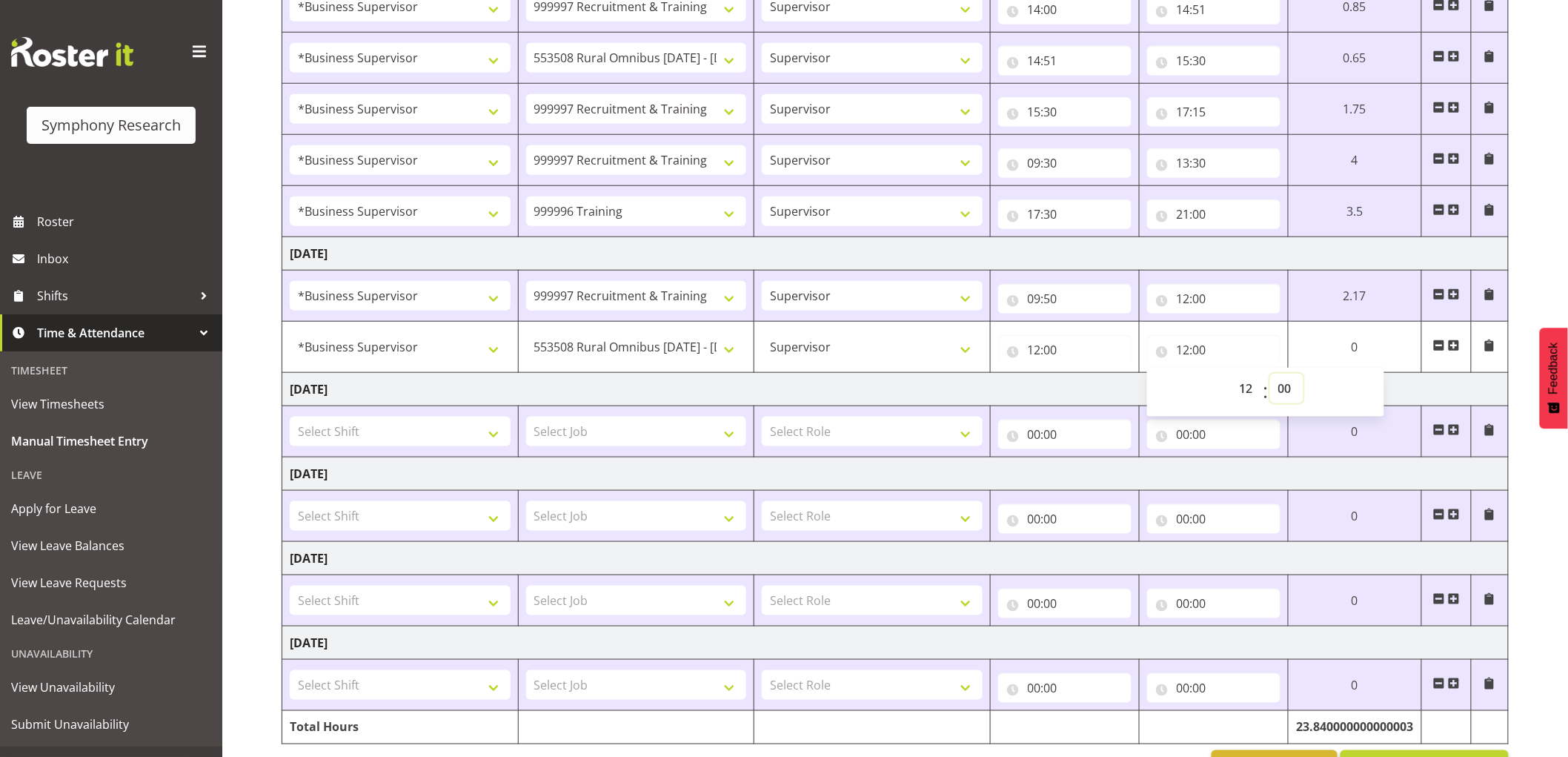
click at [1281, 381] on select "00 01 02 03 04 05 06 07 08 09 10 11 12 13 14 15 16 17 18 19 20 21 22 23 24 25 2…" at bounding box center [1287, 388] width 34 height 30
select select "25"
click at [1270, 374] on select "00 01 02 03 04 05 06 07 08 09 10 11 12 13 14 15 16 17 18 19 20 21 22 23 24 25 2…" at bounding box center [1287, 388] width 34 height 30
type input "12:25"
click at [806, 393] on td "[DATE]" at bounding box center [895, 390] width 1227 height 34
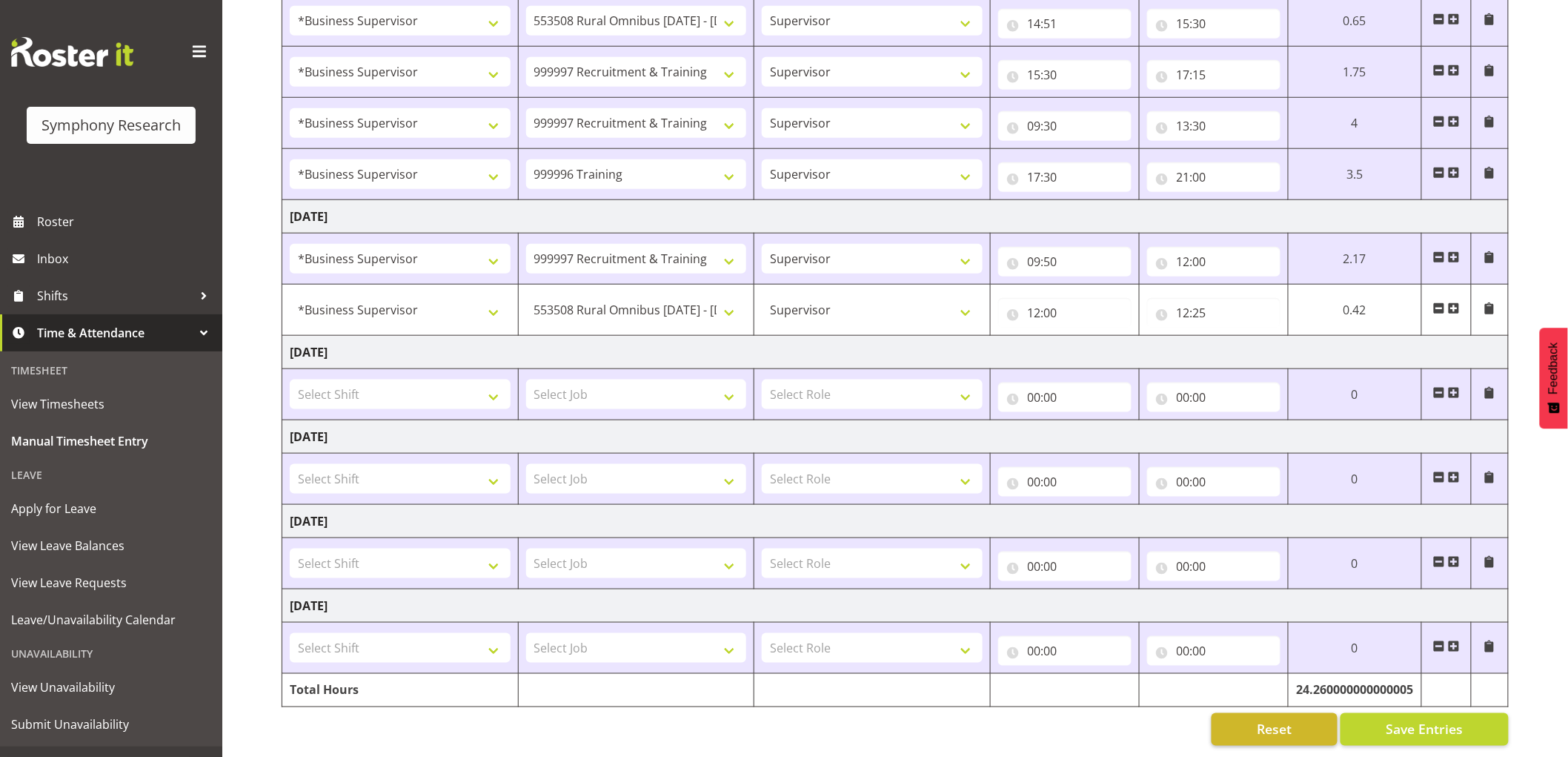
scroll to position [524, 0]
click at [1417, 720] on span "Save Entries" at bounding box center [1424, 729] width 77 height 19
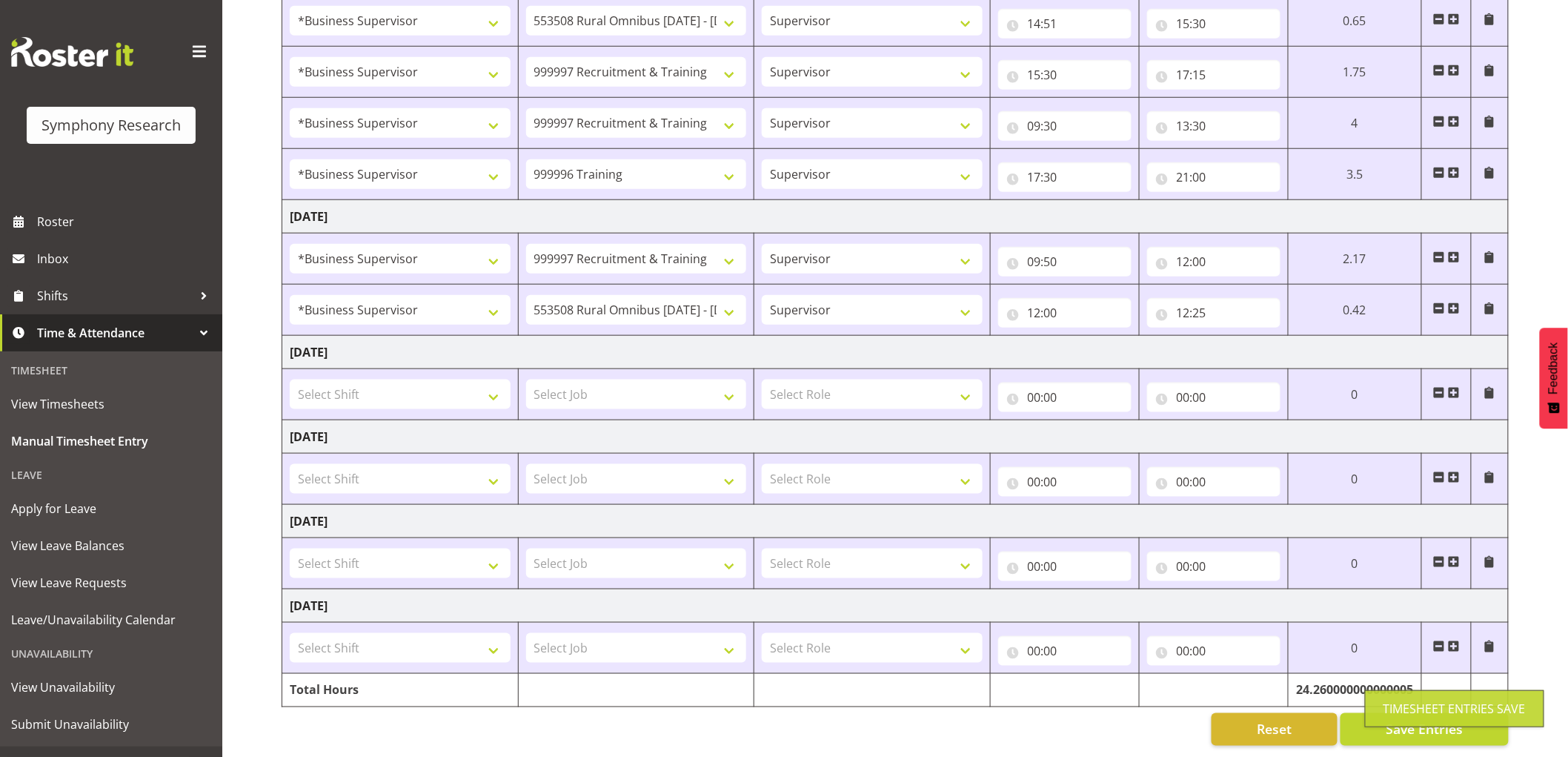
click at [1457, 303] on span at bounding box center [1454, 309] width 12 height 12
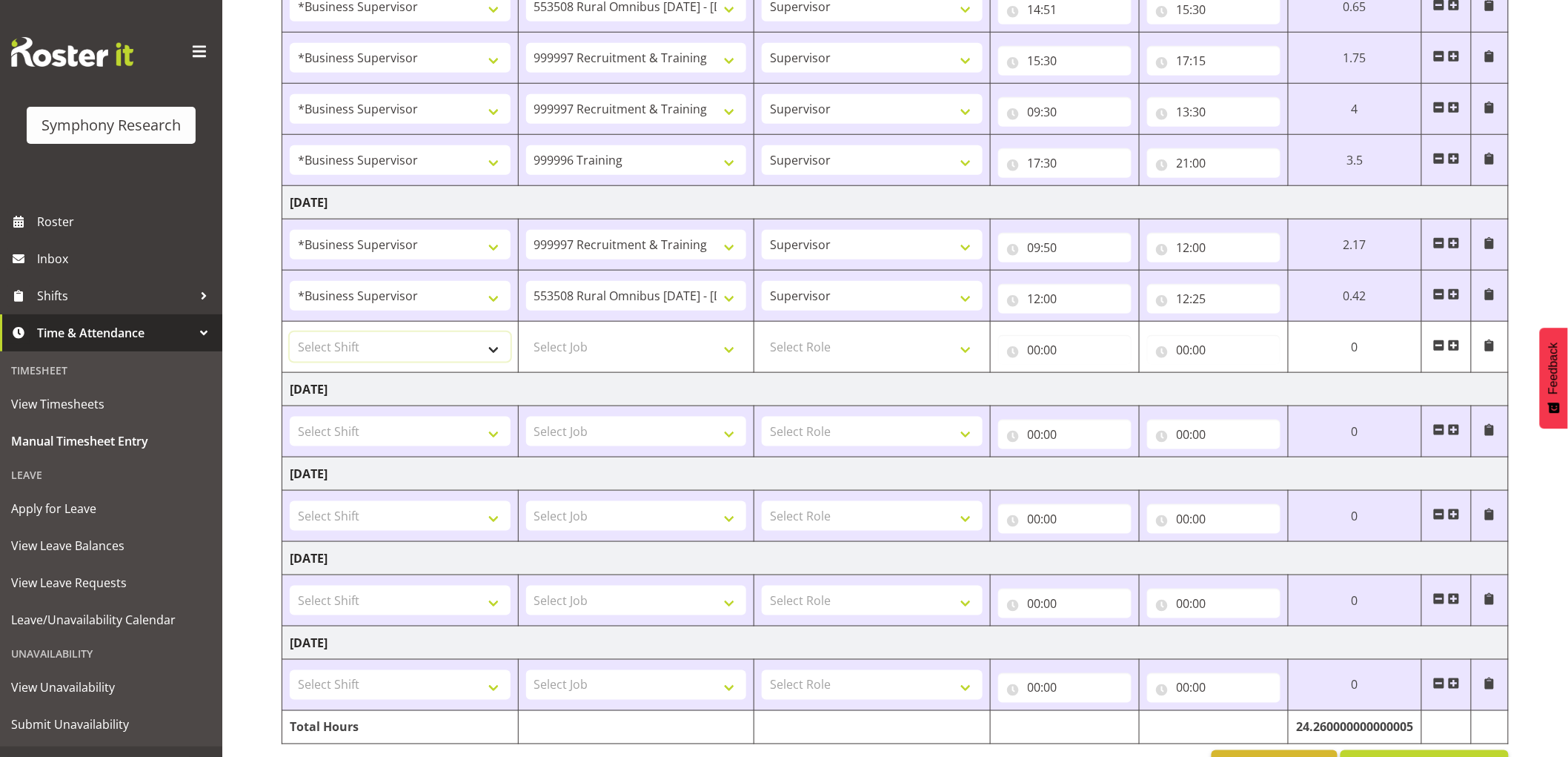
click at [316, 338] on select "Select Shift !!Project Briefing (Job to be assigned) !!Weekend Residential (Ros…" at bounding box center [400, 347] width 221 height 30
select select "1607"
click at [290, 332] on select "Select Shift !!Project Briefing (Job to be assigned) !!Weekend Residential (Ros…" at bounding box center [400, 347] width 221 height 30
click at [624, 351] on select "Select Job 550060 IF Admin 553492 World Poll Aus Wave 2 Main 2025 553493 World …" at bounding box center [636, 347] width 221 height 30
select select "2379"
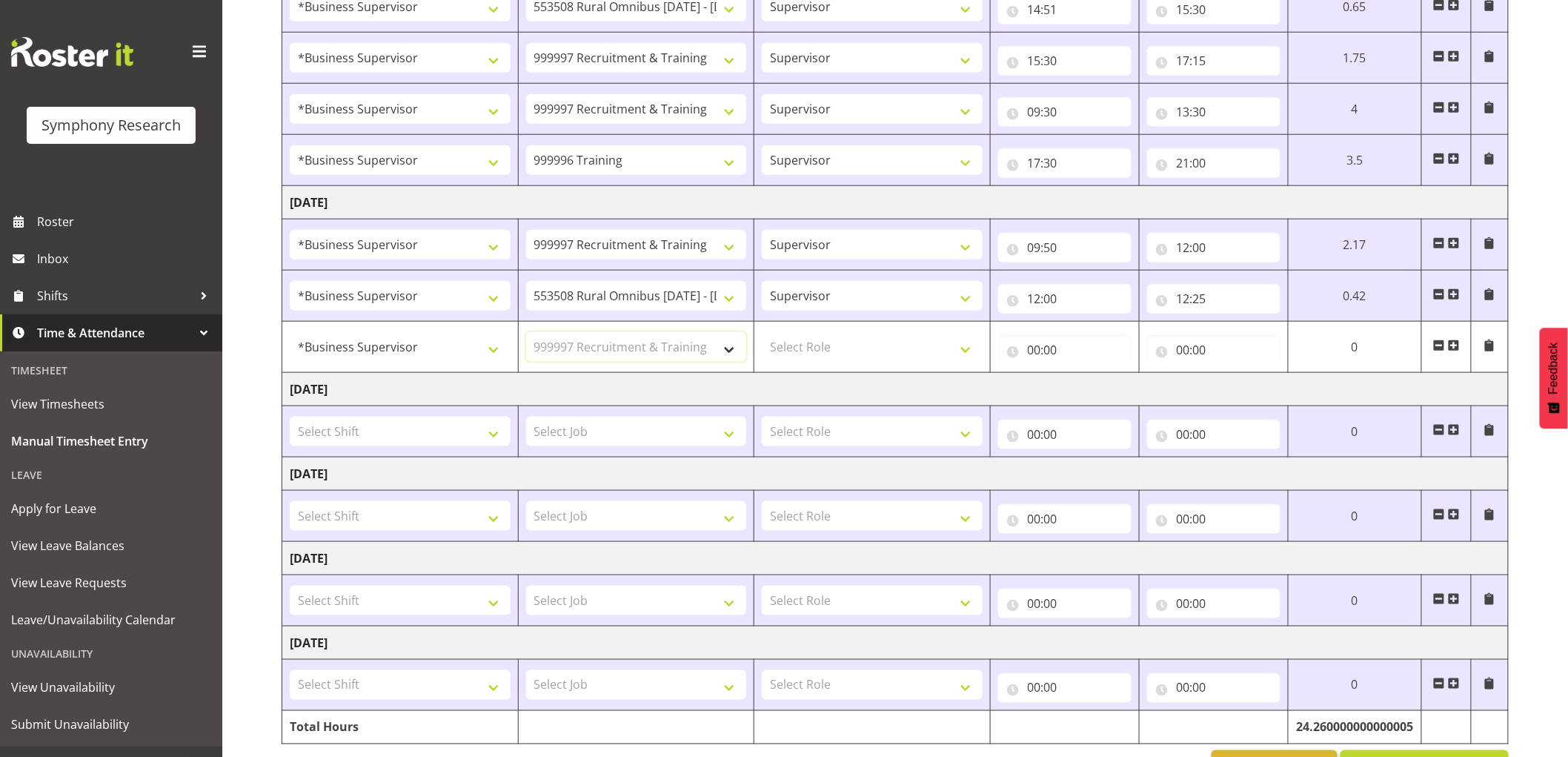
click at [526, 332] on select "Select Job 550060 IF Admin 553492 World Poll Aus Wave 2 Main 2025 553493 World …" at bounding box center [636, 347] width 221 height 30
drag, startPoint x: 878, startPoint y: 338, endPoint x: 872, endPoint y: 347, distance: 10.8
click at [877, 342] on select "Select Role Supervisor Interviewing Briefing" at bounding box center [872, 347] width 221 height 30
select select "45"
click at [762, 332] on select "Select Role Supervisor Interviewing Briefing" at bounding box center [872, 347] width 221 height 30
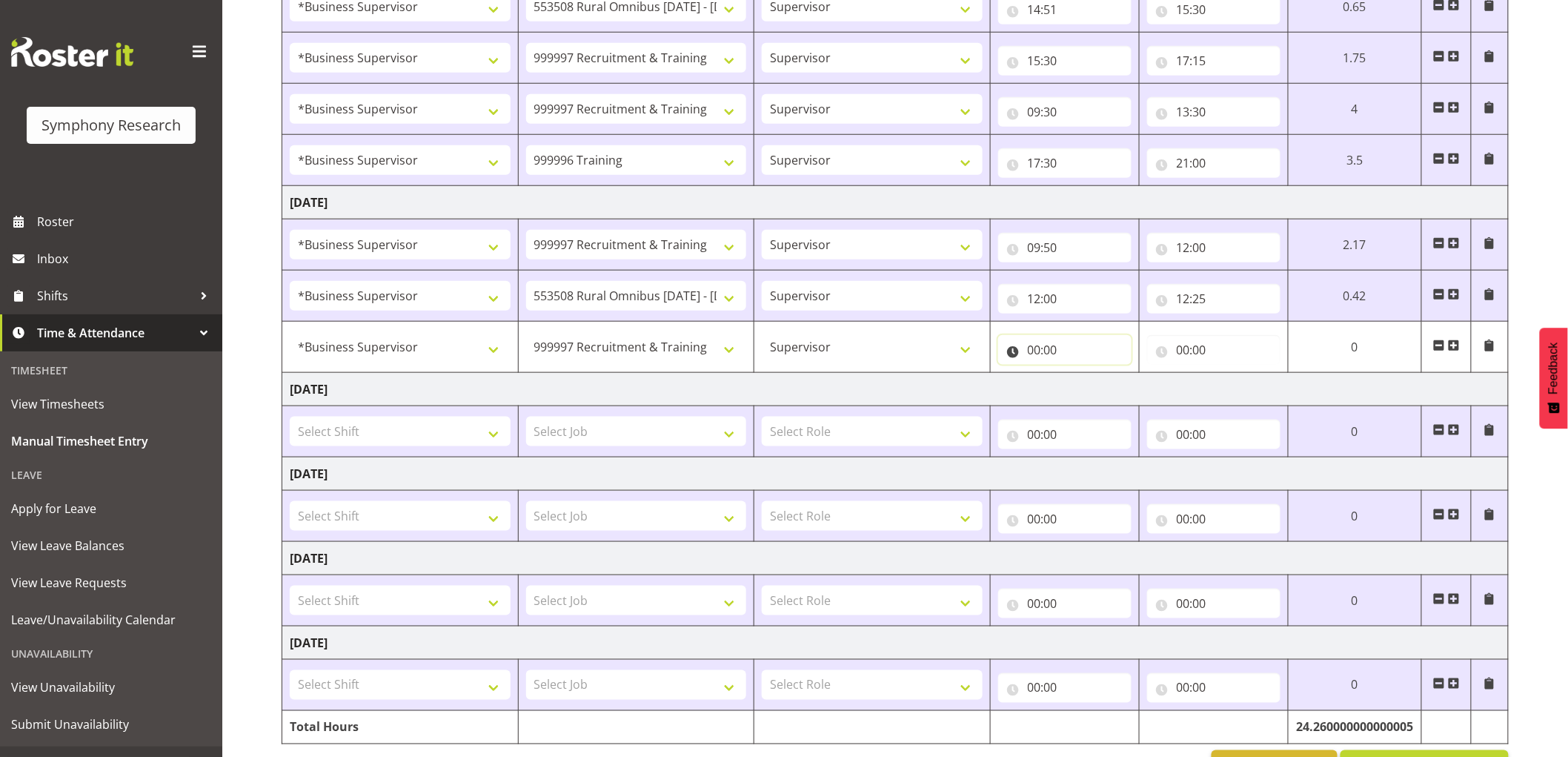
click at [1031, 353] on input "00:00" at bounding box center [1064, 349] width 133 height 30
drag, startPoint x: 1098, startPoint y: 391, endPoint x: 1093, endPoint y: 410, distance: 19.6
click at [1100, 394] on select "00 01 02 03 04 05 06 07 08 09 10 11 12 13 14 15 16 17 18 19 20 21 22 23" at bounding box center [1099, 388] width 34 height 30
select select "12"
click at [1082, 374] on select "00 01 02 03 04 05 06 07 08 09 10 11 12 13 14 15 16 17 18 19 20 21 22 23" at bounding box center [1099, 388] width 34 height 30
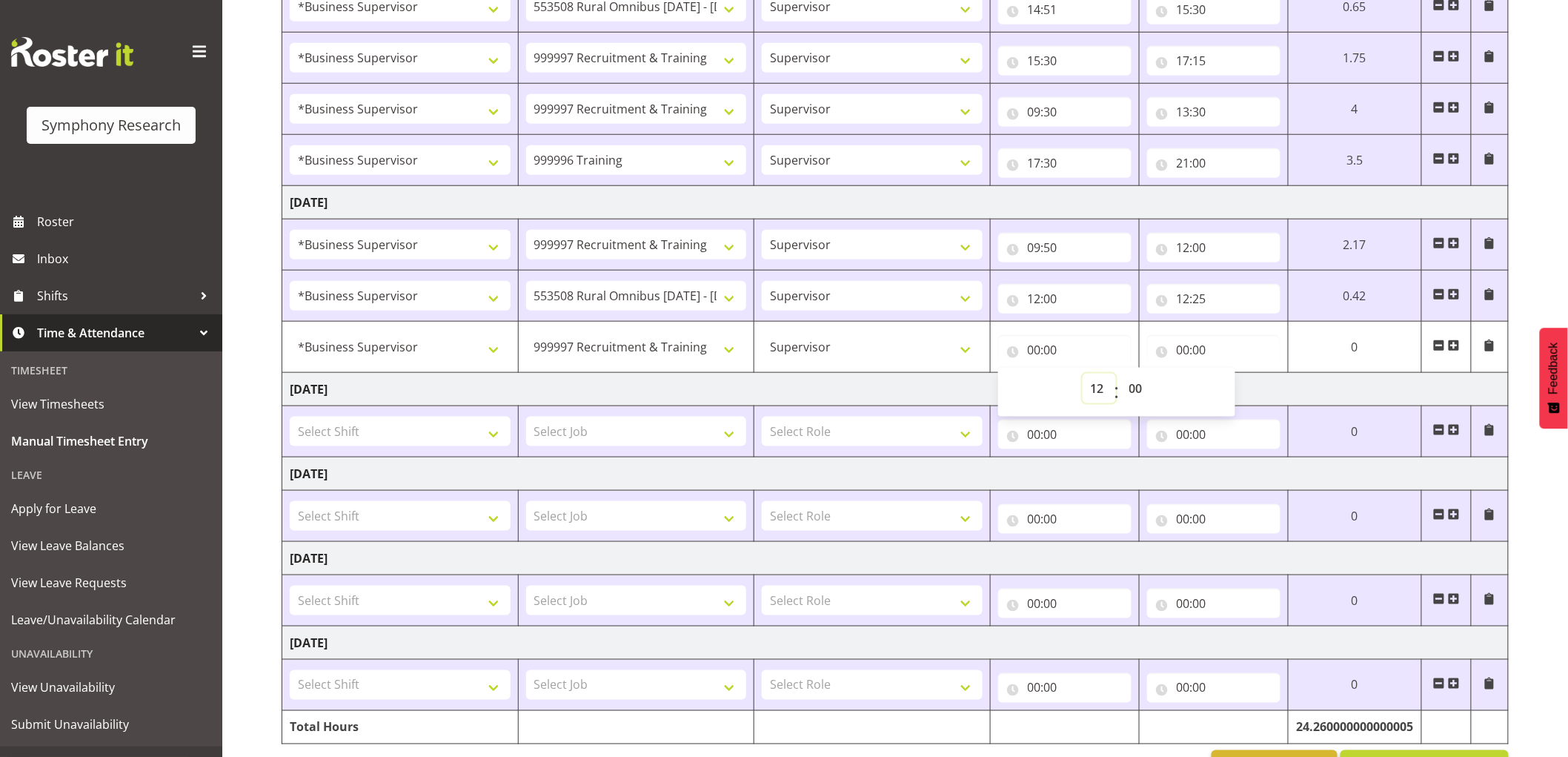
type input "12:00"
drag, startPoint x: 1146, startPoint y: 386, endPoint x: 1146, endPoint y: 401, distance: 15.0
click at [1146, 386] on select "00 01 02 03 04 05 06 07 08 09 10 11 12 13 14 15 16 17 18 19 20 21 22 23 24 25 2…" at bounding box center [1138, 388] width 34 height 30
select select "25"
click at [1155, 374] on select "00 01 02 03 04 05 06 07 08 09 10 11 12 13 14 15 16 17 18 19 20 21 22 23 24 25 2…" at bounding box center [1138, 388] width 34 height 30
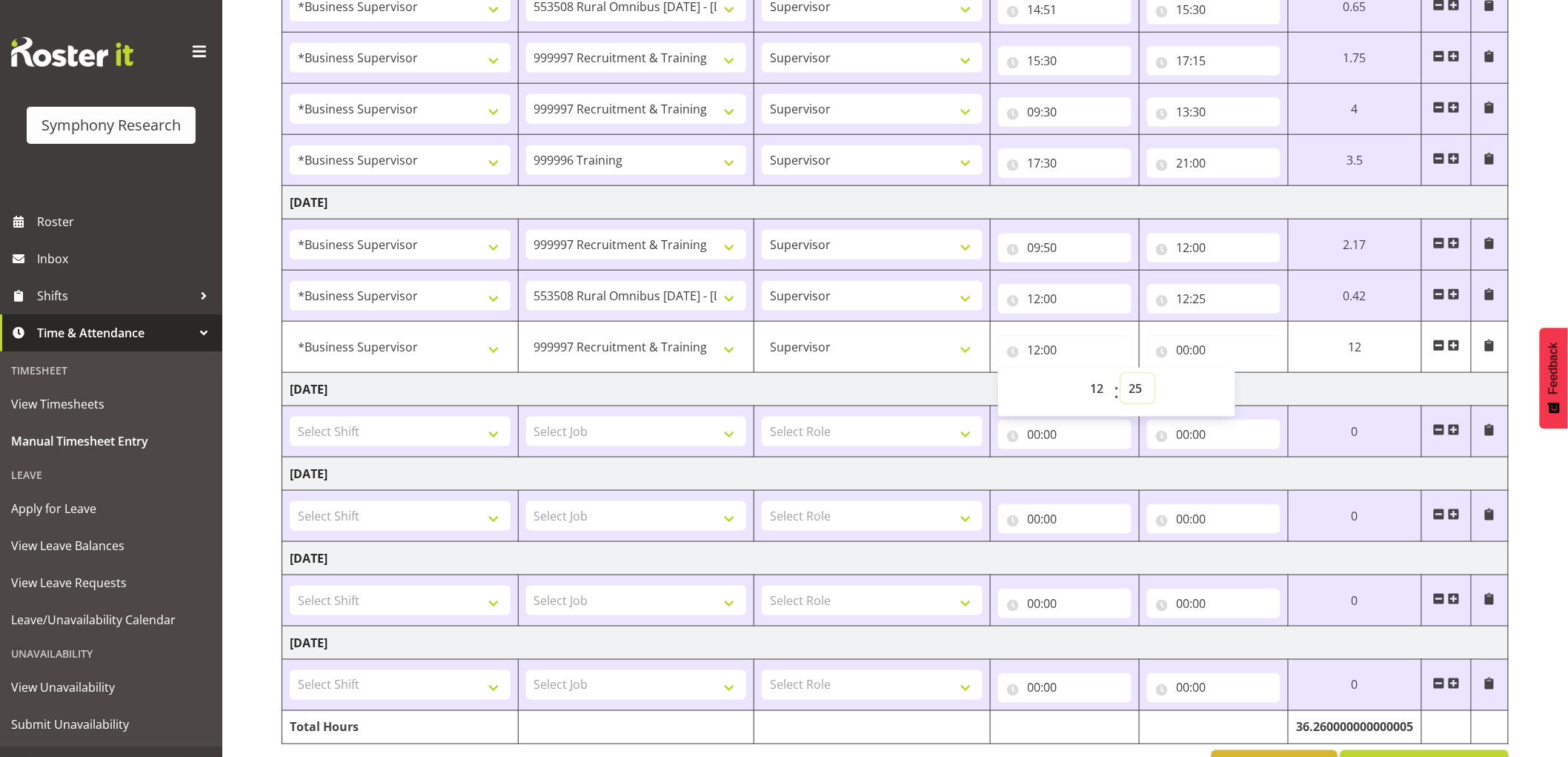
type input "12:25"
